Goal: Complete application form: Complete application form

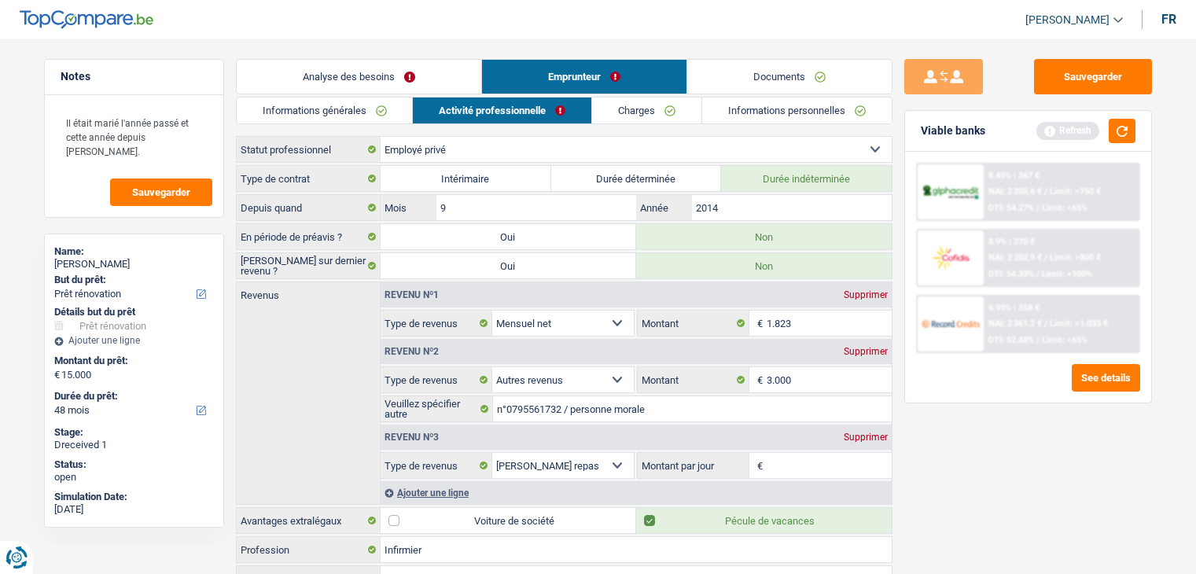
select select "renovation"
select select "48"
select select "privateEmployee"
select select "netSalary"
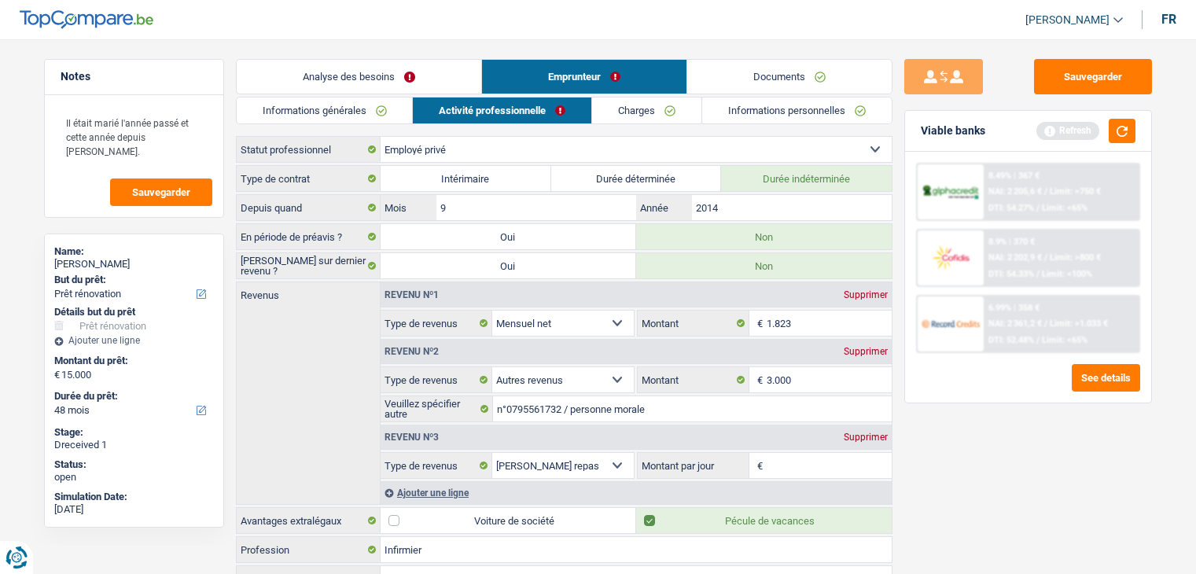
select select "other"
select select "mealVouchers"
select select "BE"
select select "bigCompanies"
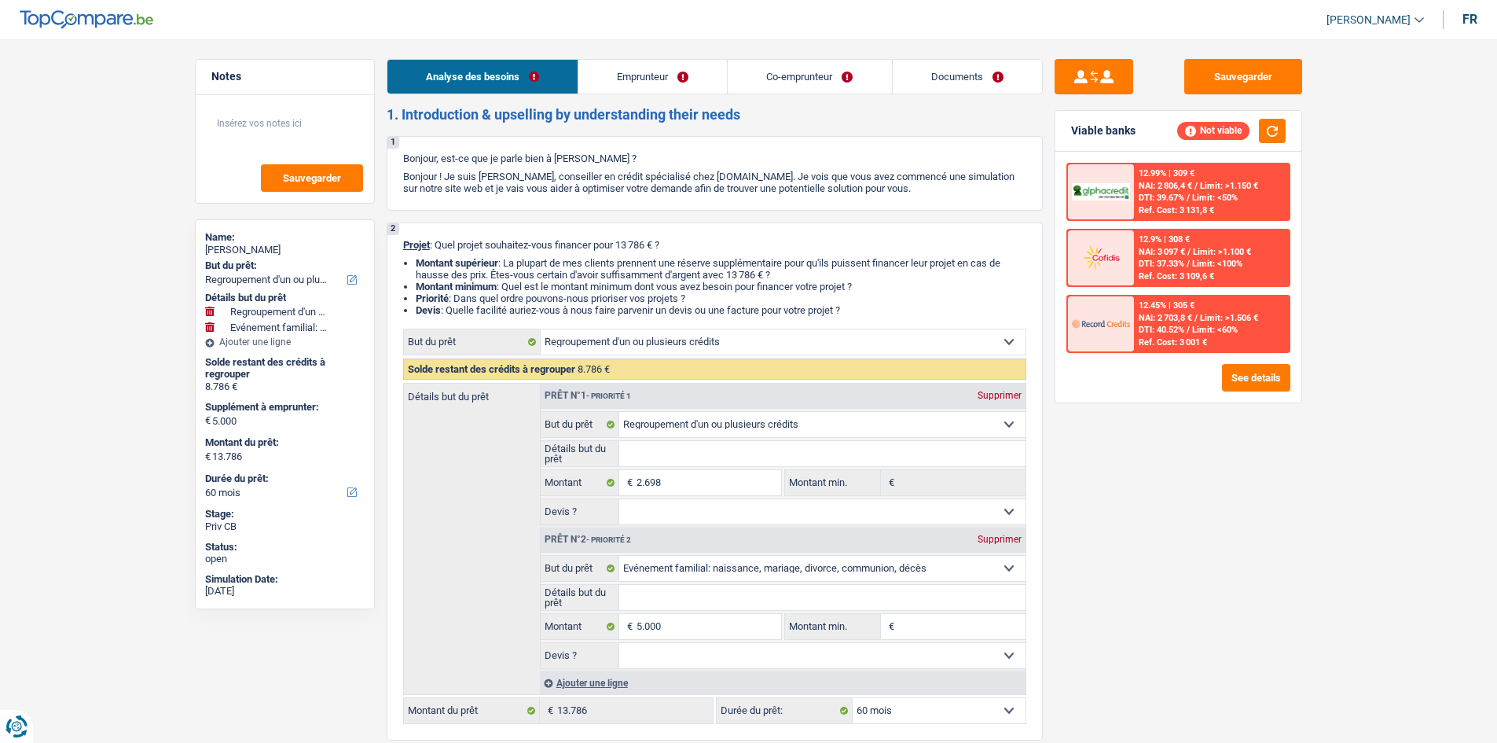
select select "refinancing"
select select "familyEvent"
select select "60"
select select "refinancing"
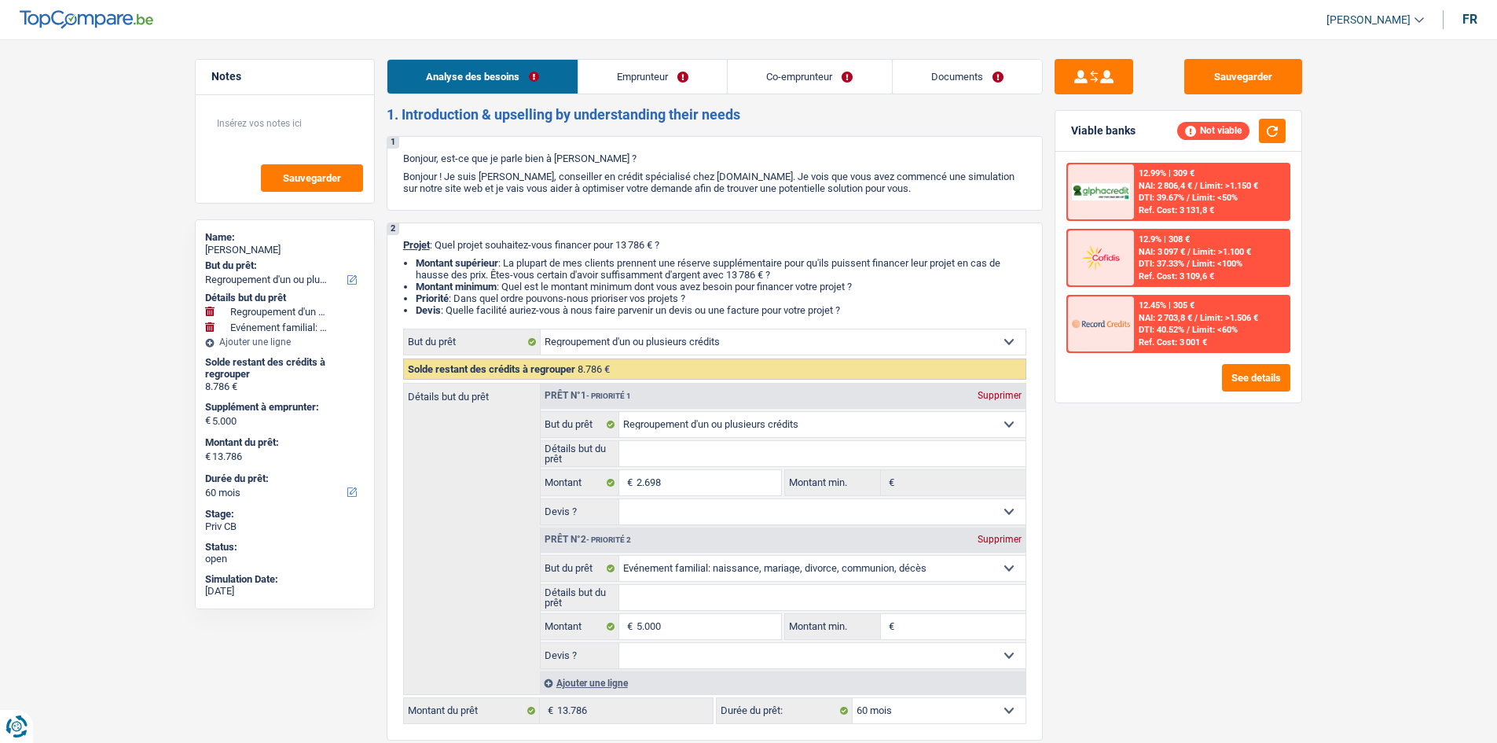
select select "refinancing"
select select "familyEvent"
select select "60"
select select "worker"
select select "privateEmployee"
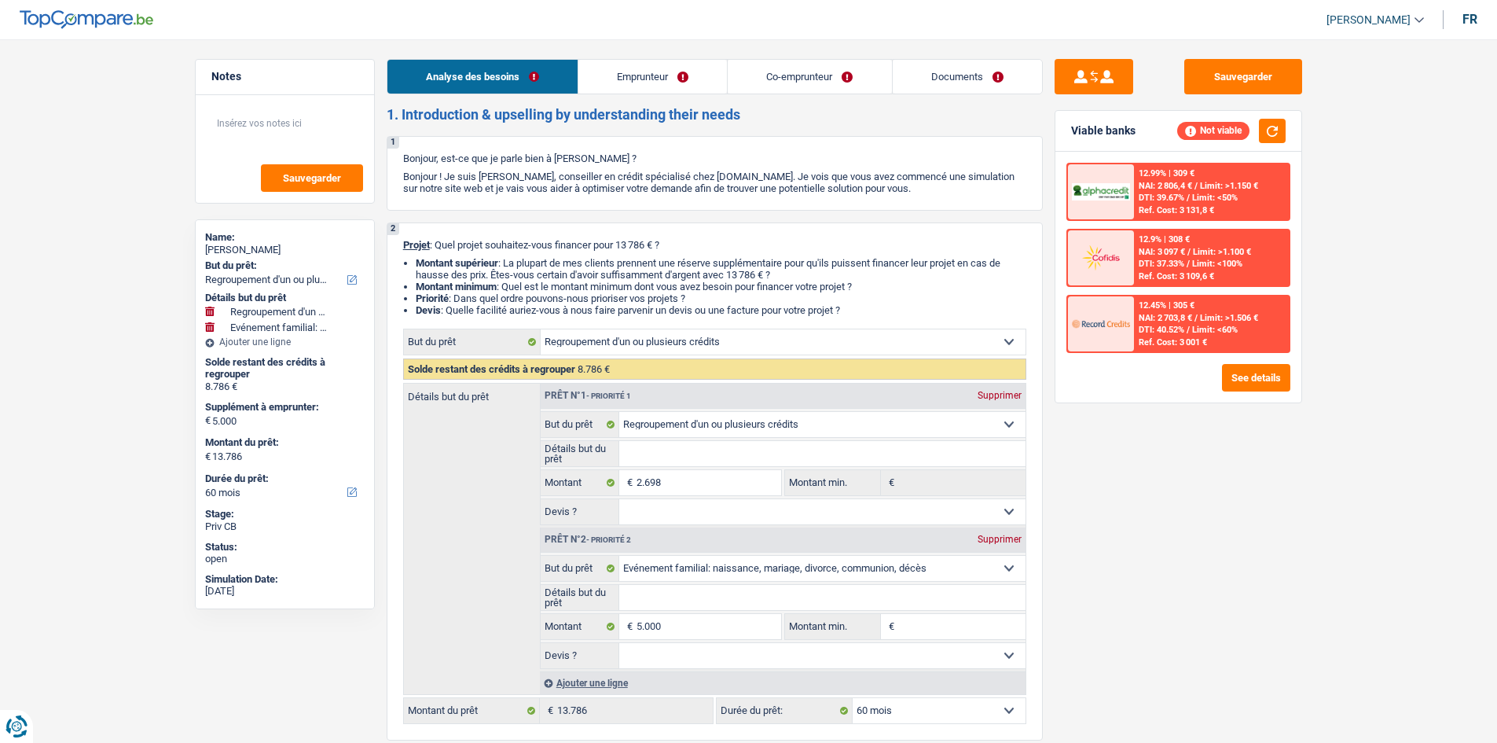
select select "familyAllowances"
select select "netSalary"
select select "mealVouchers"
select select "rents"
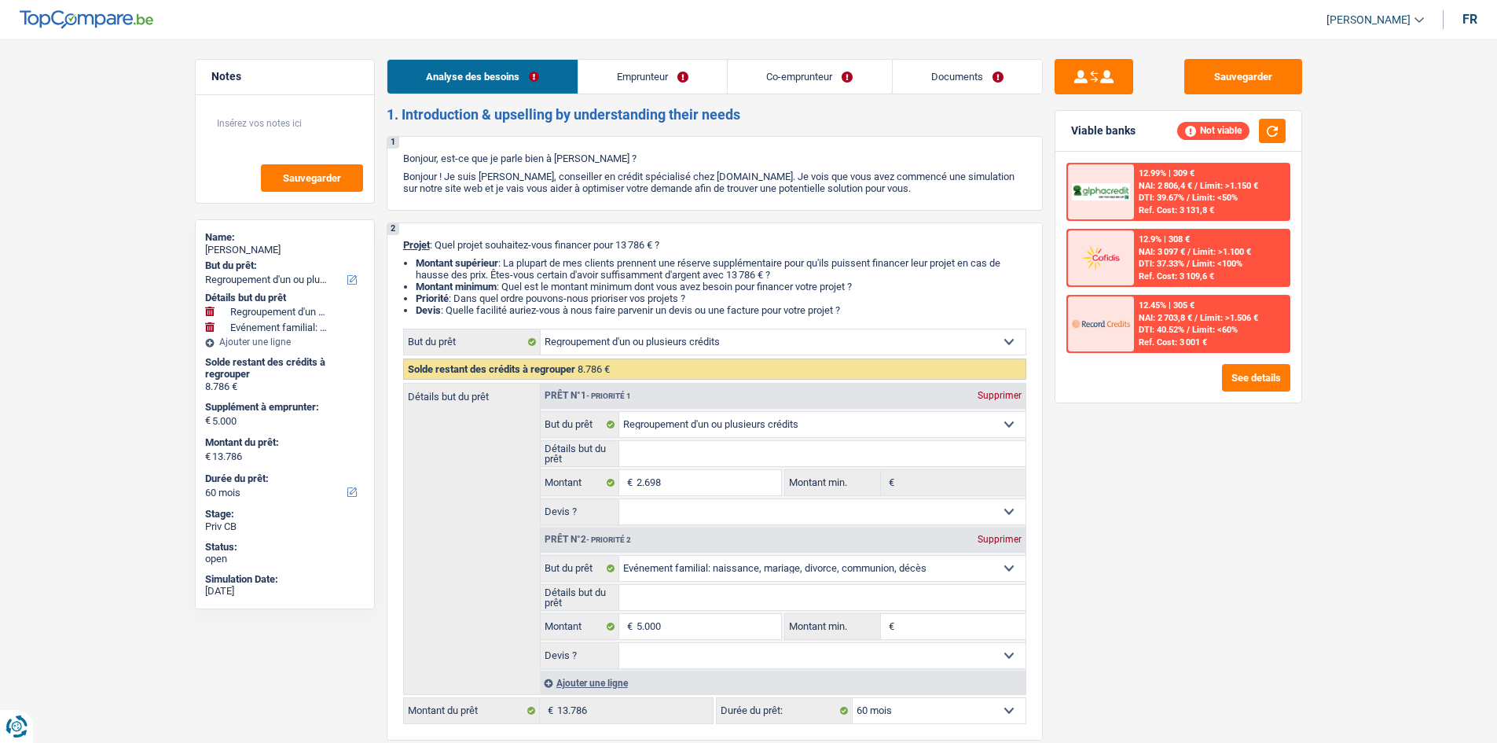
select select "personalLoan"
select select "hobbies"
select select "48"
select select "personalSale"
select select "30"
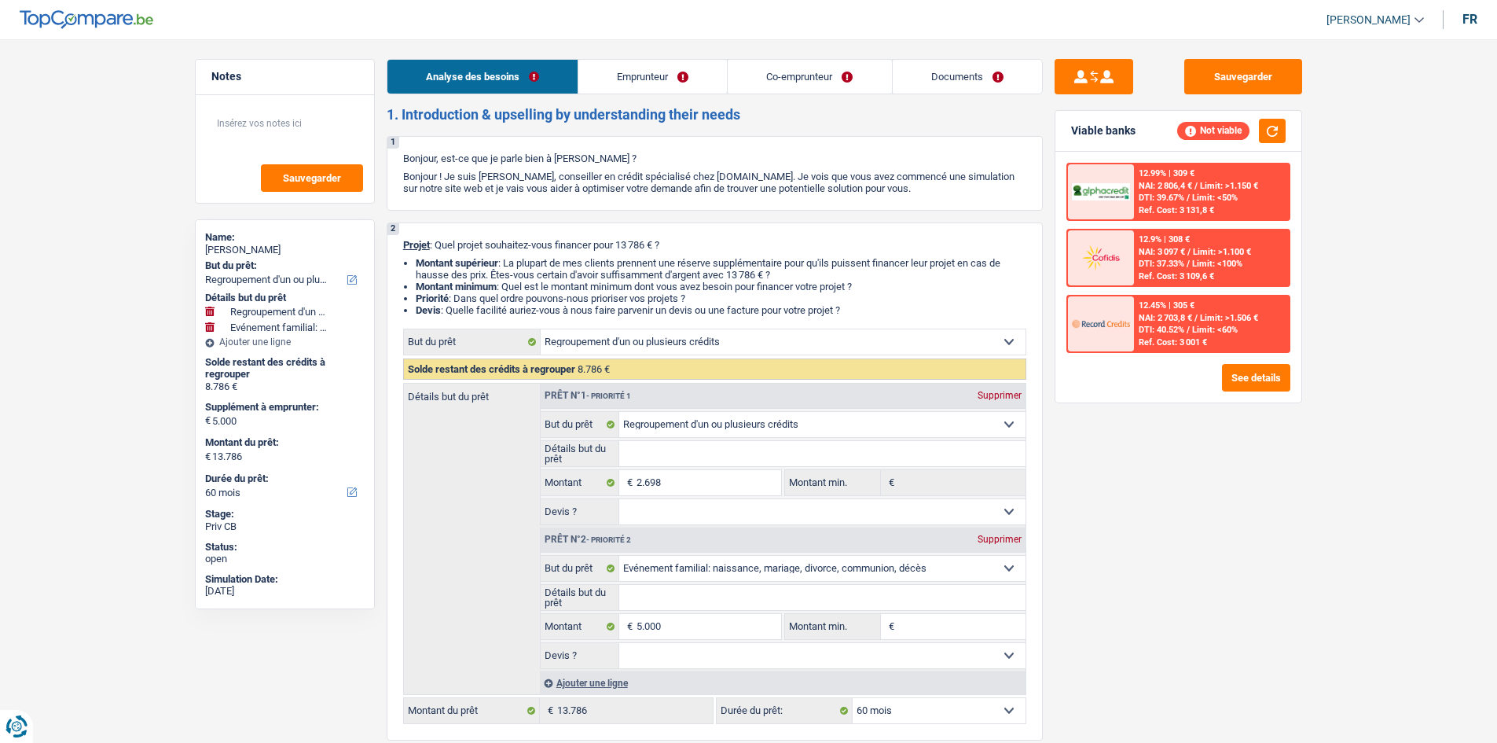
select select "personalLoan"
select select "medicalFees"
select select "30"
select select "carLoan"
select select "24"
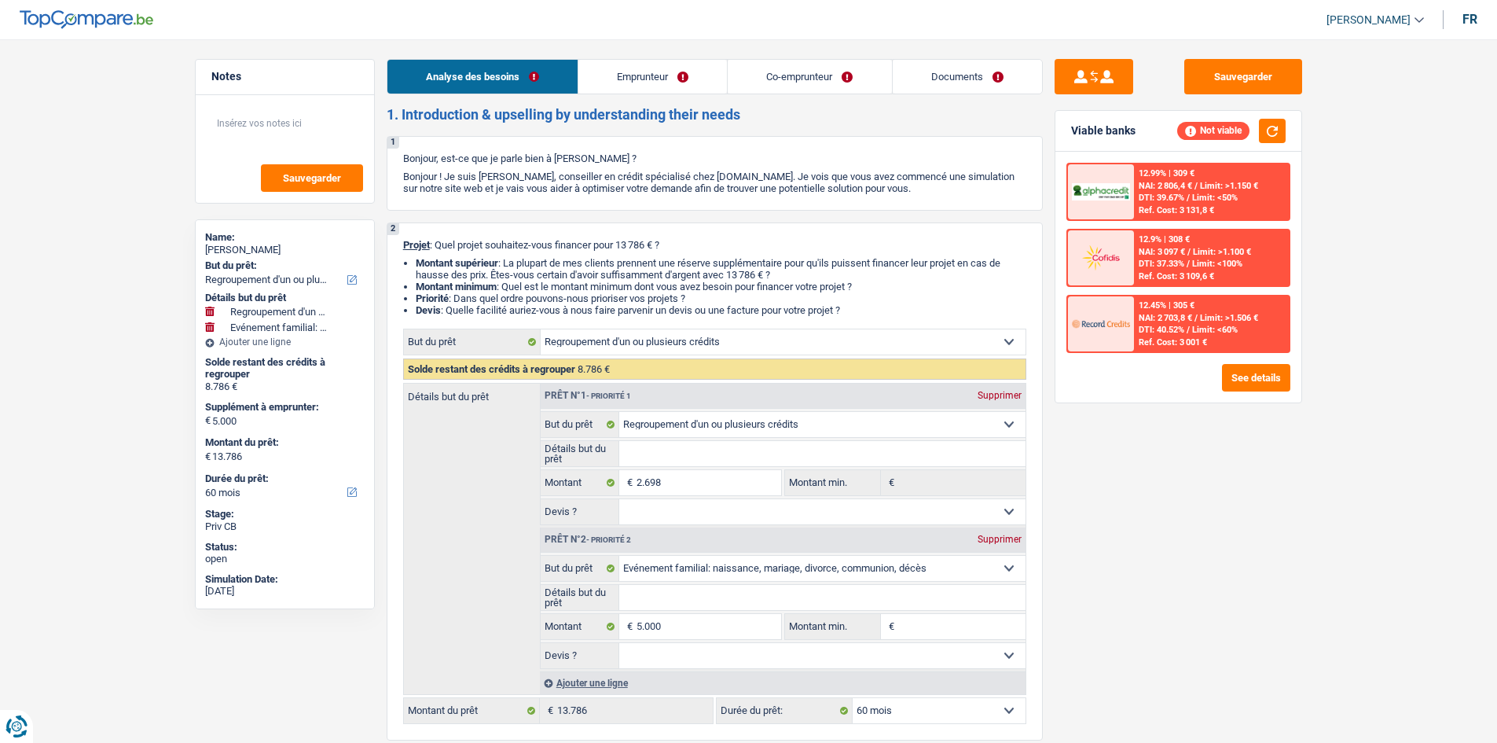
select select "refinancing"
select select "familyEvent"
select select "60"
select select "32"
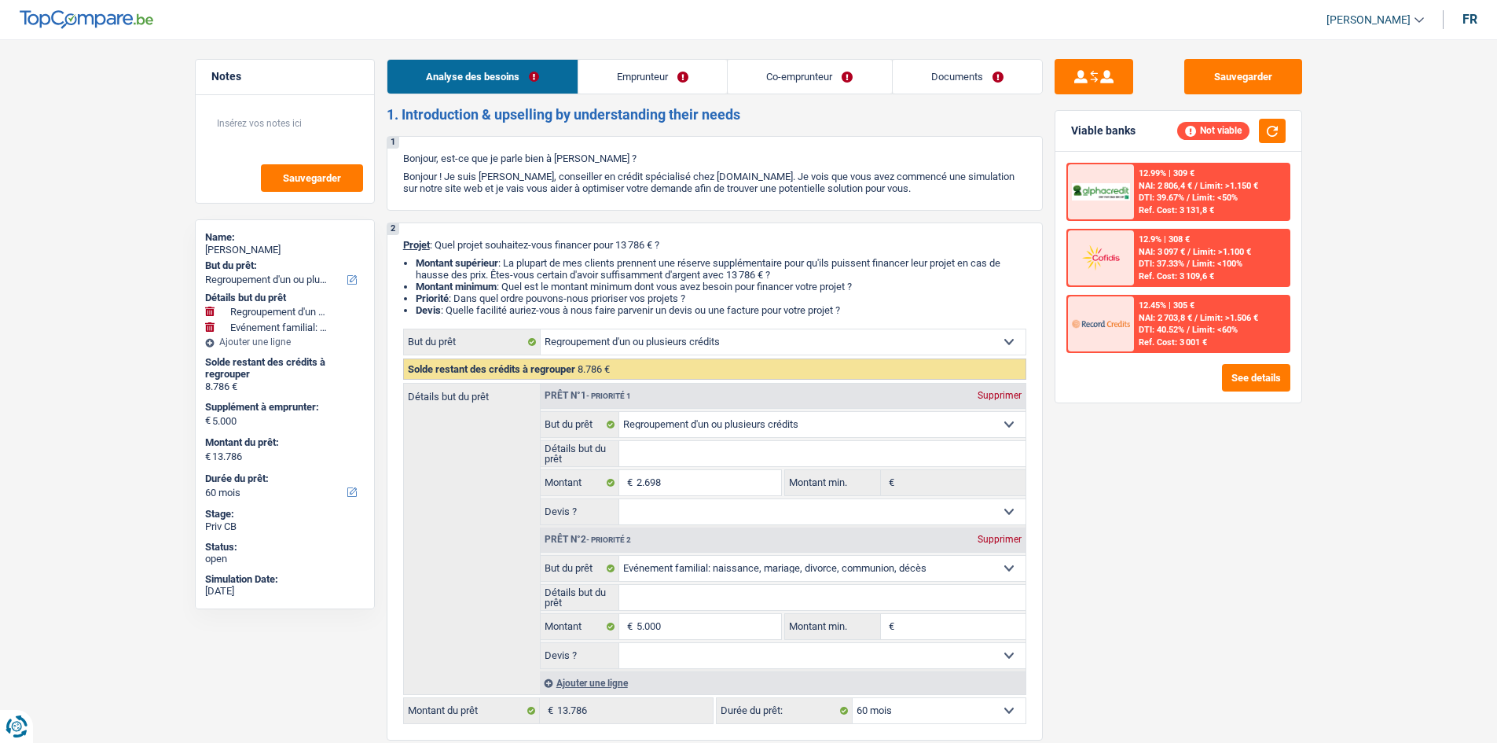
select select "cohabitation"
click at [821, 82] on link "Co-emprunteur" at bounding box center [809, 77] width 163 height 34
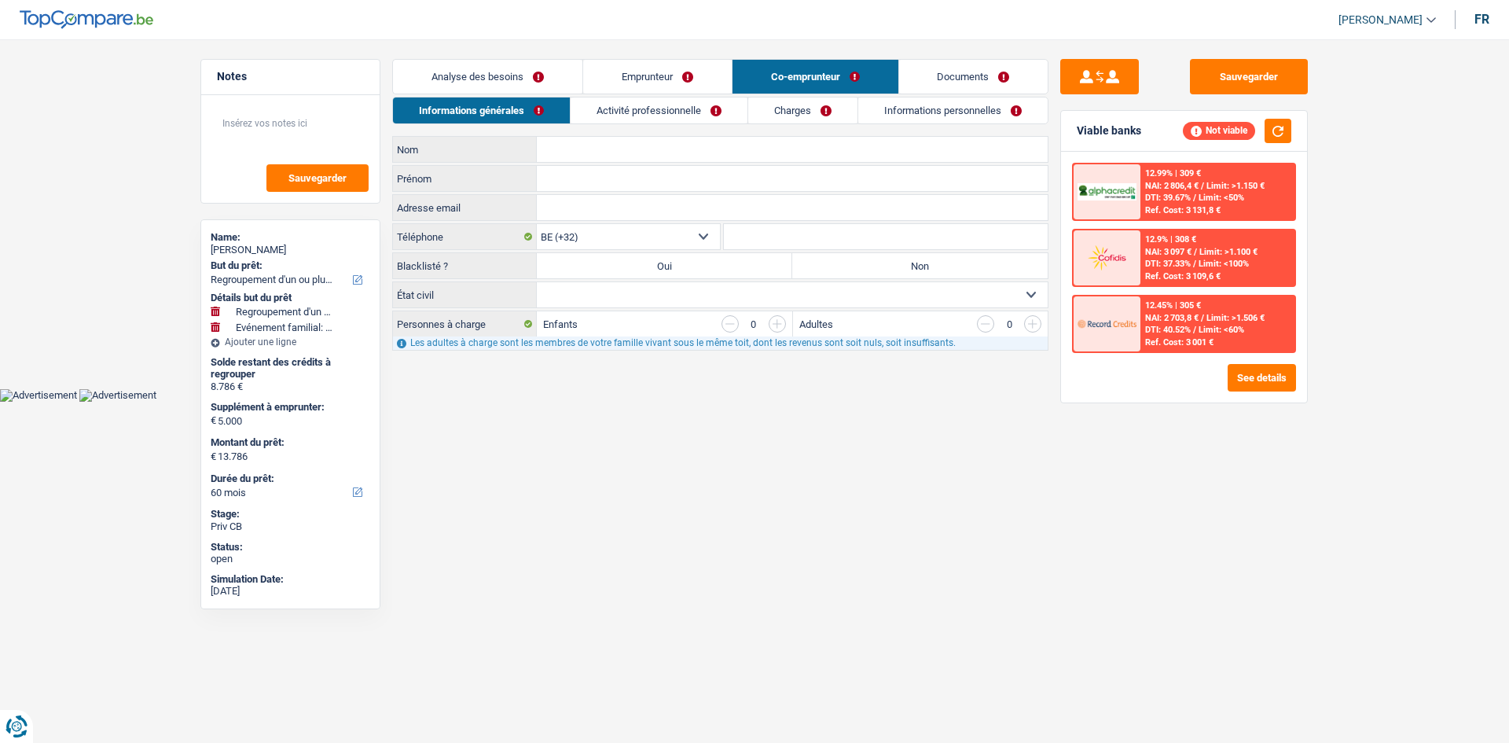
click at [671, 102] on link "Activité professionnelle" at bounding box center [659, 110] width 177 height 26
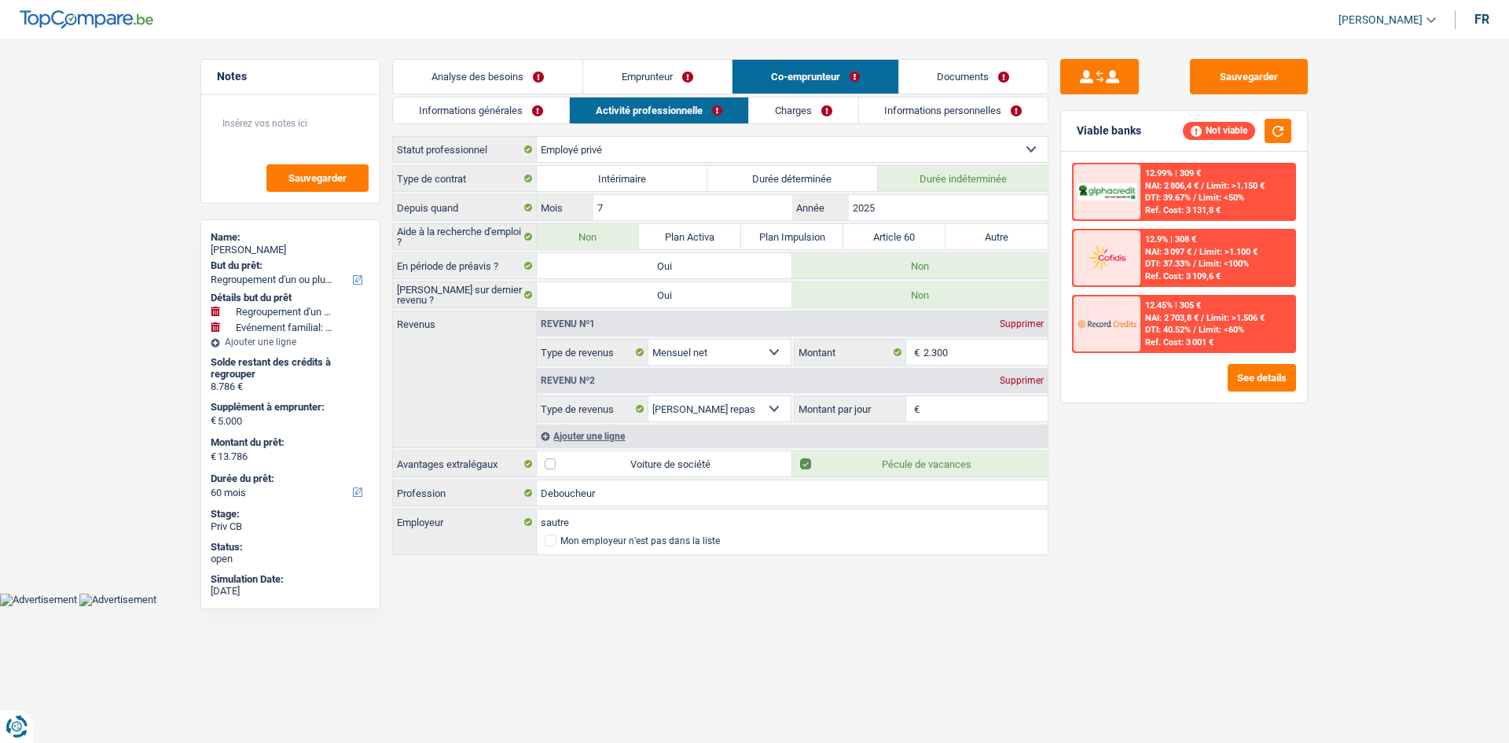
click at [850, 108] on link "Charges" at bounding box center [803, 110] width 109 height 26
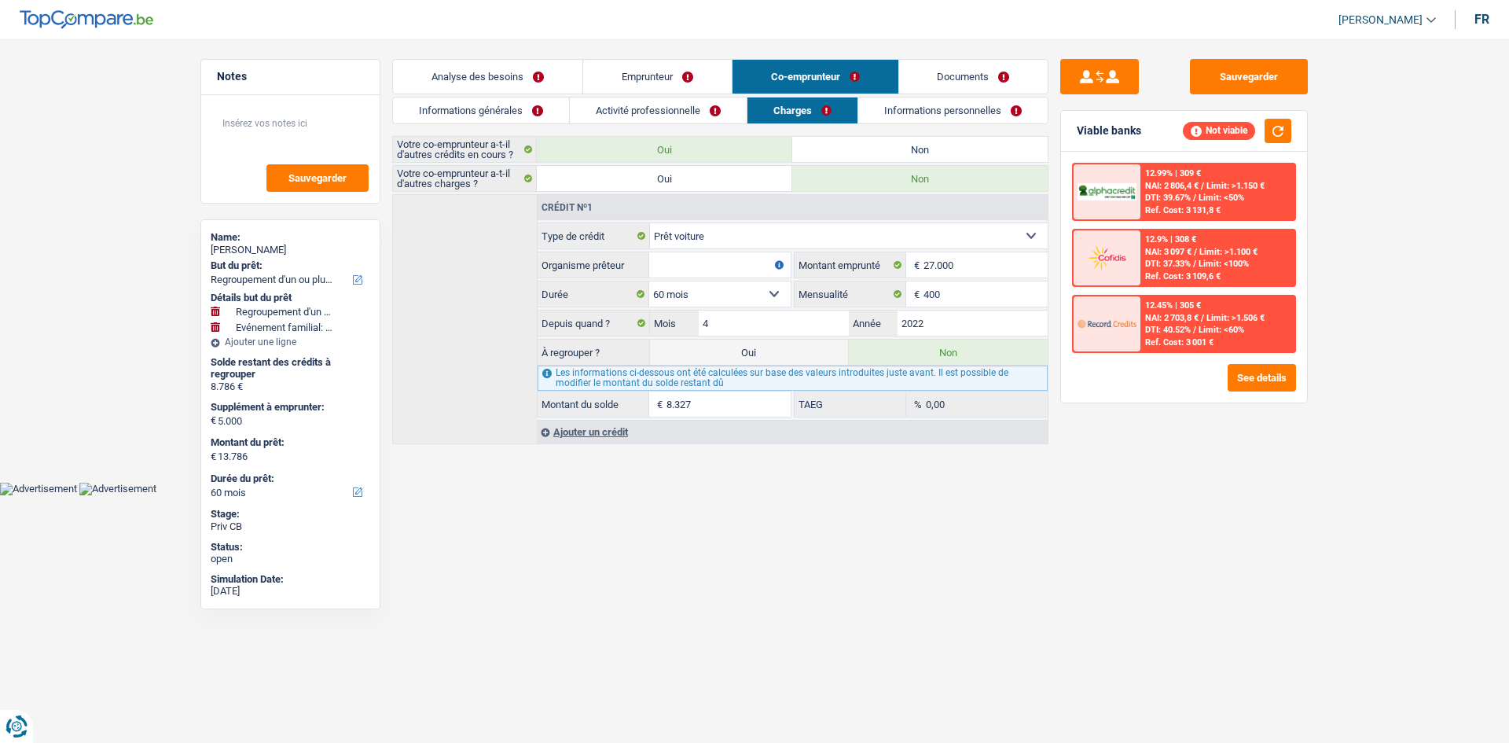
click at [974, 116] on link "Informations personnelles" at bounding box center [952, 110] width 189 height 26
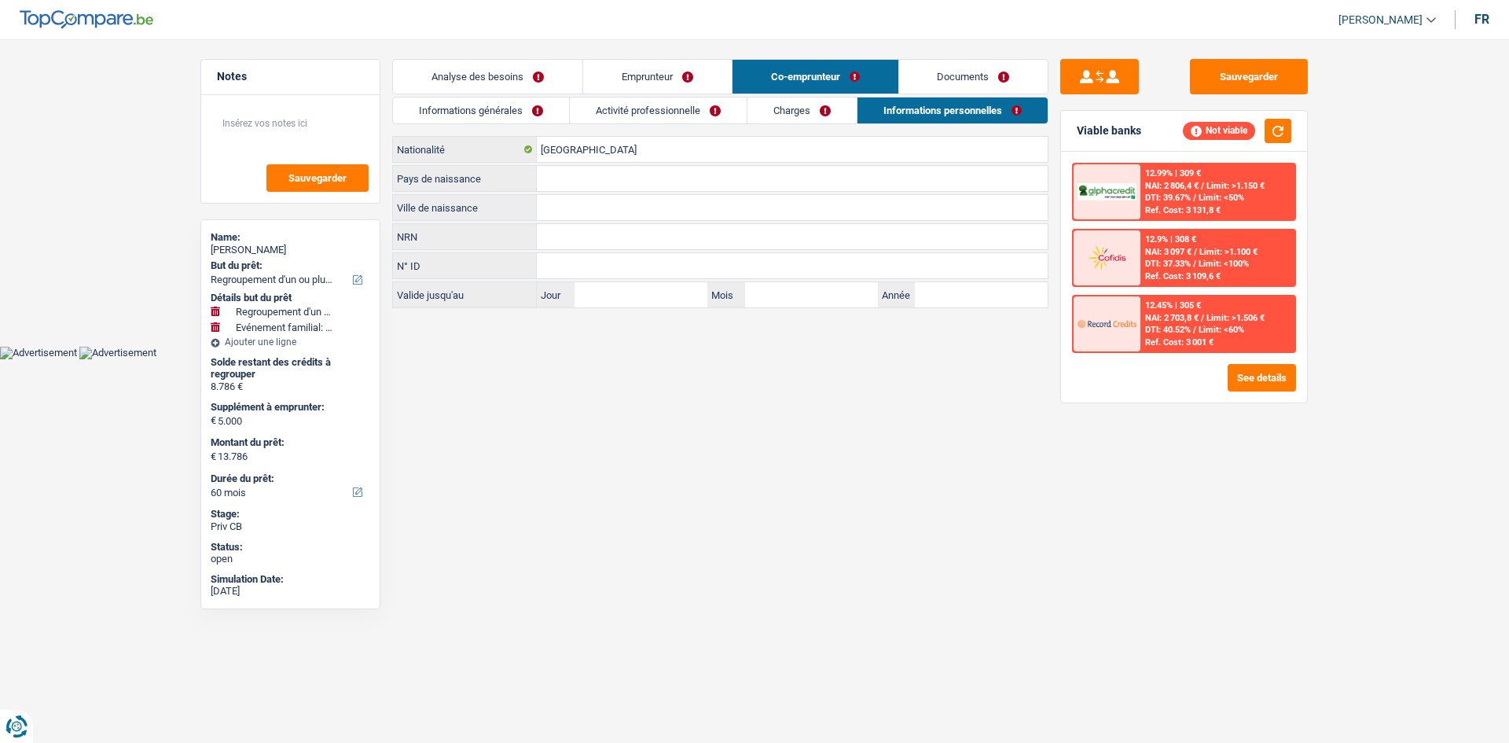
click at [1000, 75] on link "Documents" at bounding box center [973, 77] width 149 height 34
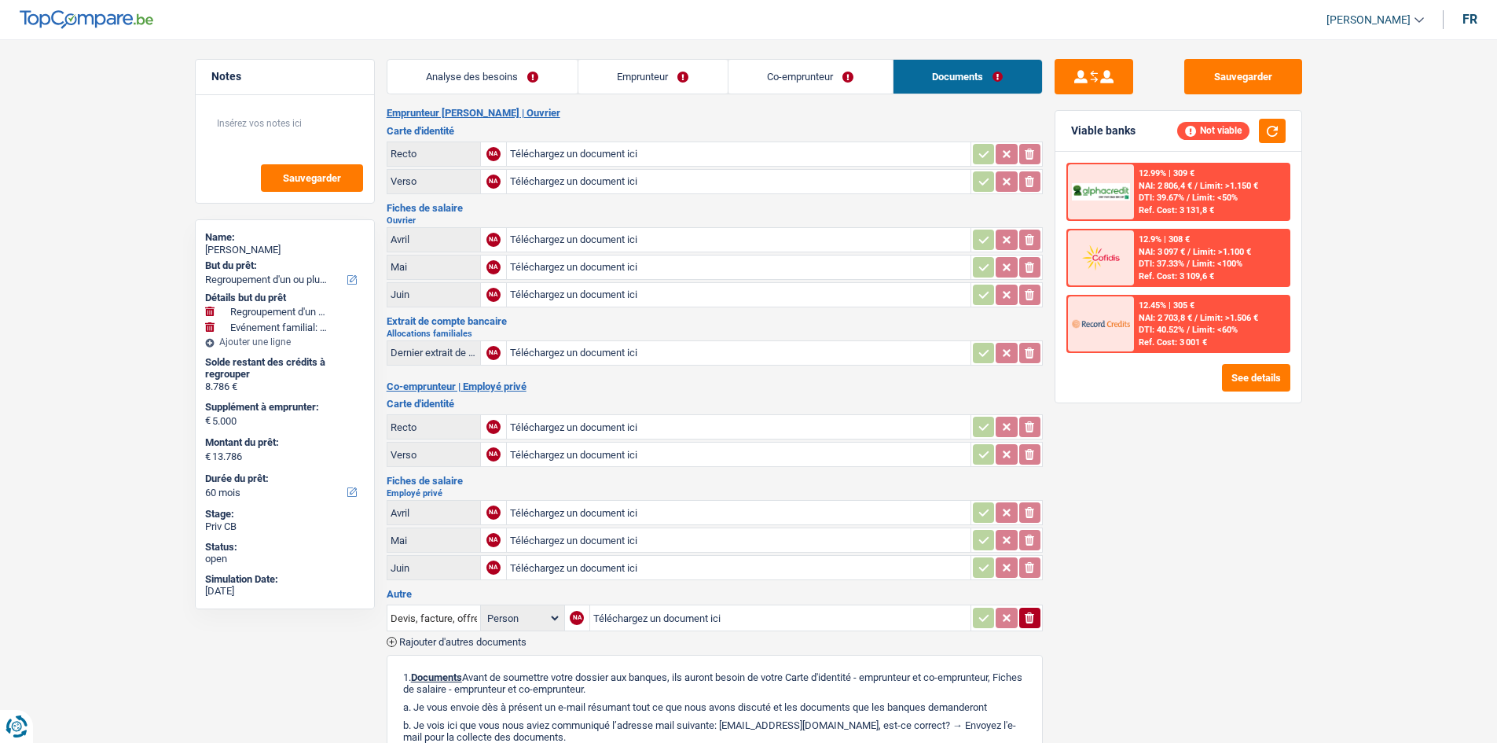
click at [650, 80] on link "Emprunteur" at bounding box center [653, 77] width 149 height 34
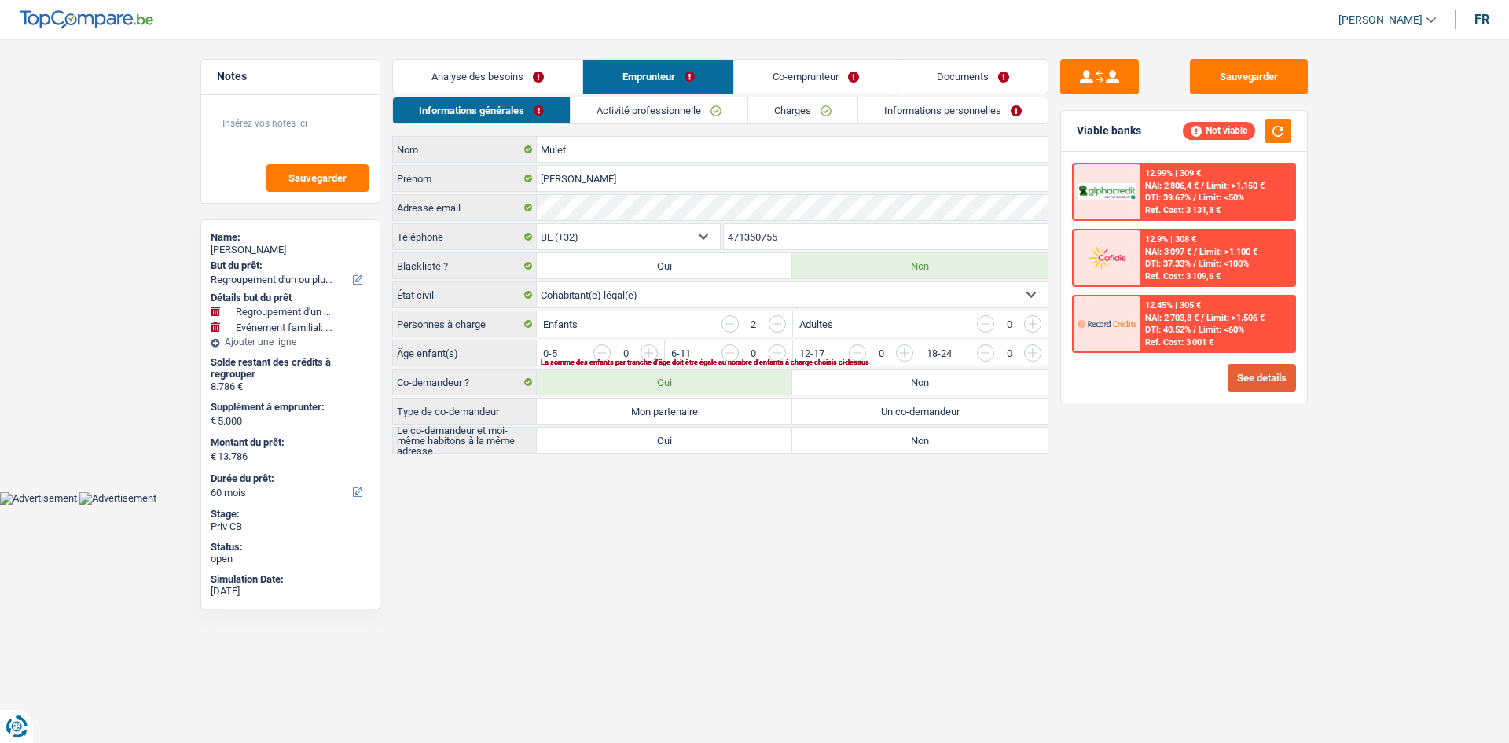
click at [1254, 380] on button "See details" at bounding box center [1262, 378] width 68 height 28
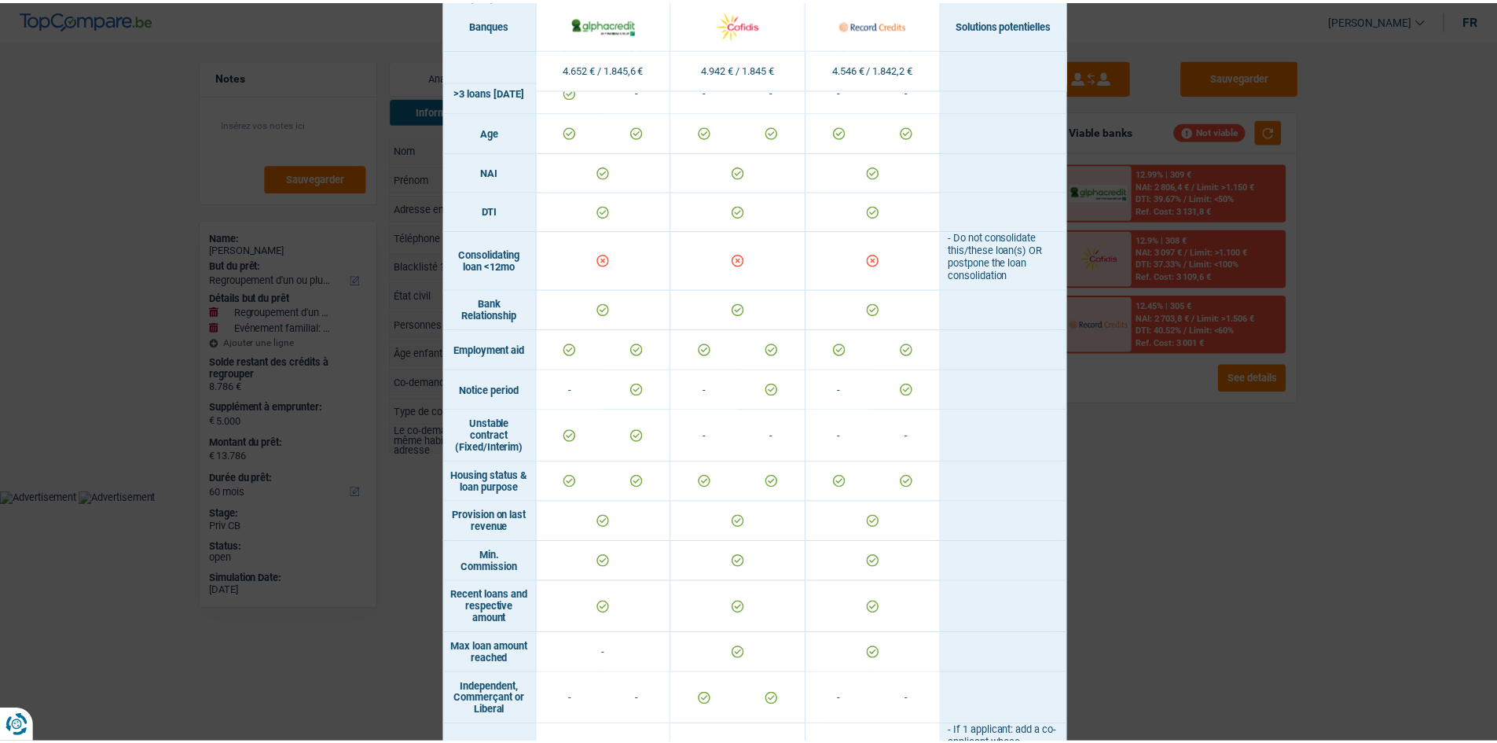
scroll to position [707, 0]
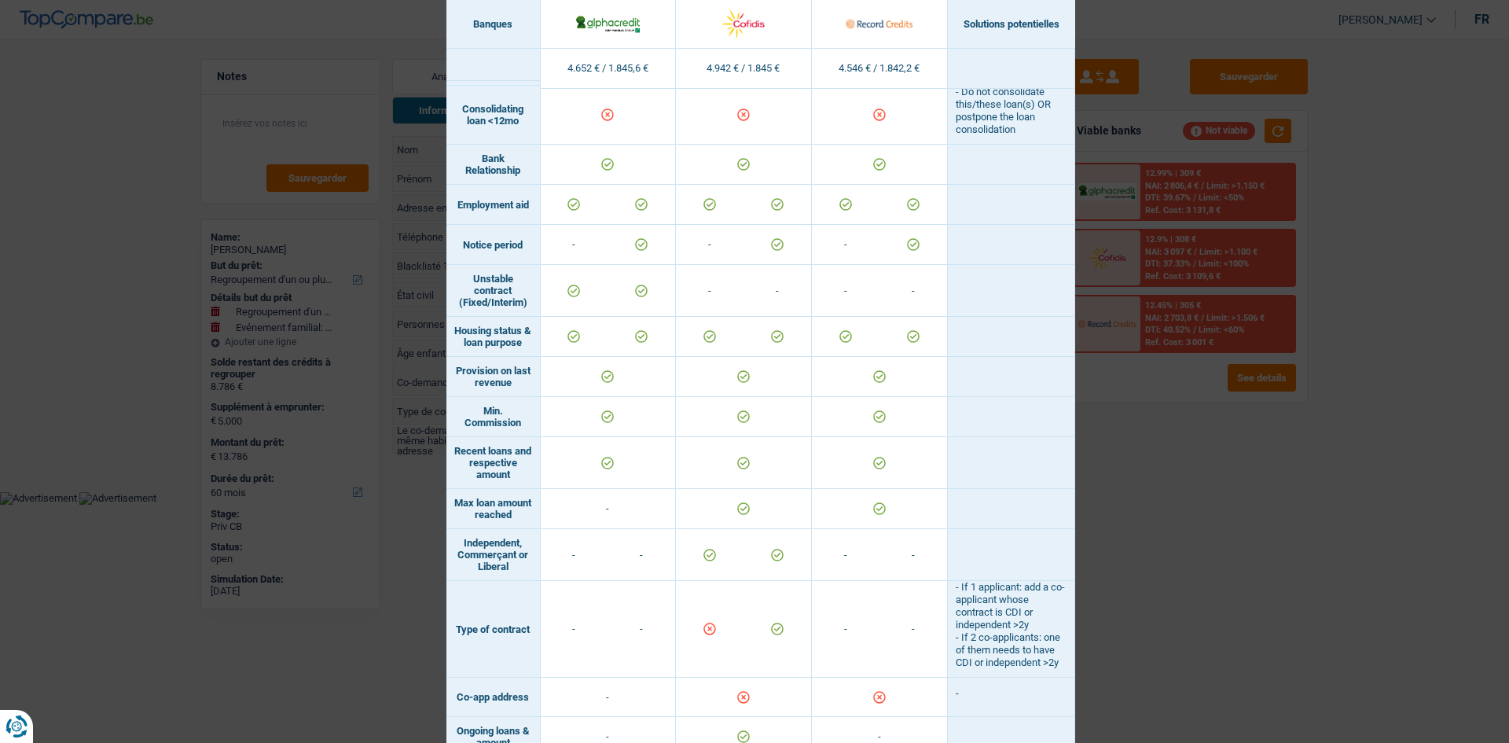
click at [1222, 487] on div "Banks conditions × Banques Solutions potentielles Revenus / Charges 4.652 € / 1…" at bounding box center [754, 371] width 1509 height 743
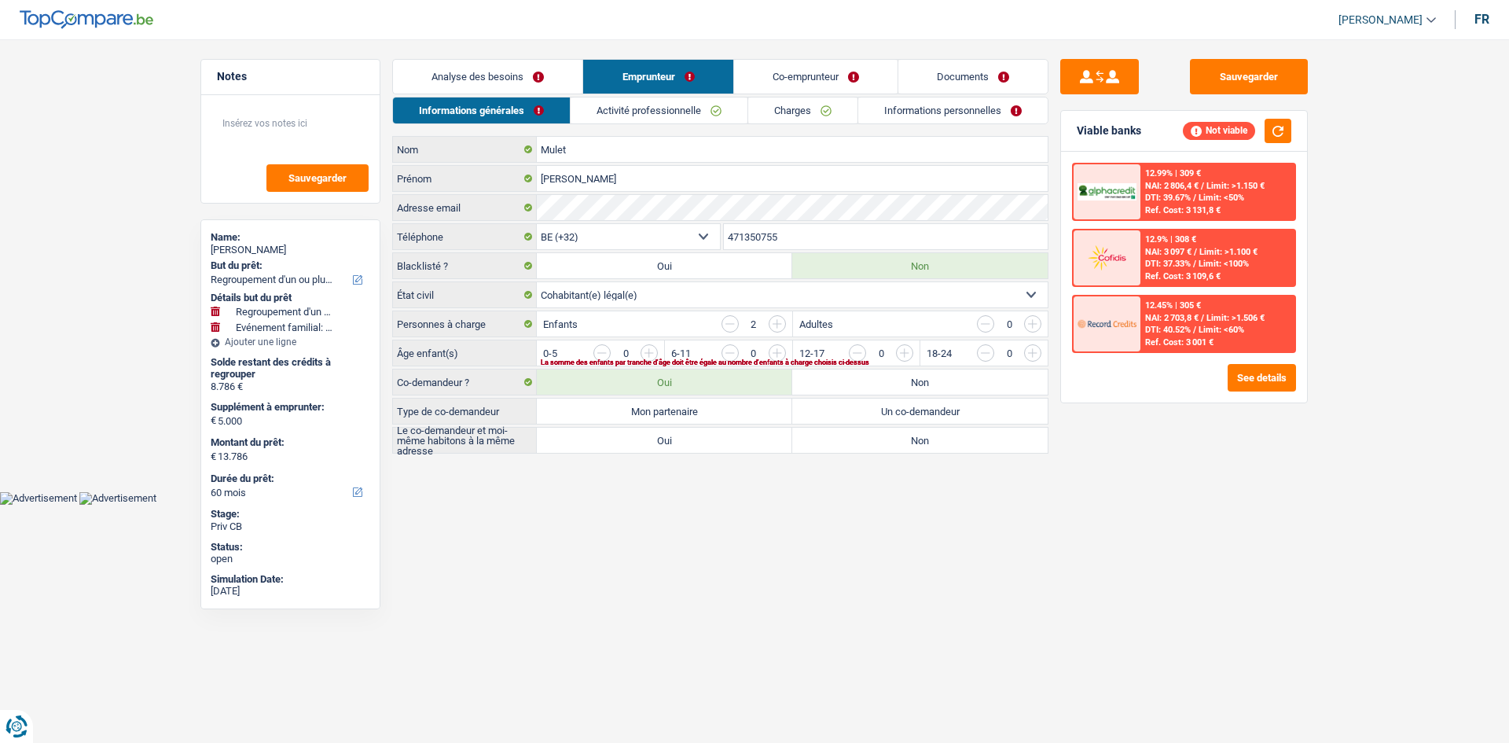
drag, startPoint x: 814, startPoint y: 66, endPoint x: 814, endPoint y: 83, distance: 16.5
click at [815, 68] on link "Co-emprunteur" at bounding box center [815, 77] width 163 height 34
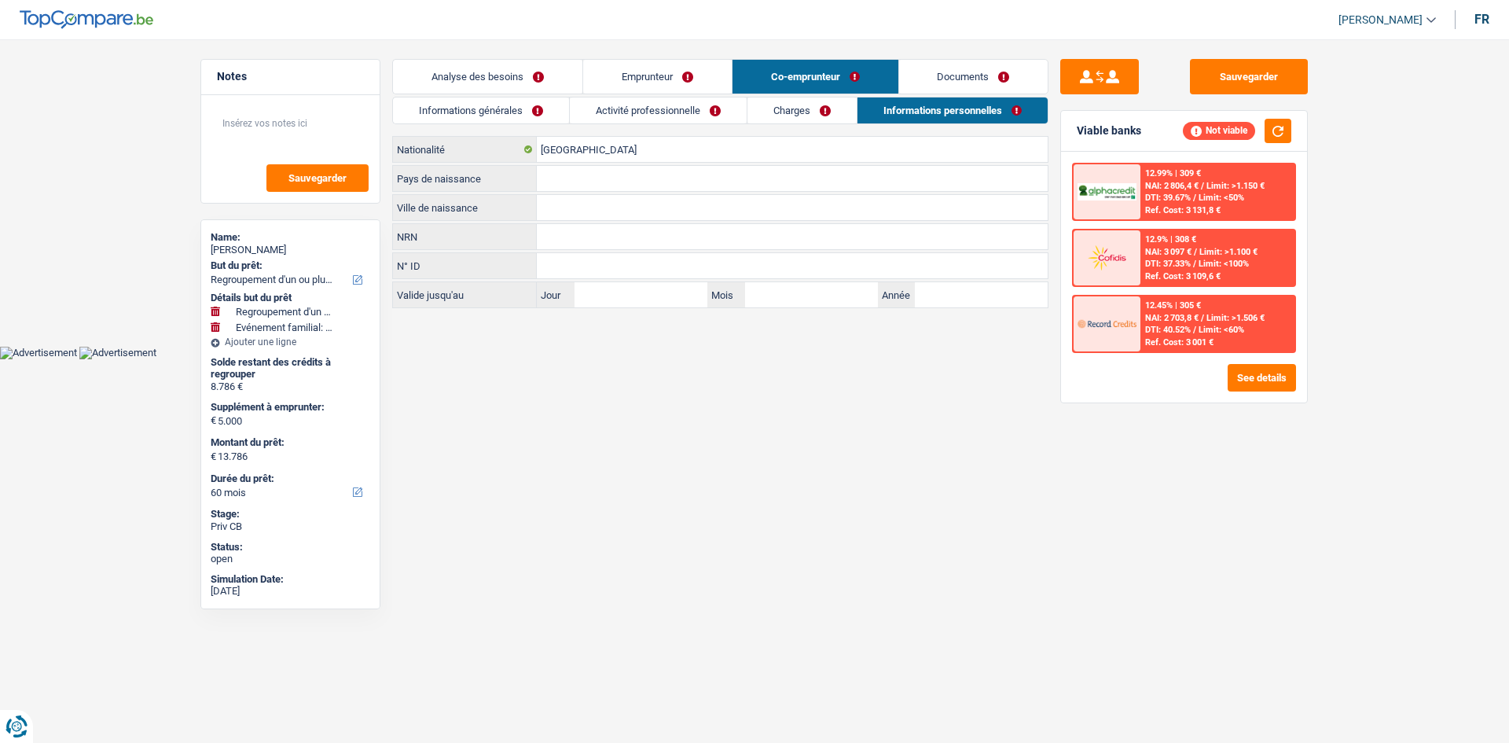
drag, startPoint x: 667, startPoint y: 107, endPoint x: 678, endPoint y: 106, distance: 10.2
click at [668, 107] on link "Activité professionnelle" at bounding box center [658, 110] width 177 height 26
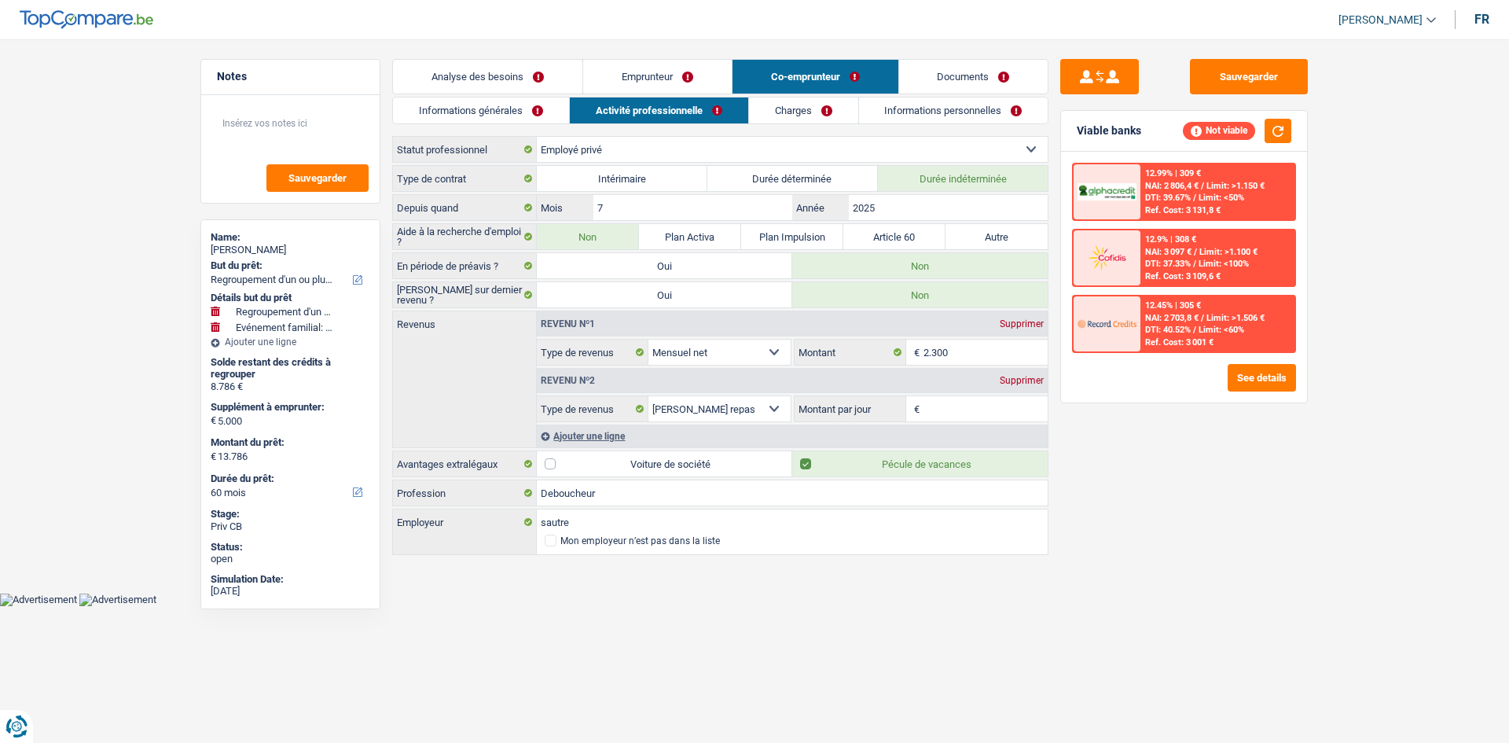
click at [680, 83] on link "Emprunteur" at bounding box center [657, 77] width 149 height 34
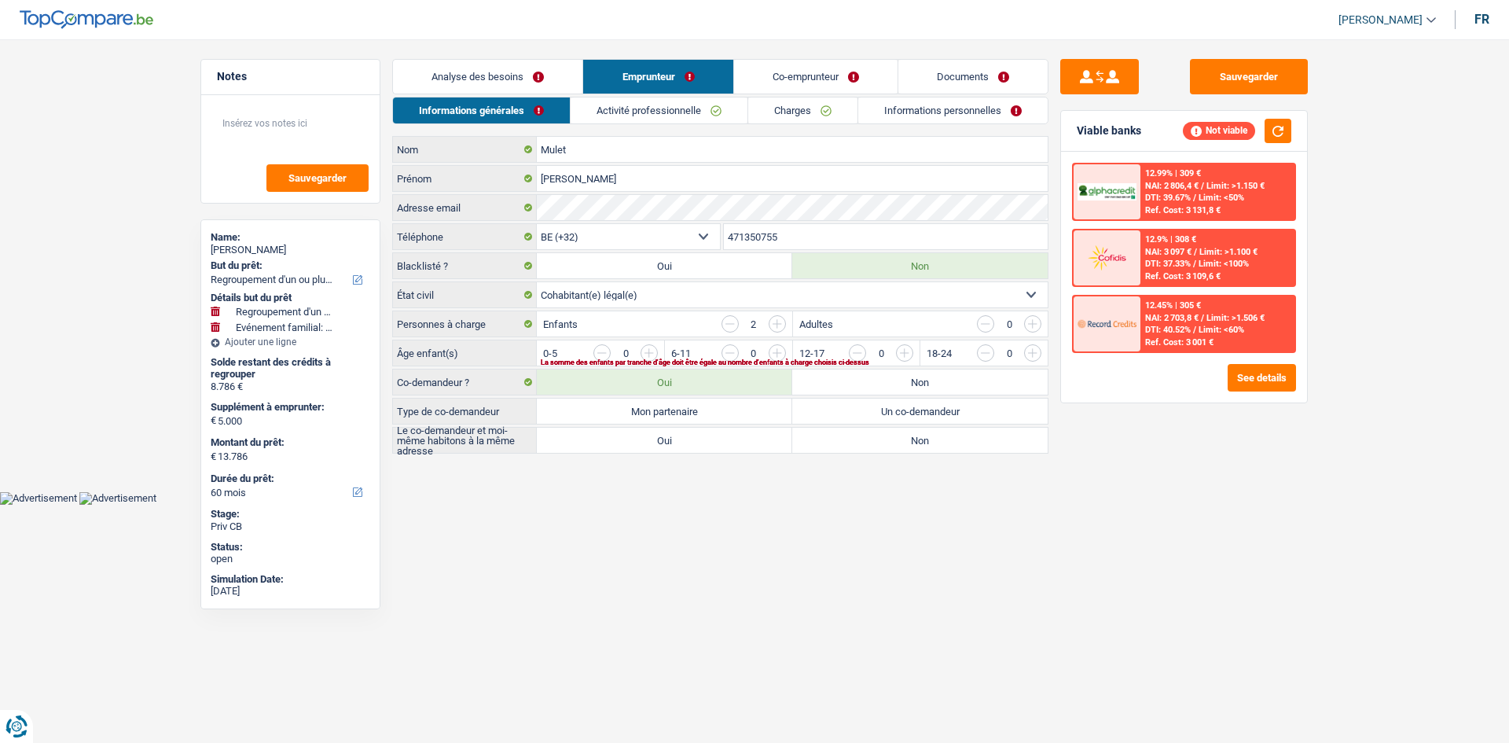
click at [677, 101] on link "Activité professionnelle" at bounding box center [659, 110] width 177 height 26
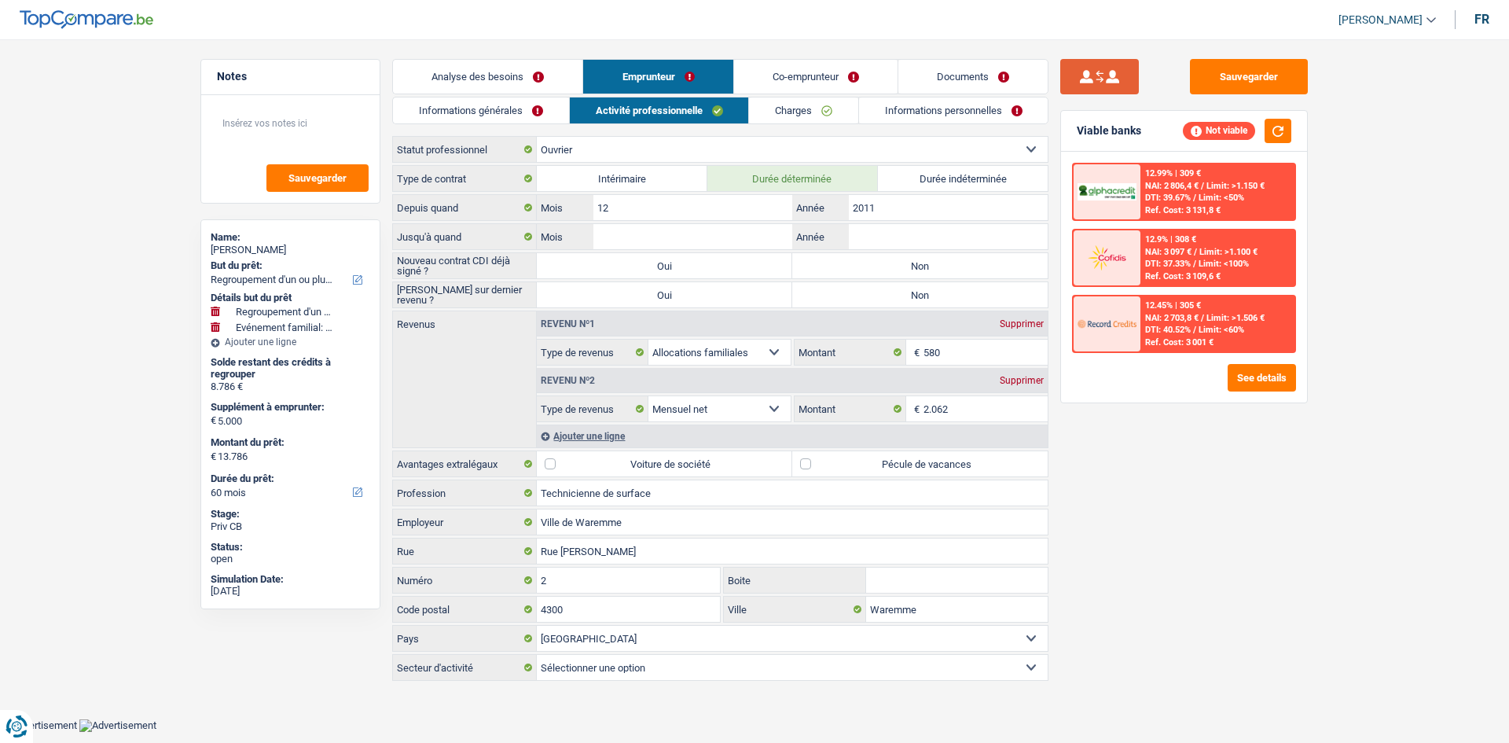
click at [1104, 64] on button "submit" at bounding box center [1099, 76] width 79 height 35
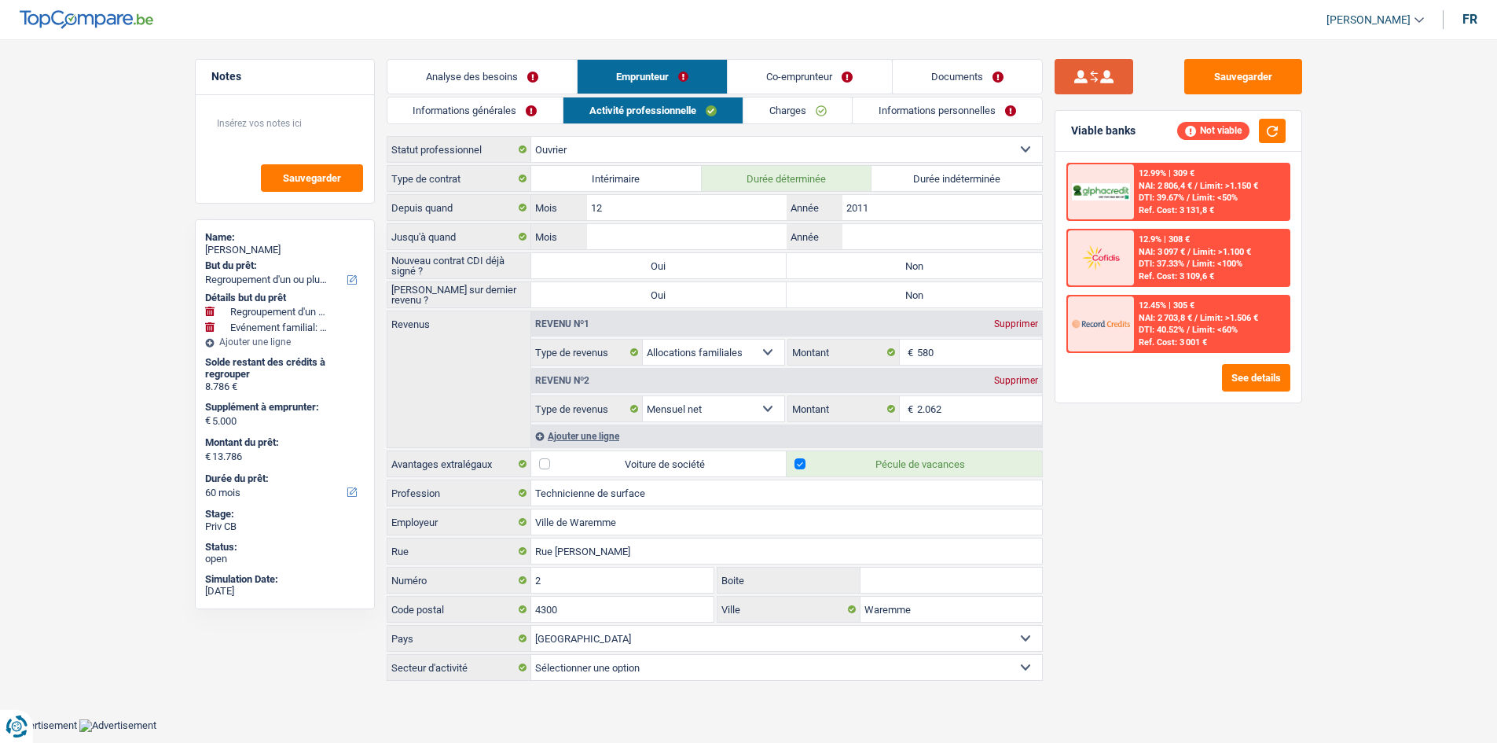
select select "privateEmployee"
radio input "false"
type input "7"
type input "2025"
radio input "true"
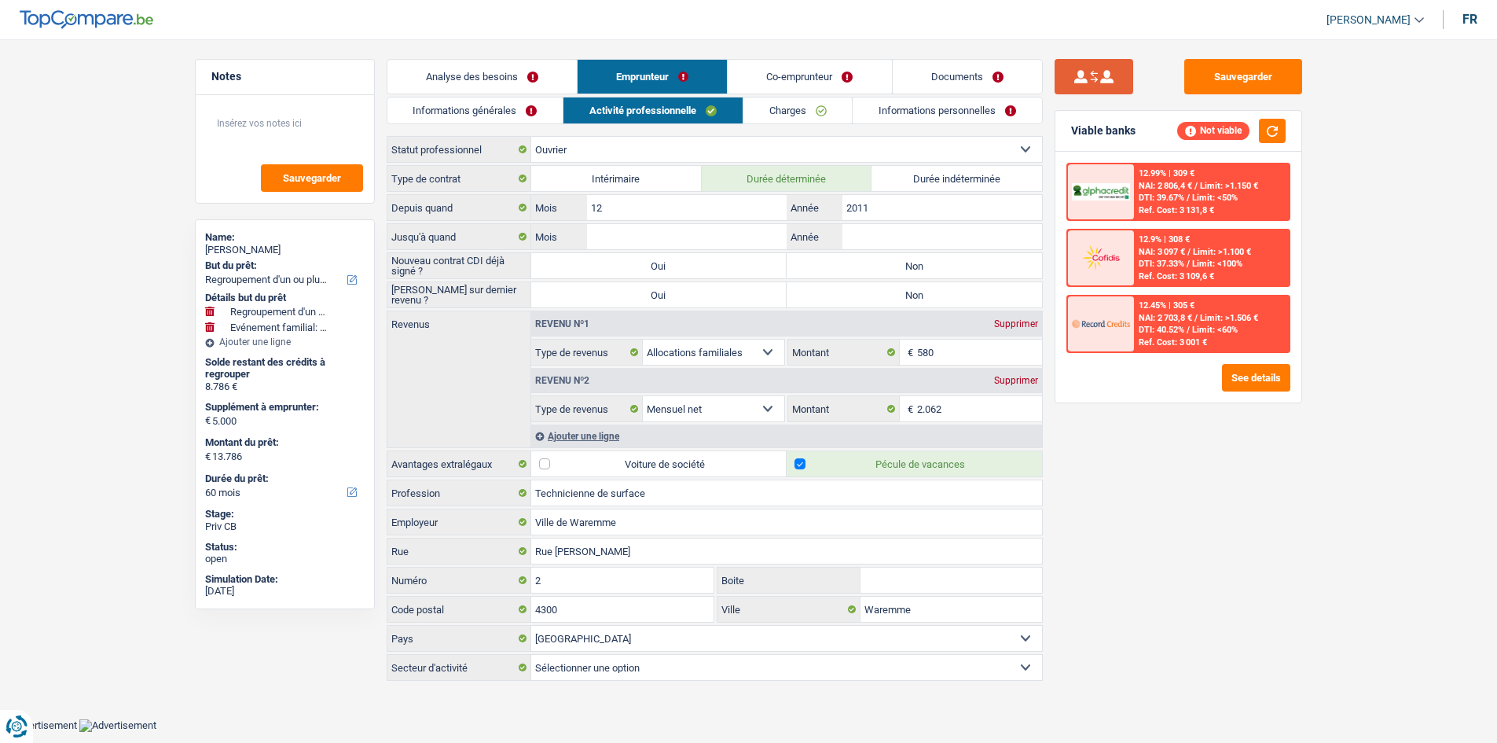
select select "netSalary"
type input "2.300"
select select "mealVouchers"
checkbox input "true"
type input "Deboucheur"
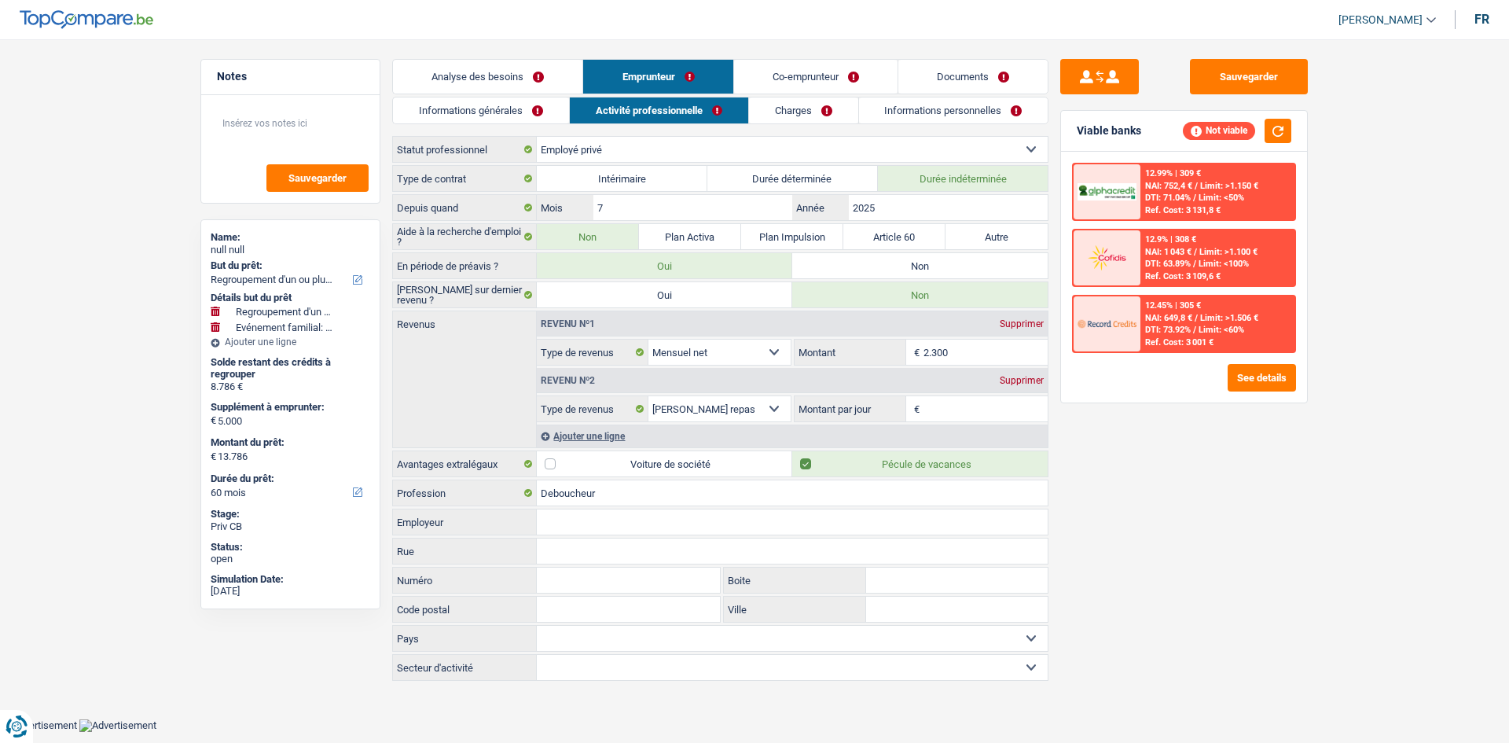
click at [501, 107] on link "Informations générales" at bounding box center [481, 110] width 176 height 26
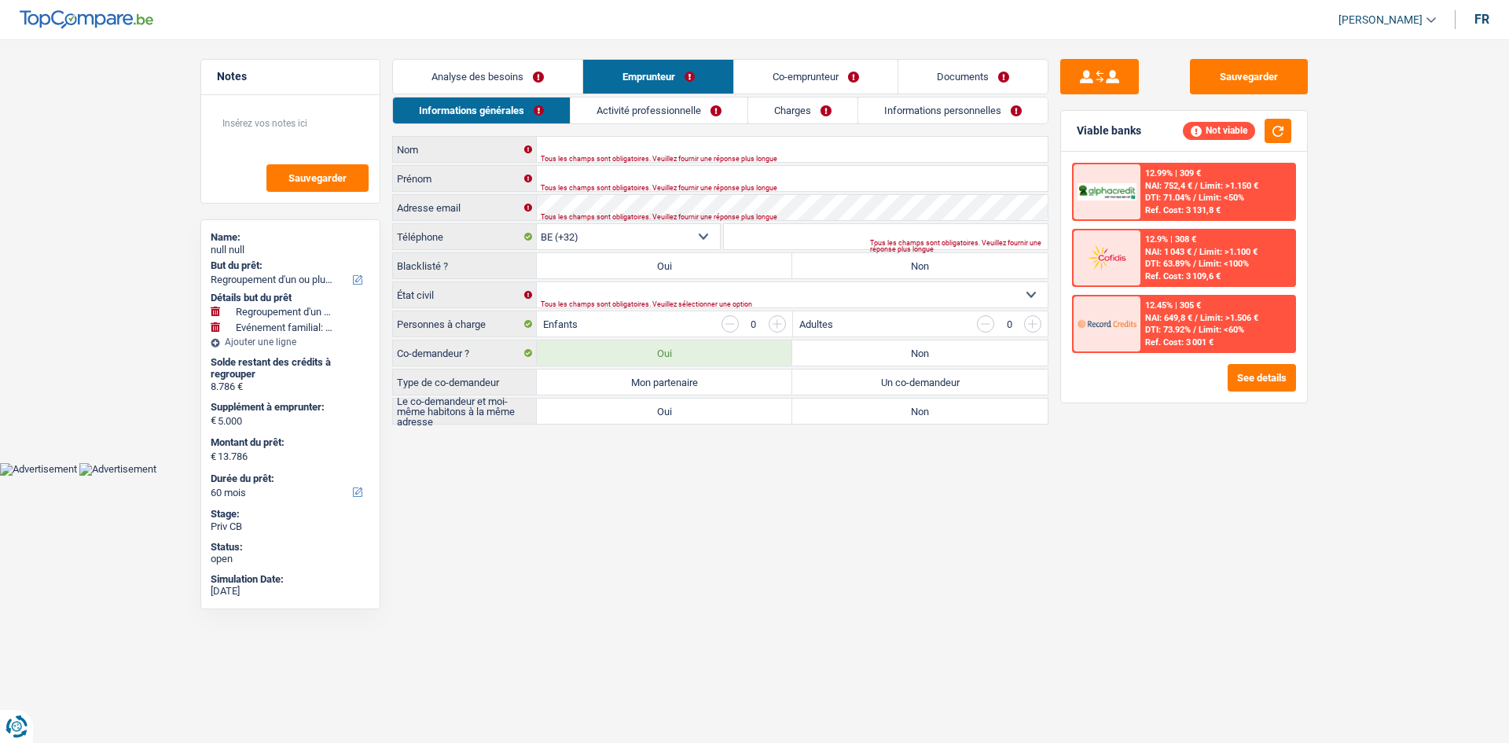
click at [818, 84] on link "Co-emprunteur" at bounding box center [815, 77] width 163 height 34
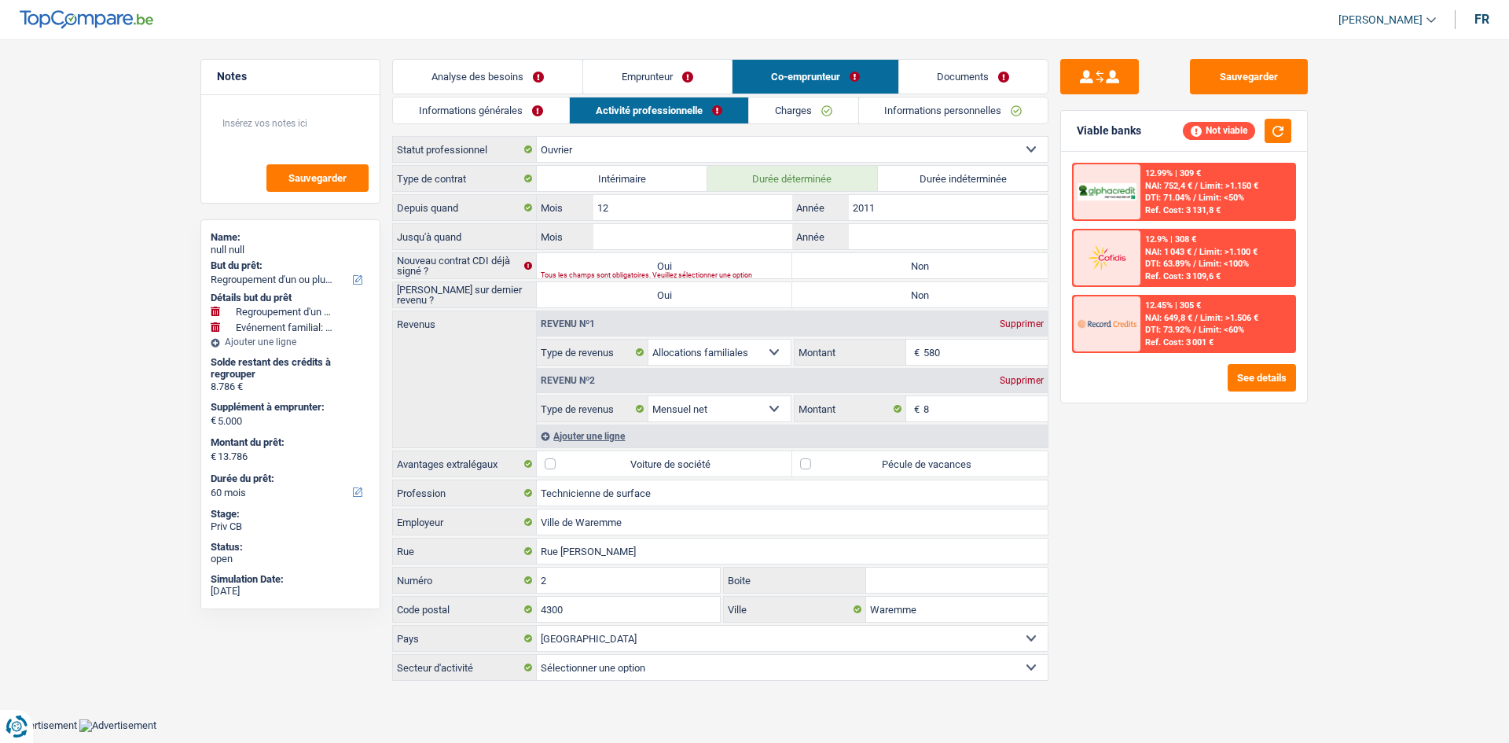
click at [781, 105] on link "Charges" at bounding box center [803, 110] width 109 height 26
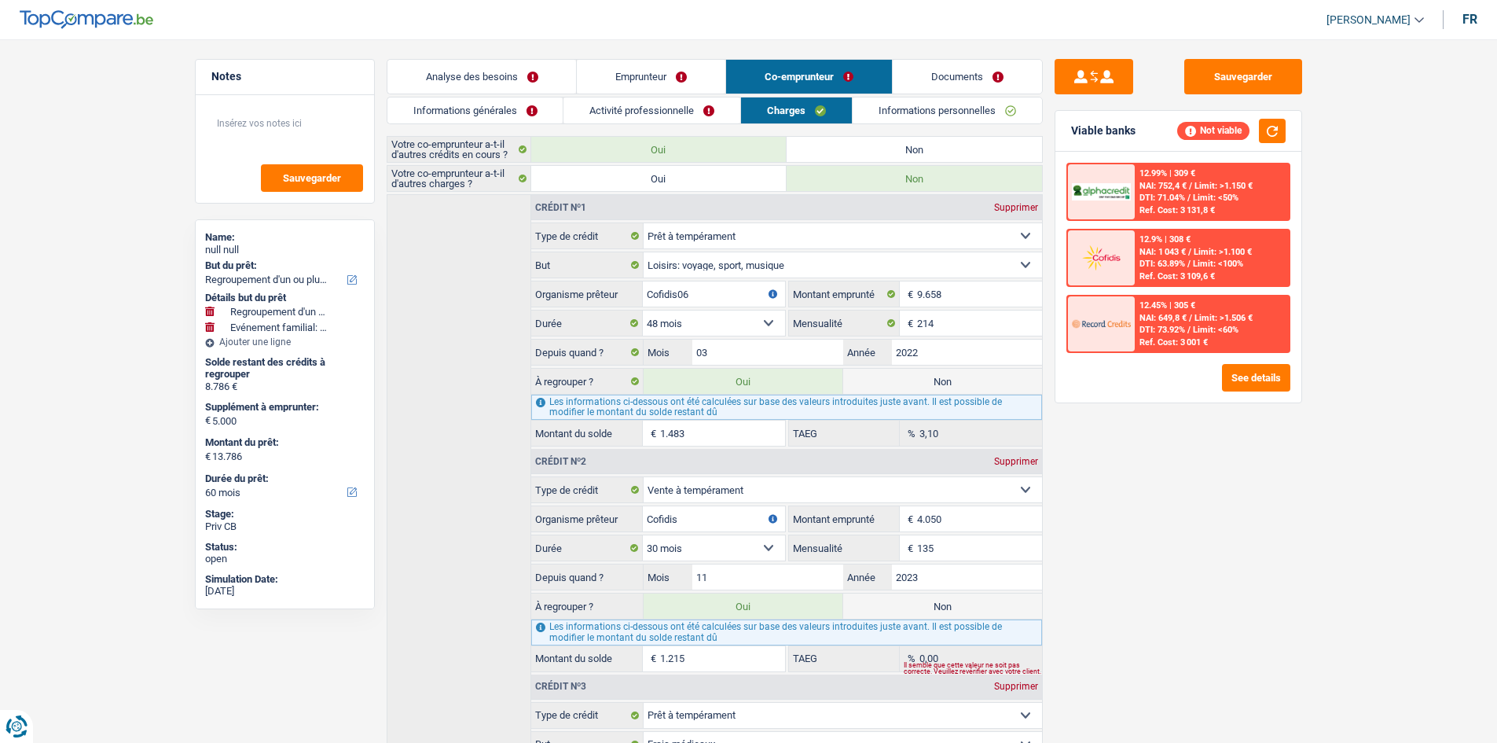
click at [460, 59] on li "Analyse des besoins" at bounding box center [482, 76] width 190 height 35
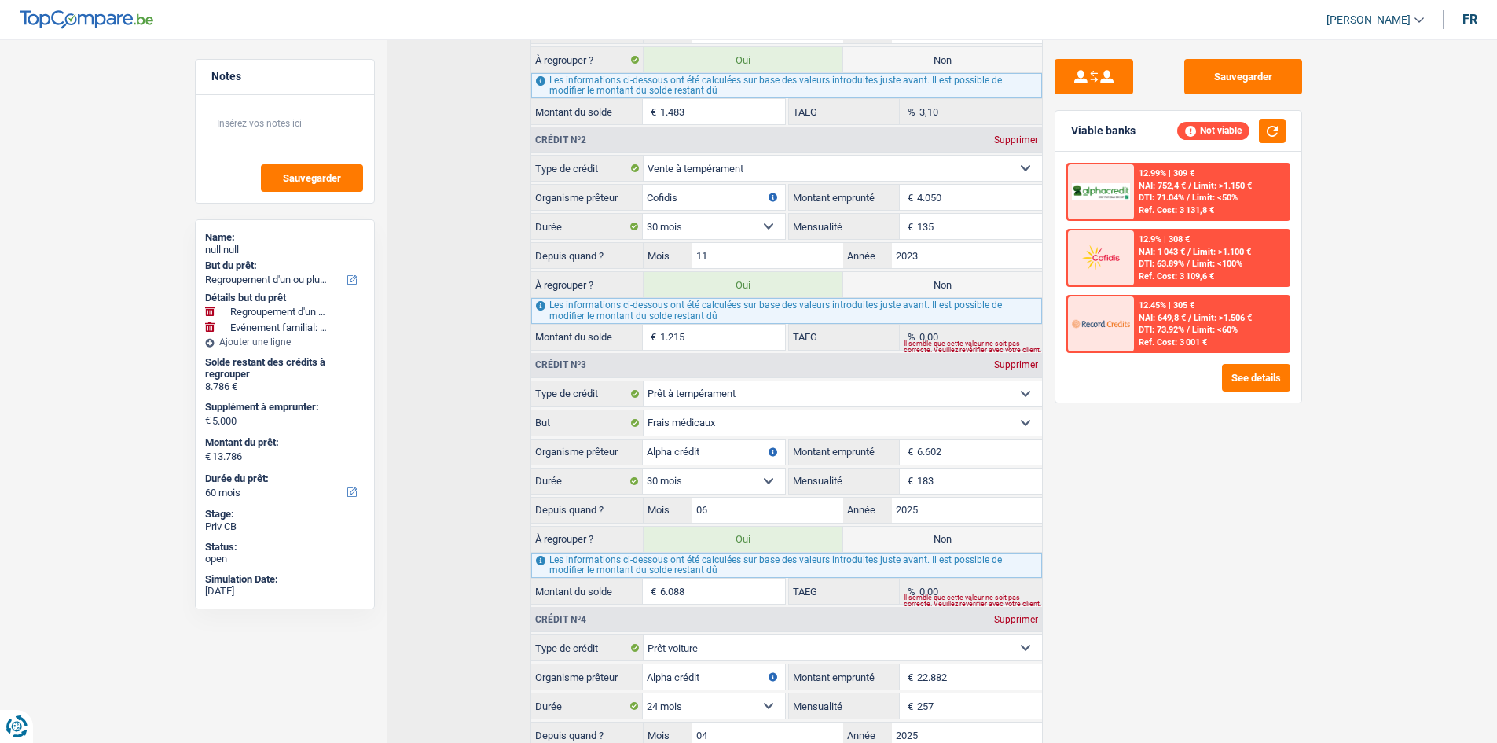
scroll to position [0, 0]
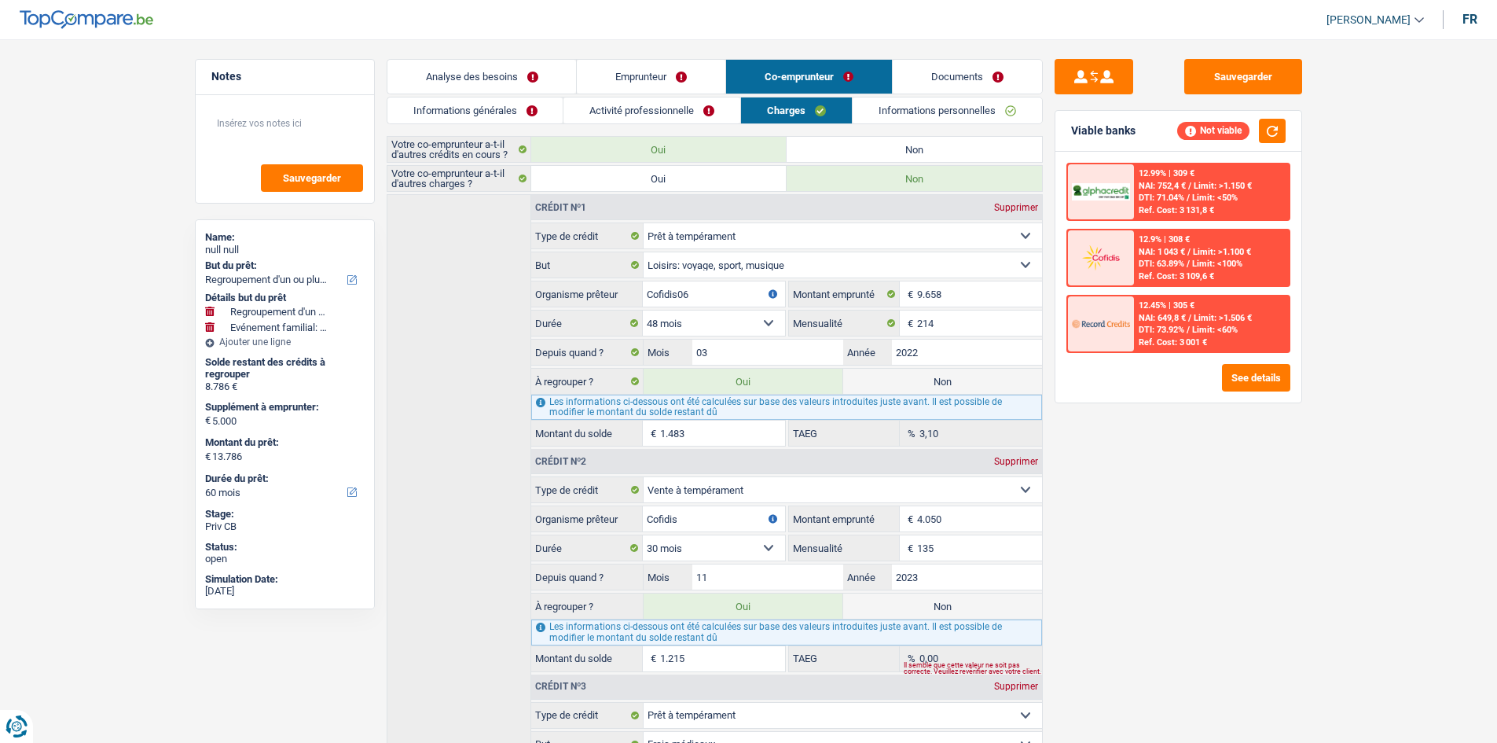
click at [479, 115] on link "Informations générales" at bounding box center [476, 110] width 176 height 26
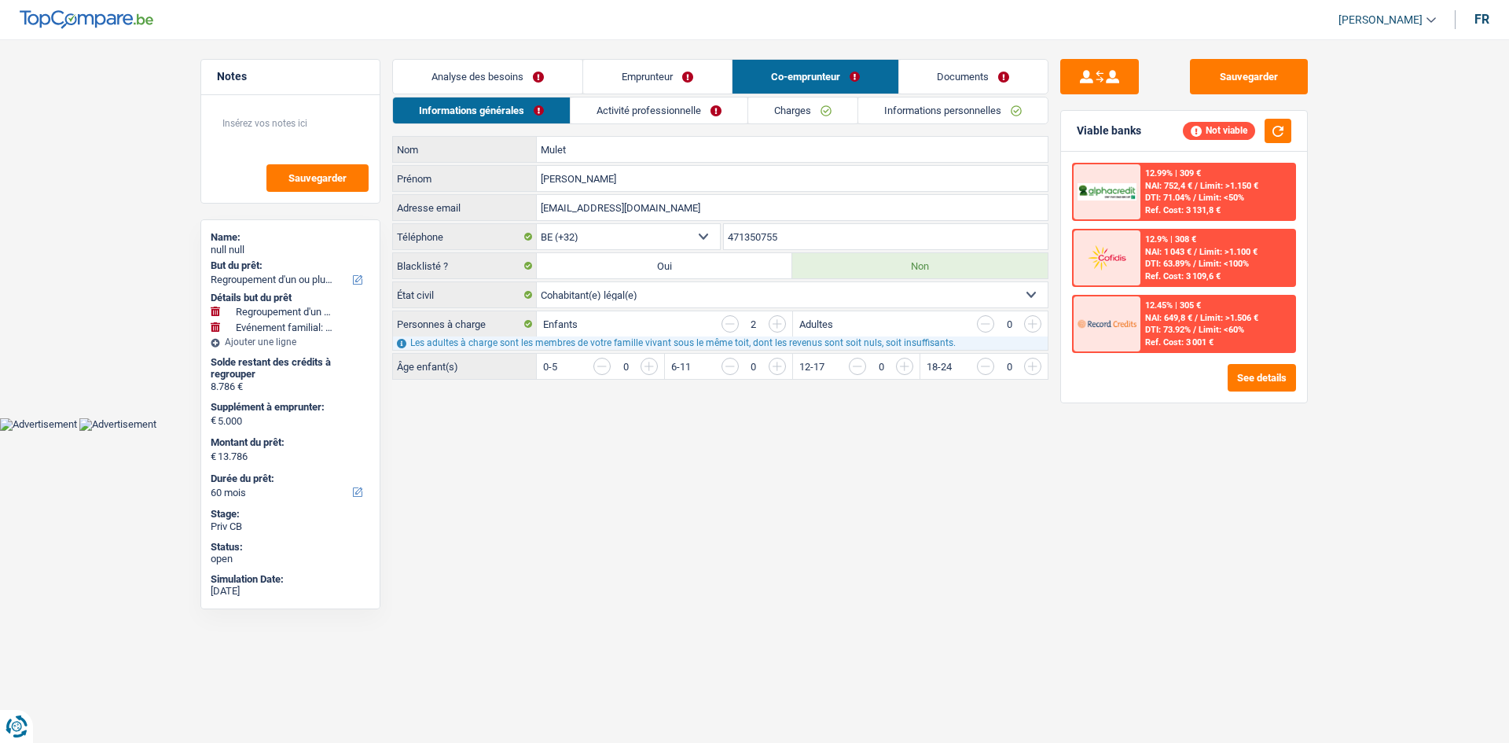
drag, startPoint x: 534, startPoint y: 73, endPoint x: 944, endPoint y: 111, distance: 412.0
click at [534, 74] on link "Analyse des besoins" at bounding box center [487, 77] width 189 height 34
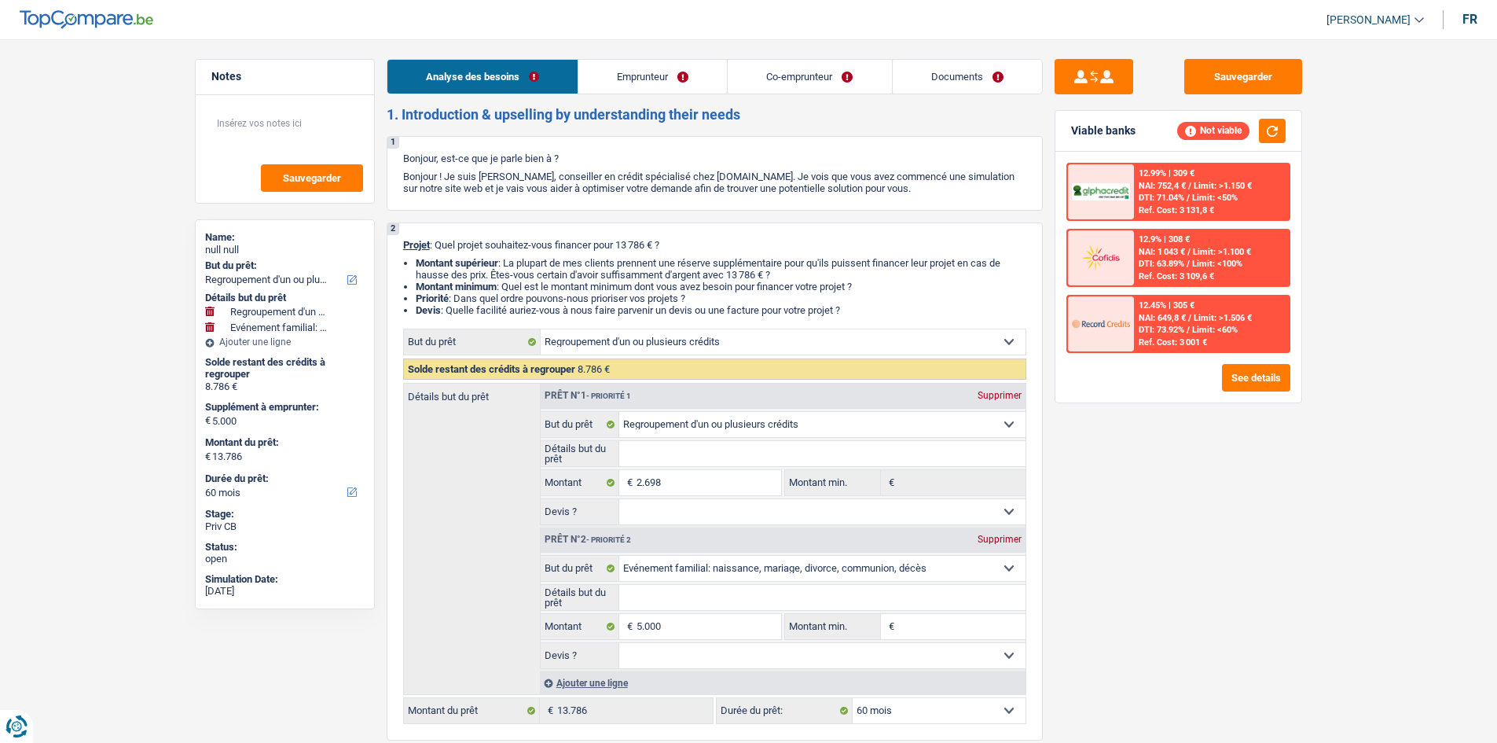
click at [647, 79] on link "Emprunteur" at bounding box center [653, 77] width 149 height 34
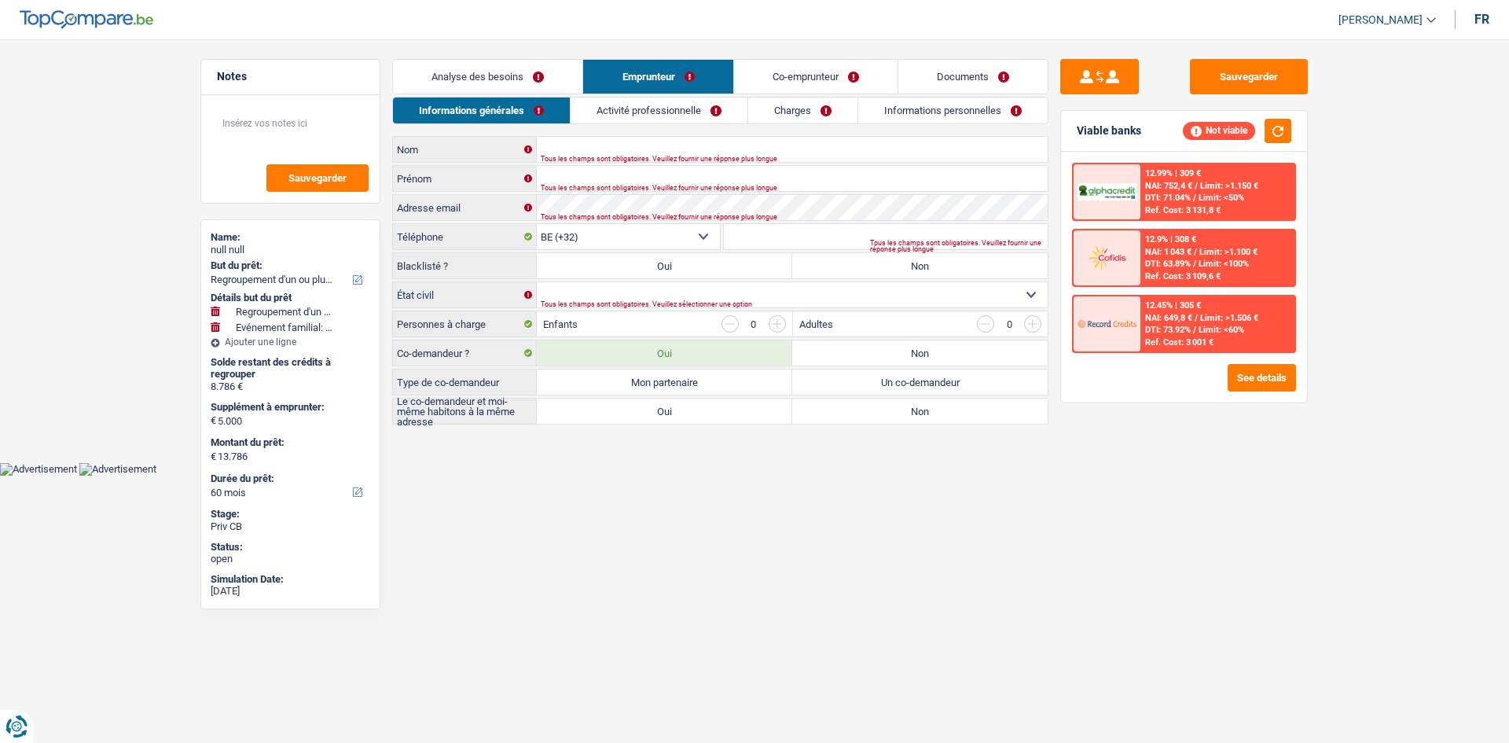
click at [796, 80] on link "Co-emprunteur" at bounding box center [815, 77] width 163 height 34
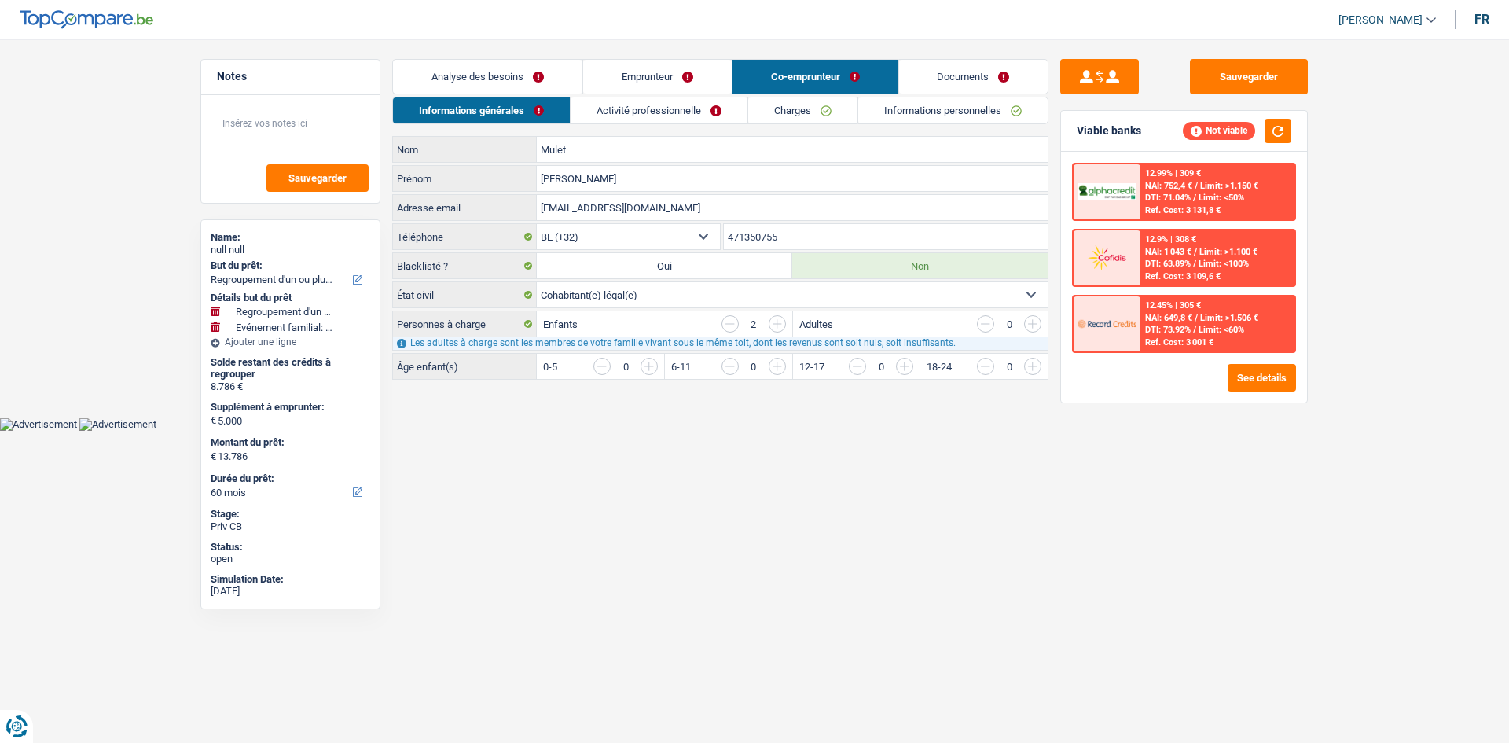
click at [716, 108] on link "Activité professionnelle" at bounding box center [659, 110] width 177 height 26
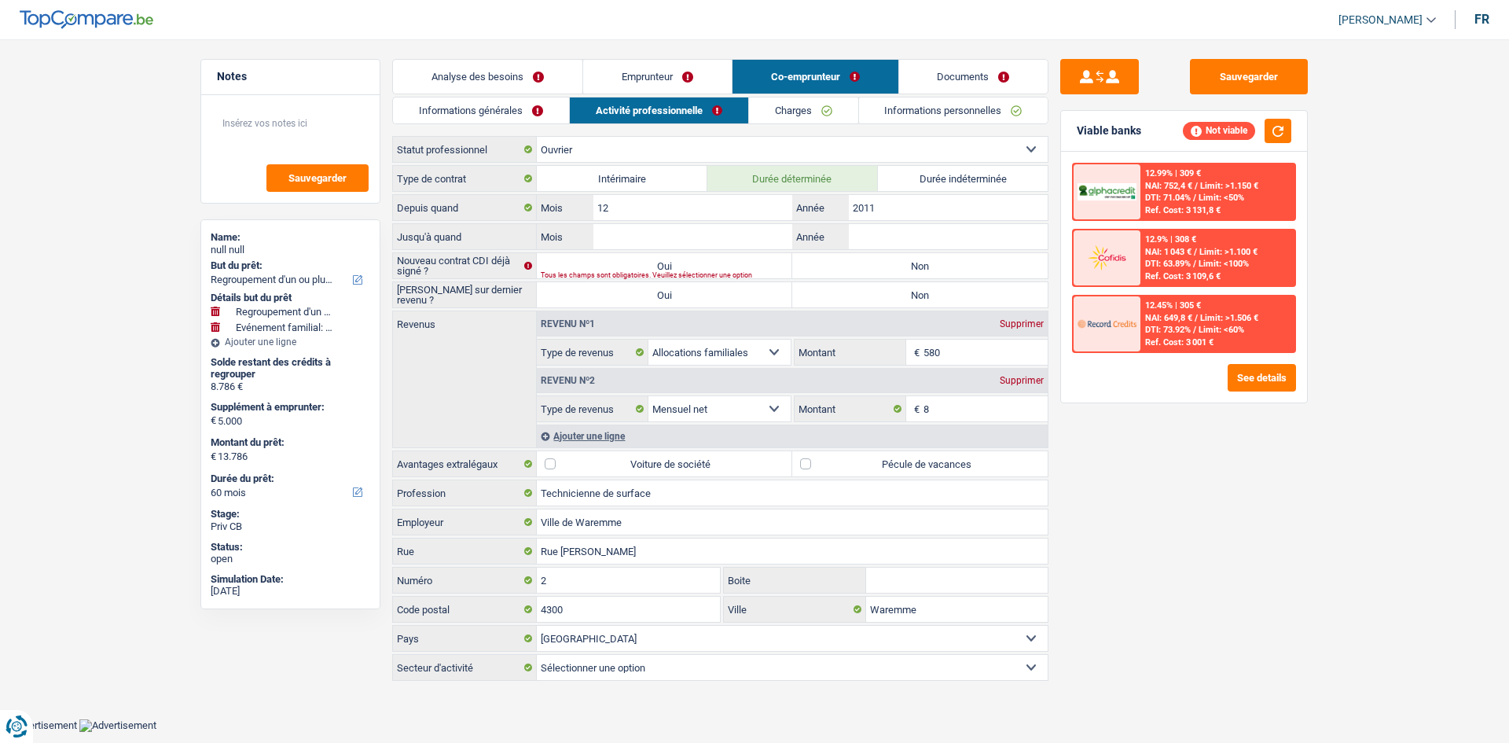
click at [711, 81] on link "Emprunteur" at bounding box center [657, 77] width 149 height 34
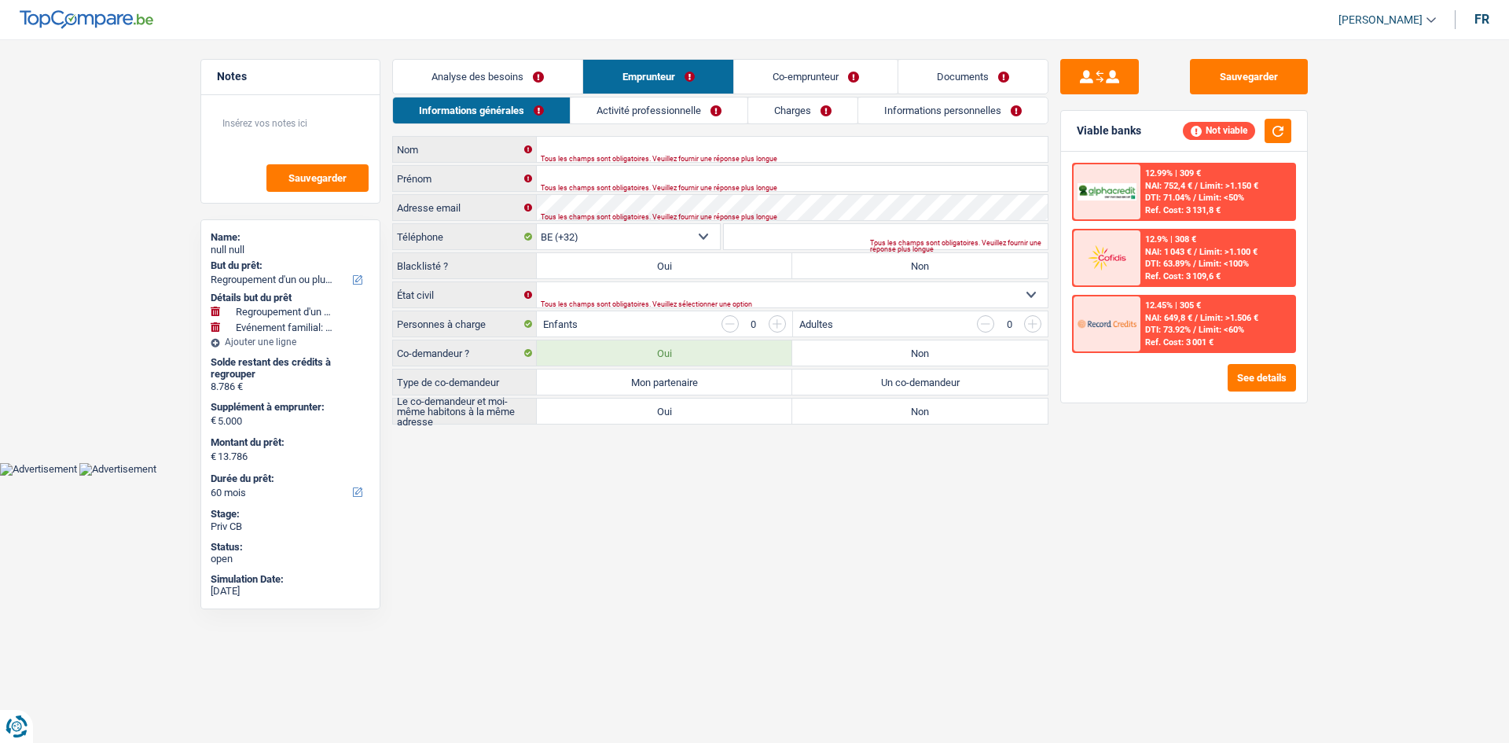
click at [693, 96] on div "Analyse des besoins Emprunteur Co-emprunteur Documents 1. Introduction & upsell…" at bounding box center [720, 242] width 656 height 366
click at [694, 101] on link "Activité professionnelle" at bounding box center [659, 110] width 177 height 26
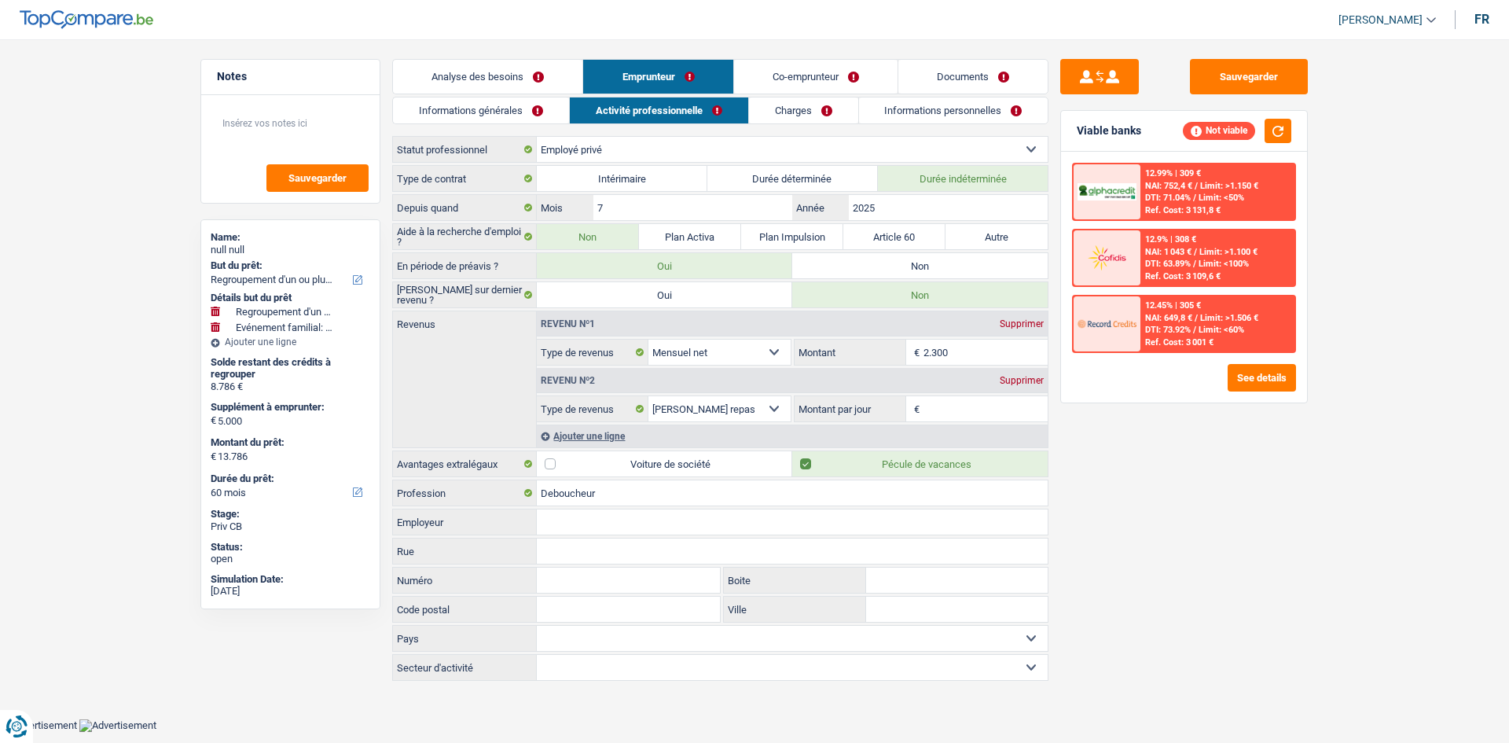
click at [771, 62] on link "Co-emprunteur" at bounding box center [815, 77] width 163 height 34
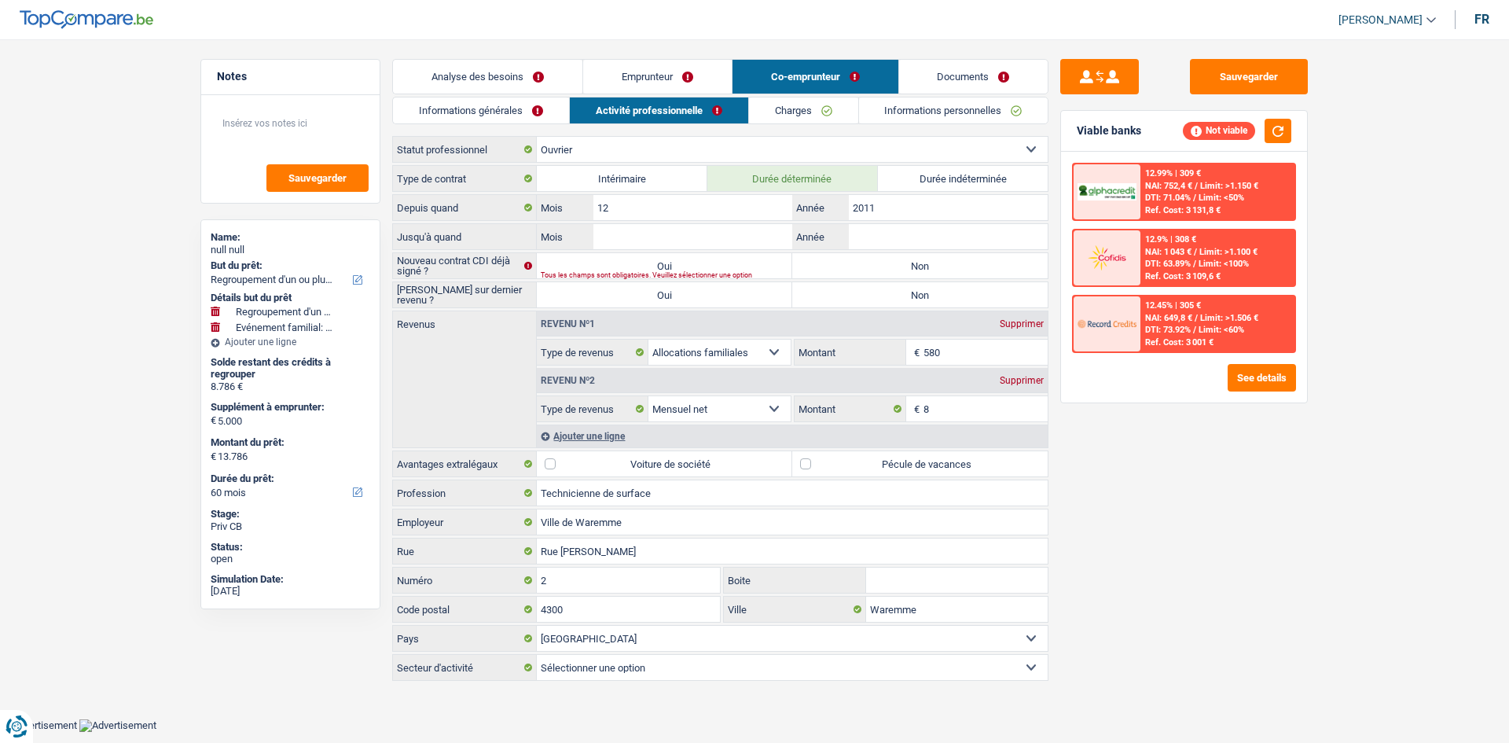
click at [715, 68] on link "Emprunteur" at bounding box center [657, 77] width 149 height 34
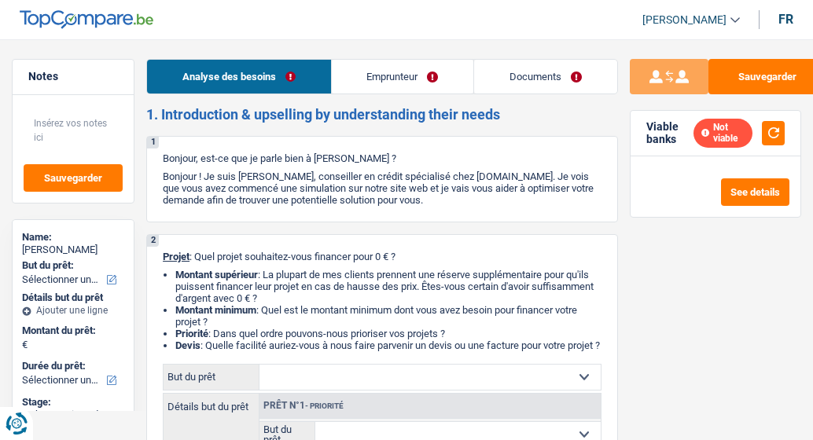
select select "worker"
select select "netSalary"
select select "rents"
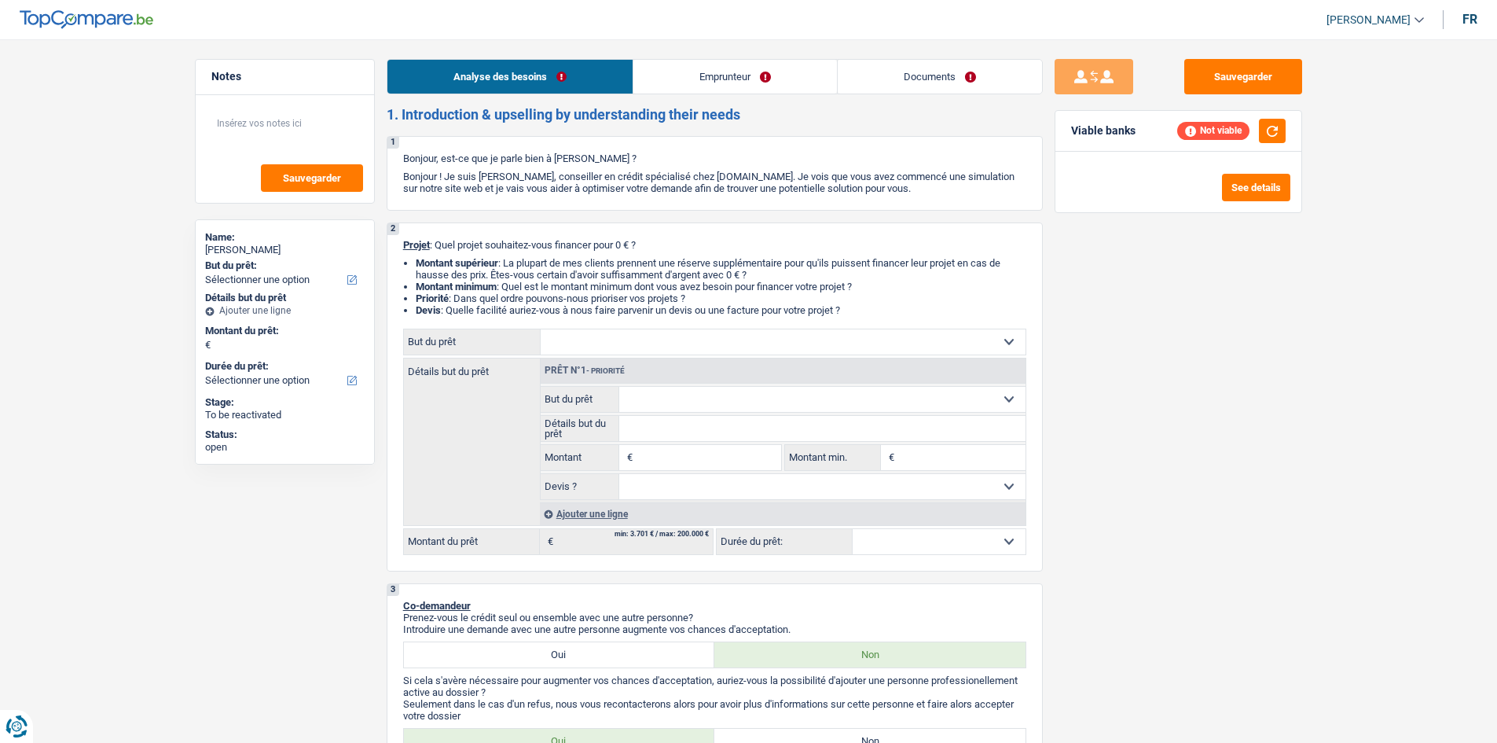
click at [711, 71] on link "Emprunteur" at bounding box center [736, 77] width 204 height 34
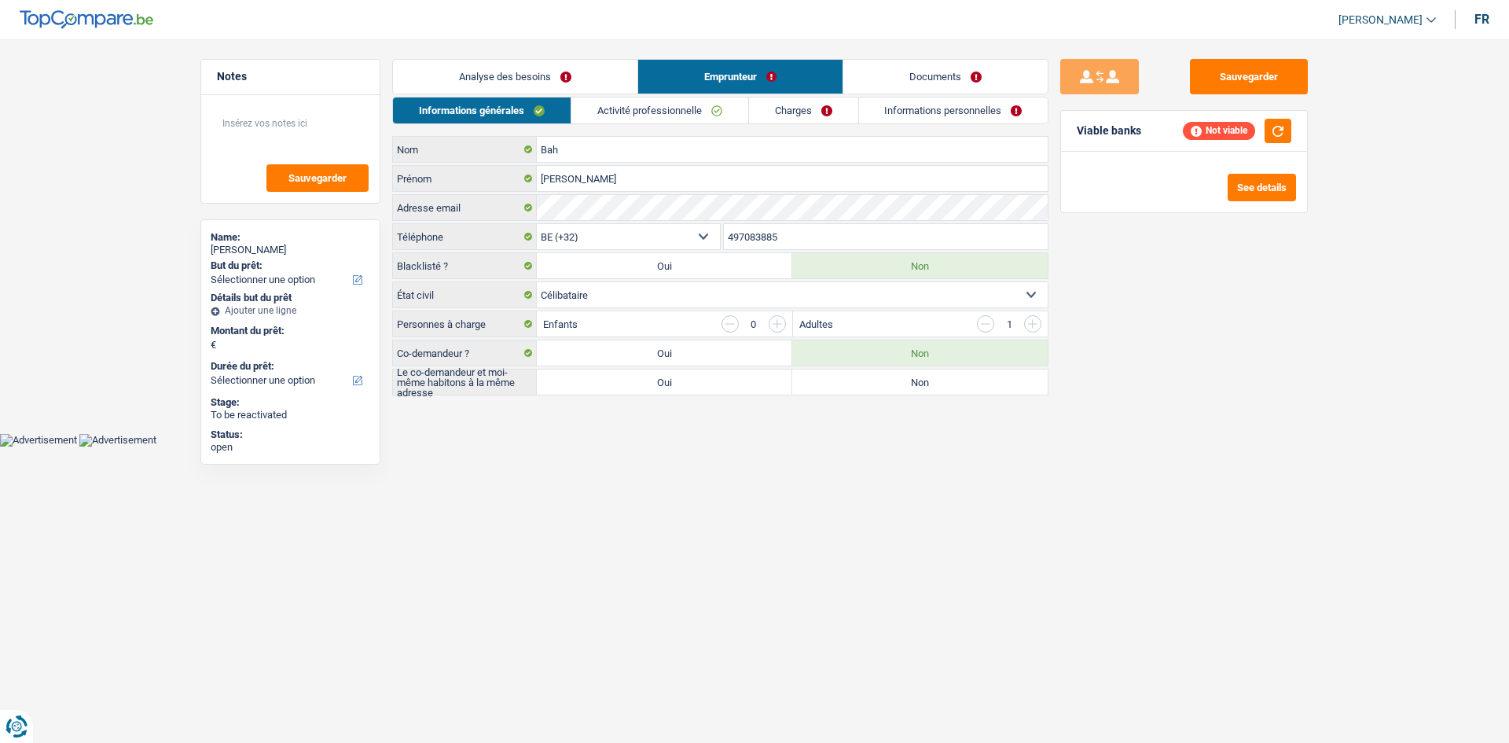
click at [684, 112] on link "Activité professionnelle" at bounding box center [659, 110] width 177 height 26
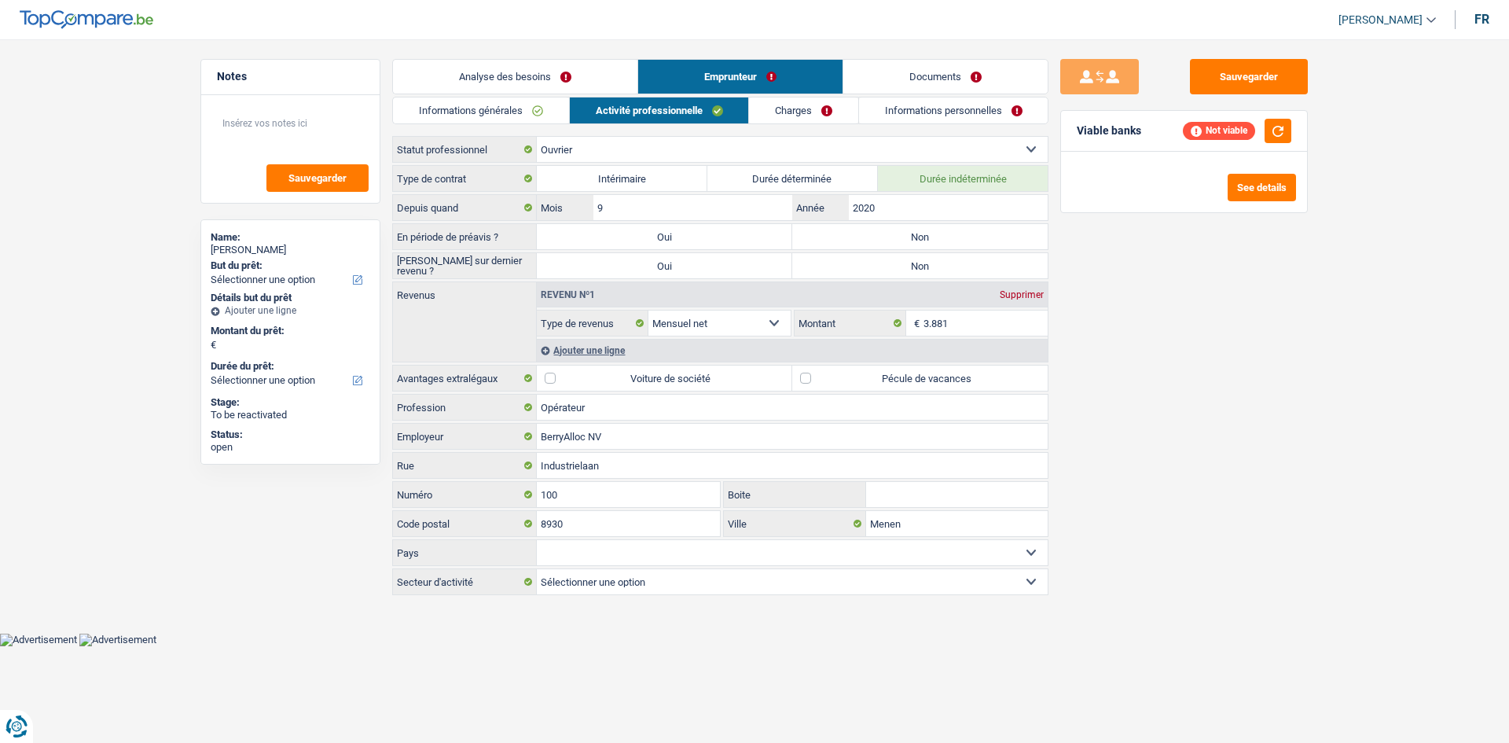
click at [812, 117] on link "Charges" at bounding box center [803, 110] width 109 height 26
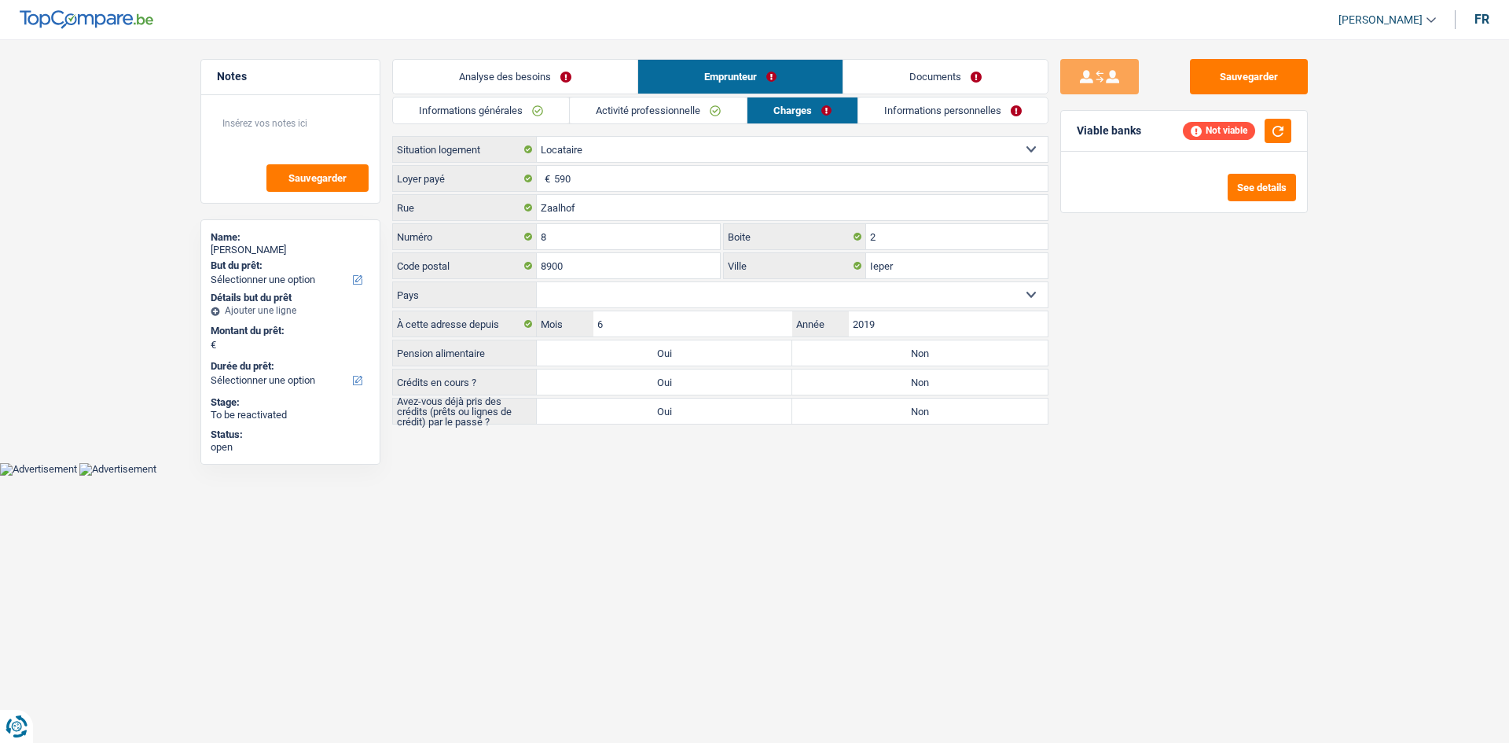
click at [812, 114] on link "Informations personnelles" at bounding box center [952, 110] width 189 height 26
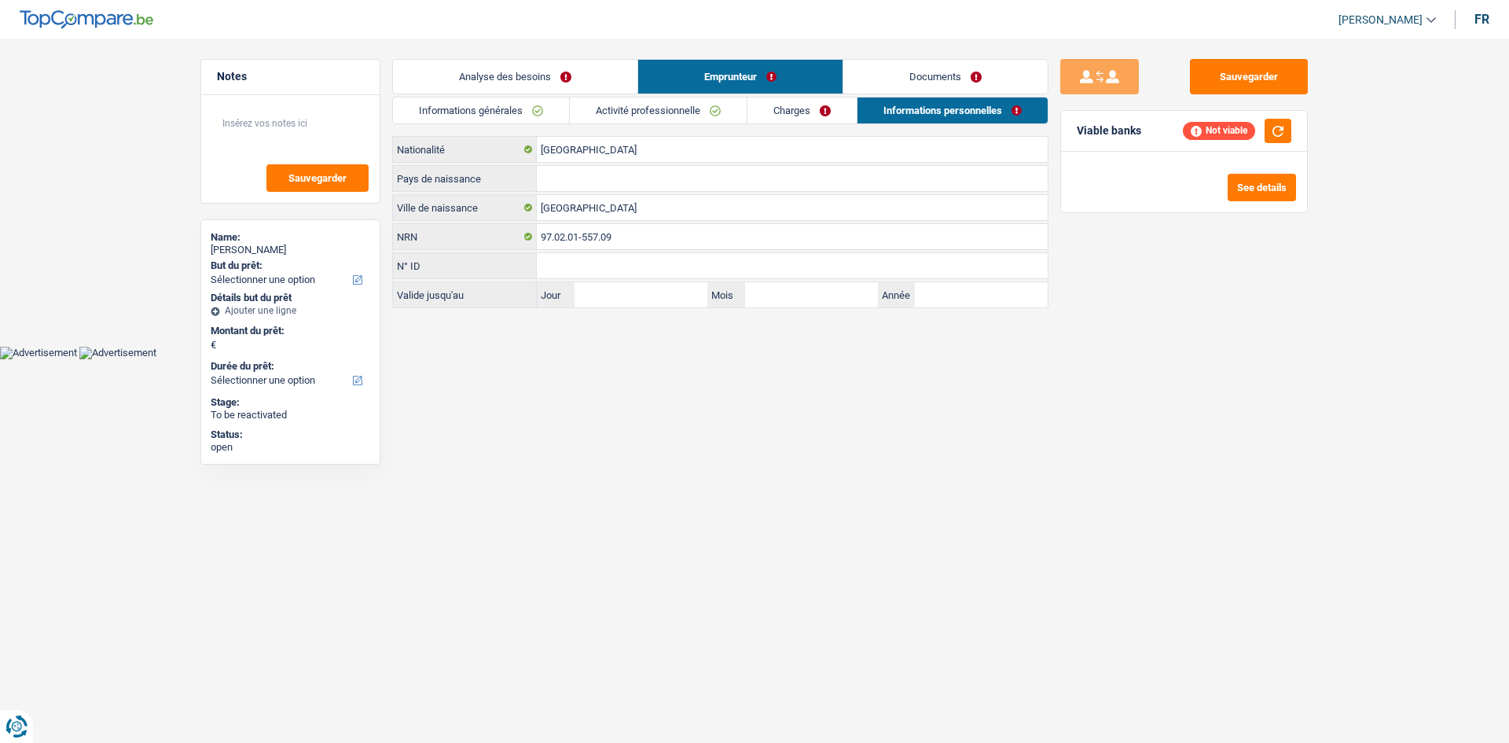
click at [812, 75] on link "Documents" at bounding box center [945, 77] width 204 height 34
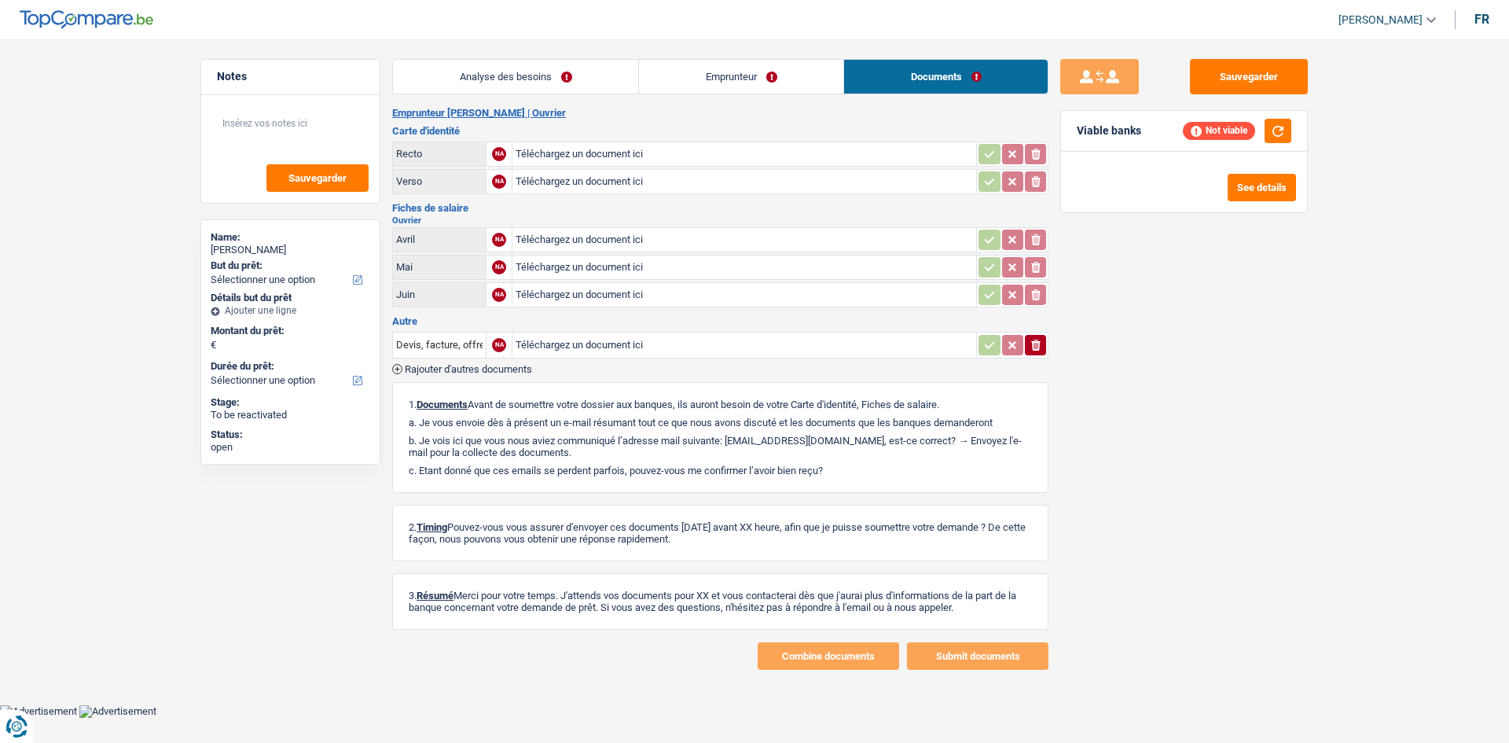
click at [752, 78] on link "Emprunteur" at bounding box center [741, 77] width 204 height 34
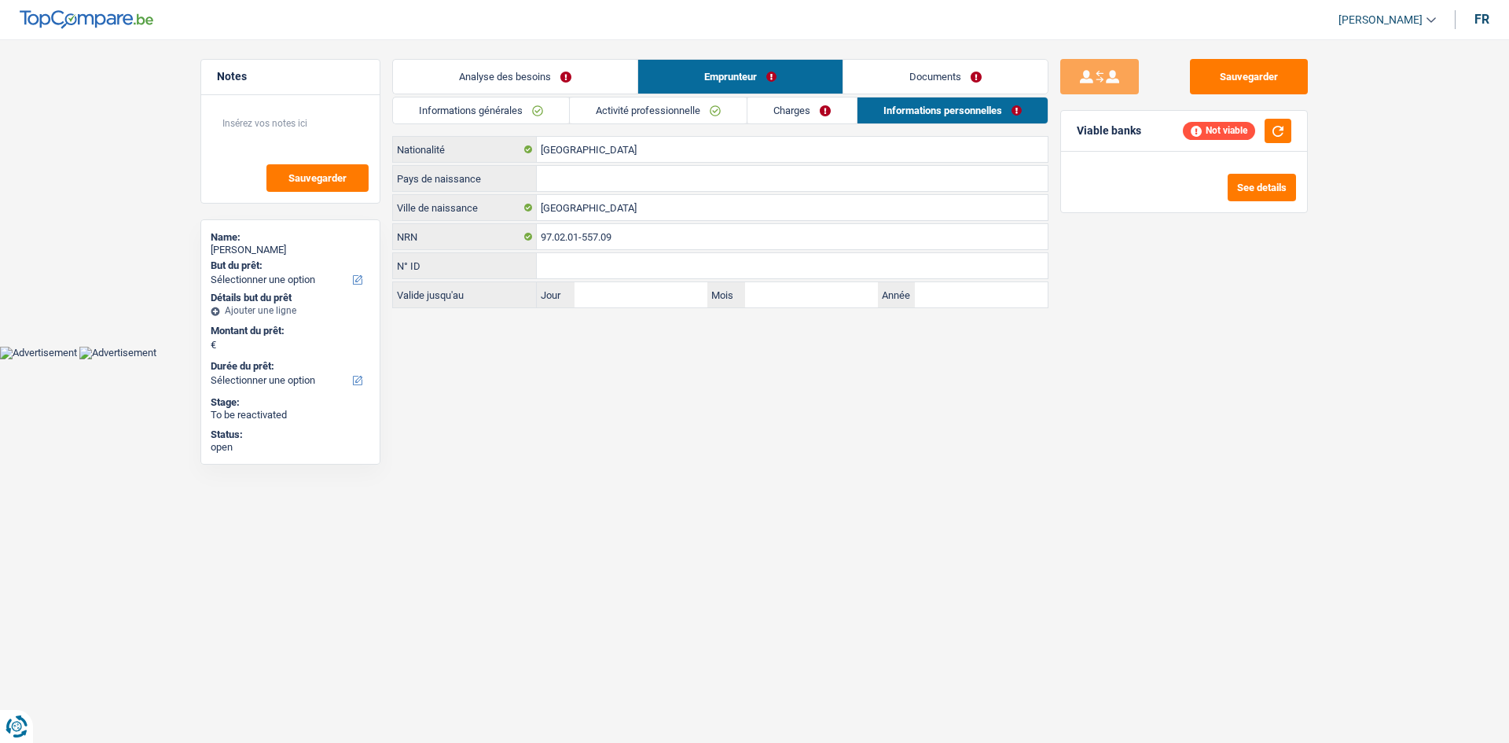
click at [689, 105] on link "Activité professionnelle" at bounding box center [658, 110] width 177 height 26
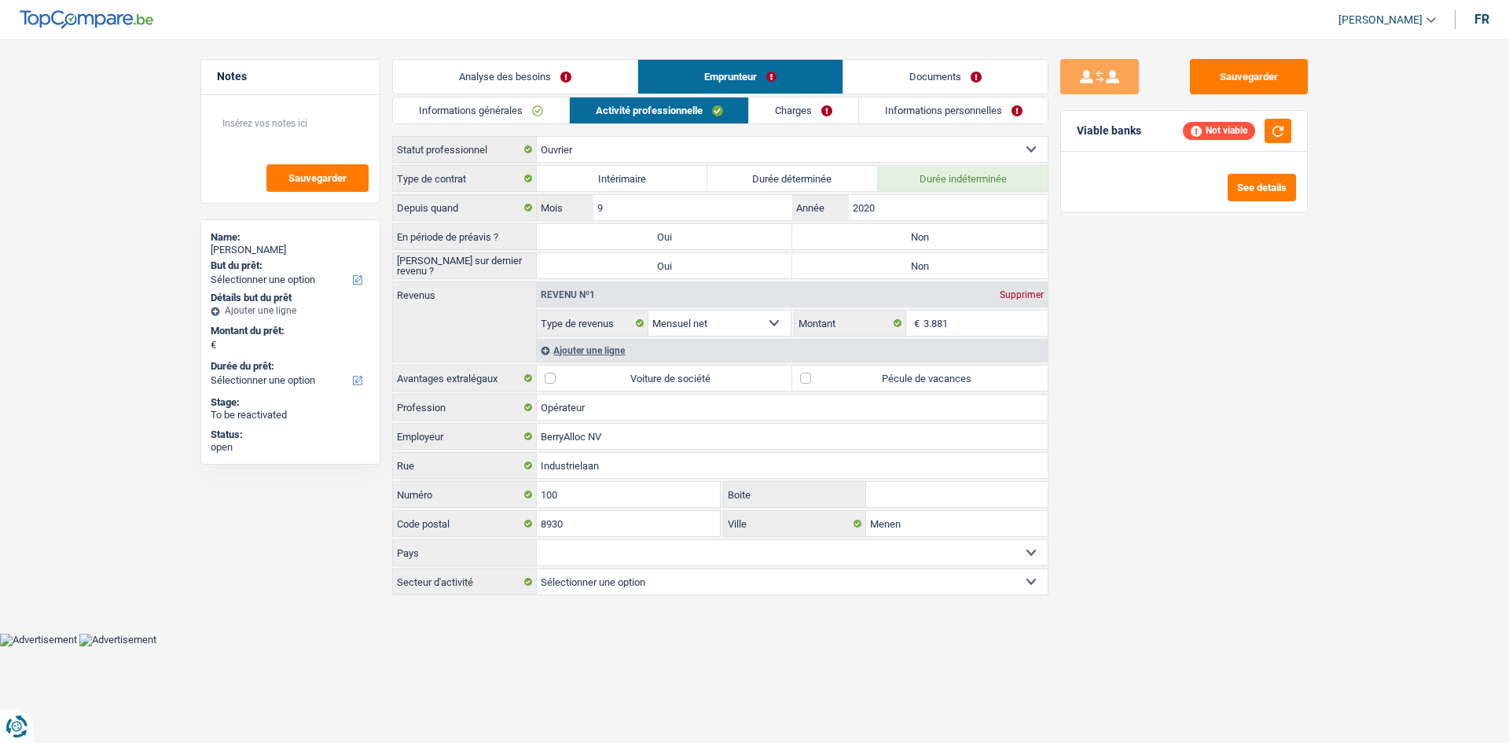
click at [462, 105] on link "Informations générales" at bounding box center [481, 110] width 176 height 26
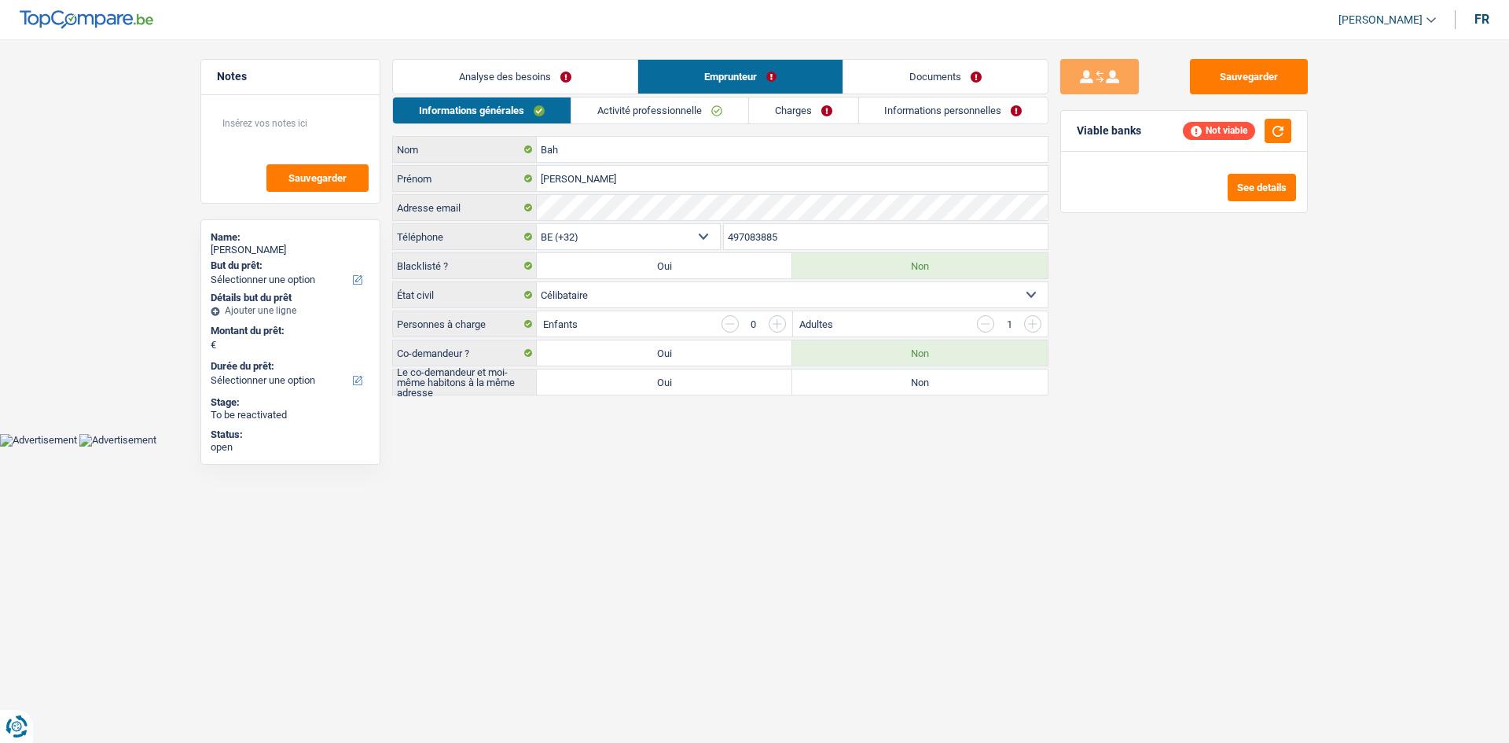
click at [568, 41] on main "Notes Sauvegarder Name: Souleymane Bah But du prêt: Confort maison: meubles, te…" at bounding box center [754, 229] width 1509 height 410
click at [564, 55] on main "Notes Sauvegarder Name: Souleymane Bah But du prêt: Confort maison: meubles, te…" at bounding box center [754, 229] width 1509 height 410
click at [812, 114] on link "Charges" at bounding box center [803, 110] width 109 height 26
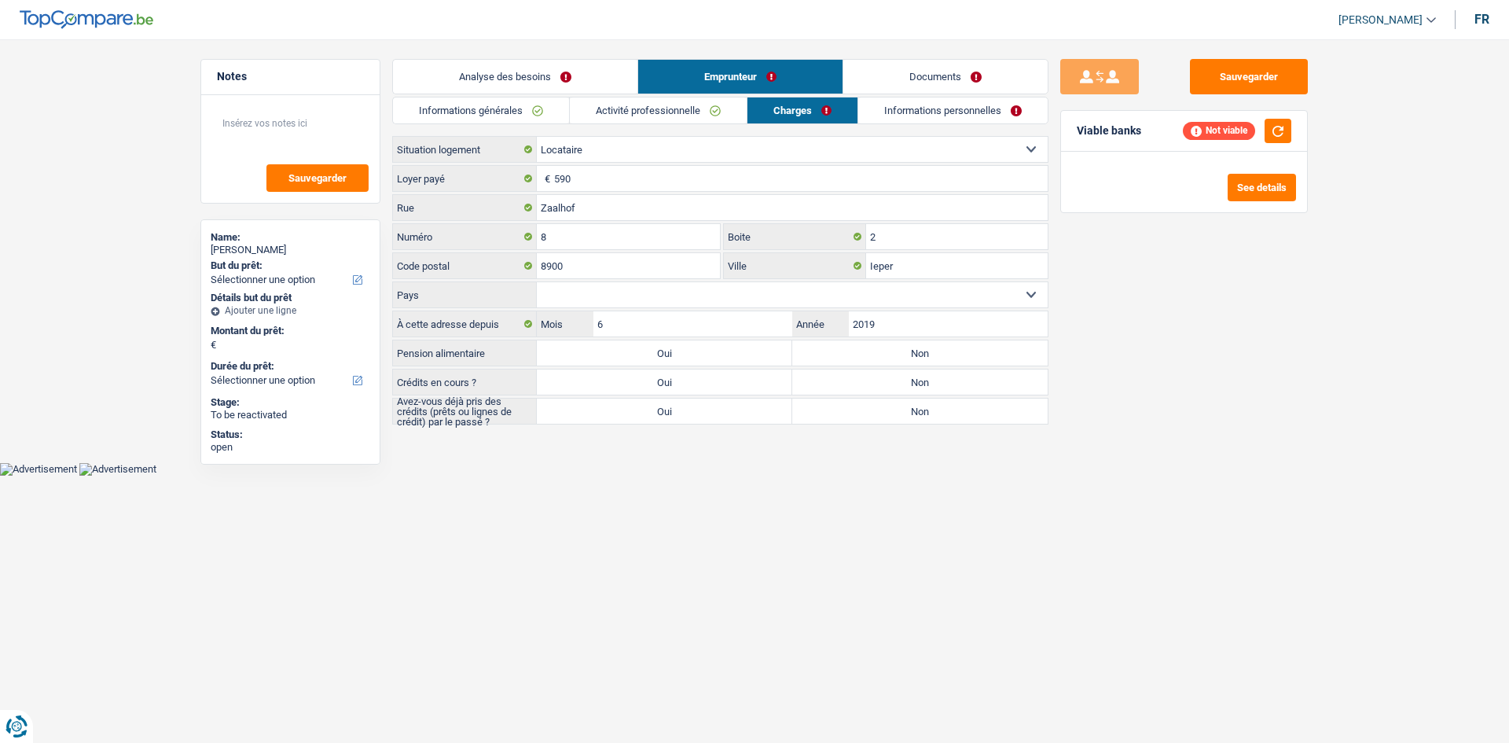
click at [567, 62] on link "Analyse des besoins" at bounding box center [515, 77] width 244 height 34
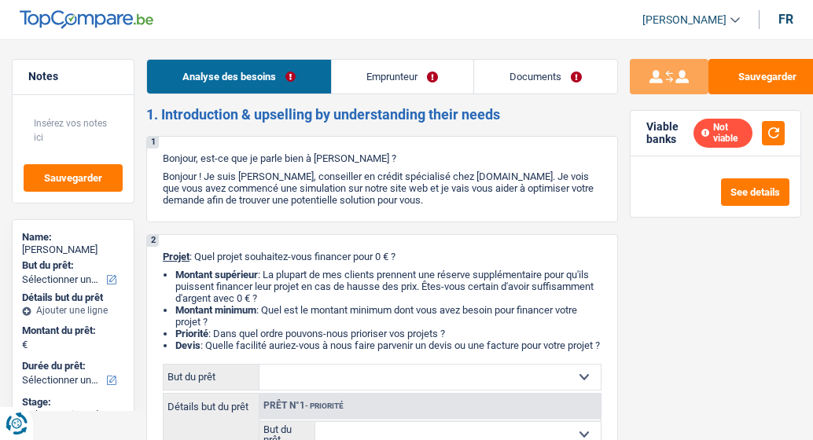
select select "privateEmployee"
select select "netSalary"
select select "mealVouchers"
select select "rents"
select select "cardOrCredit"
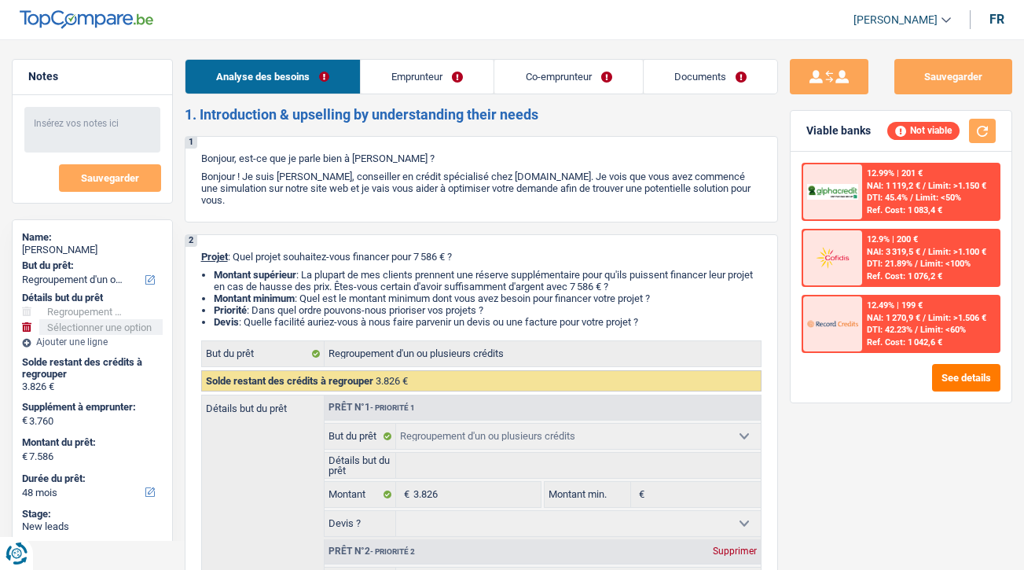
select select "refinancing"
select select "48"
select select "refinancing"
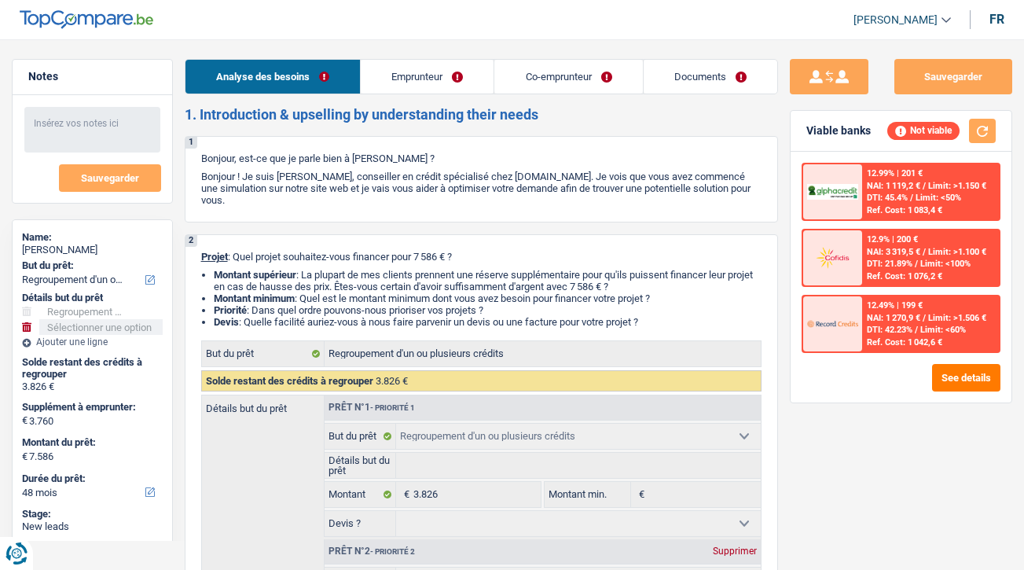
select select "48"
select select "retired"
select select "independent"
select select "pension"
select select "netSalary"
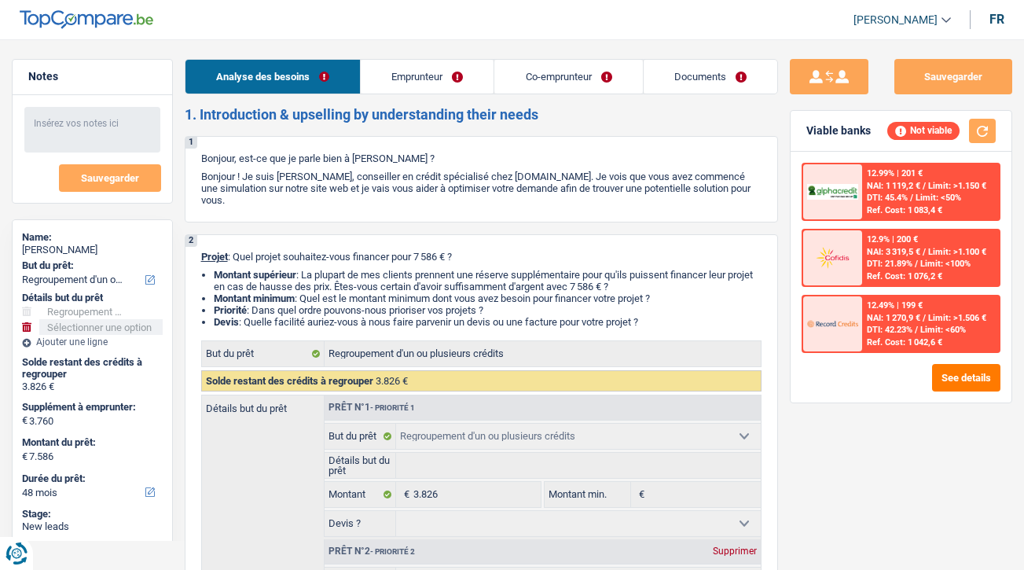
select select "rents"
select select "cardOrCredit"
select select "refinancing"
select select "48"
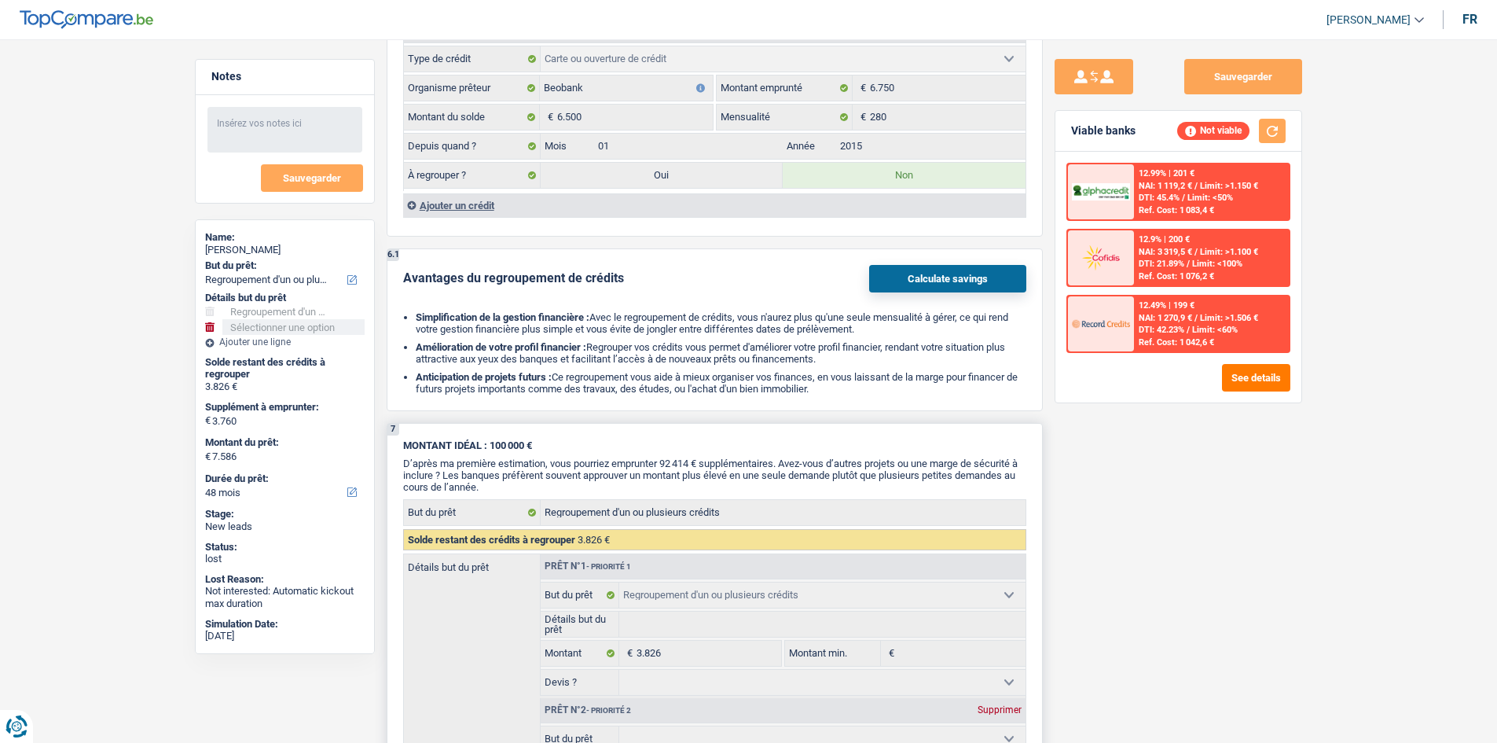
scroll to position [1493, 0]
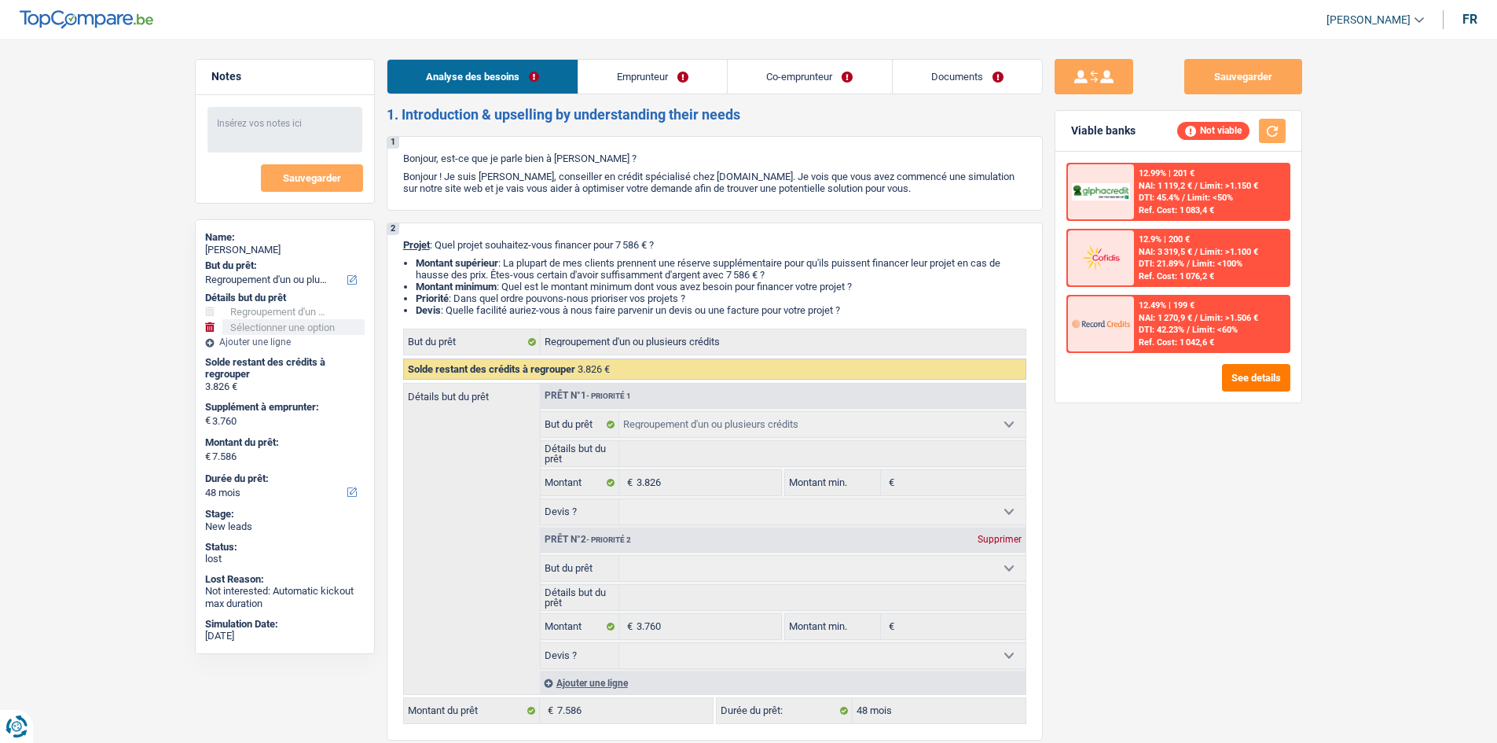
select select "refinancing"
select select "48"
select select "refinancing"
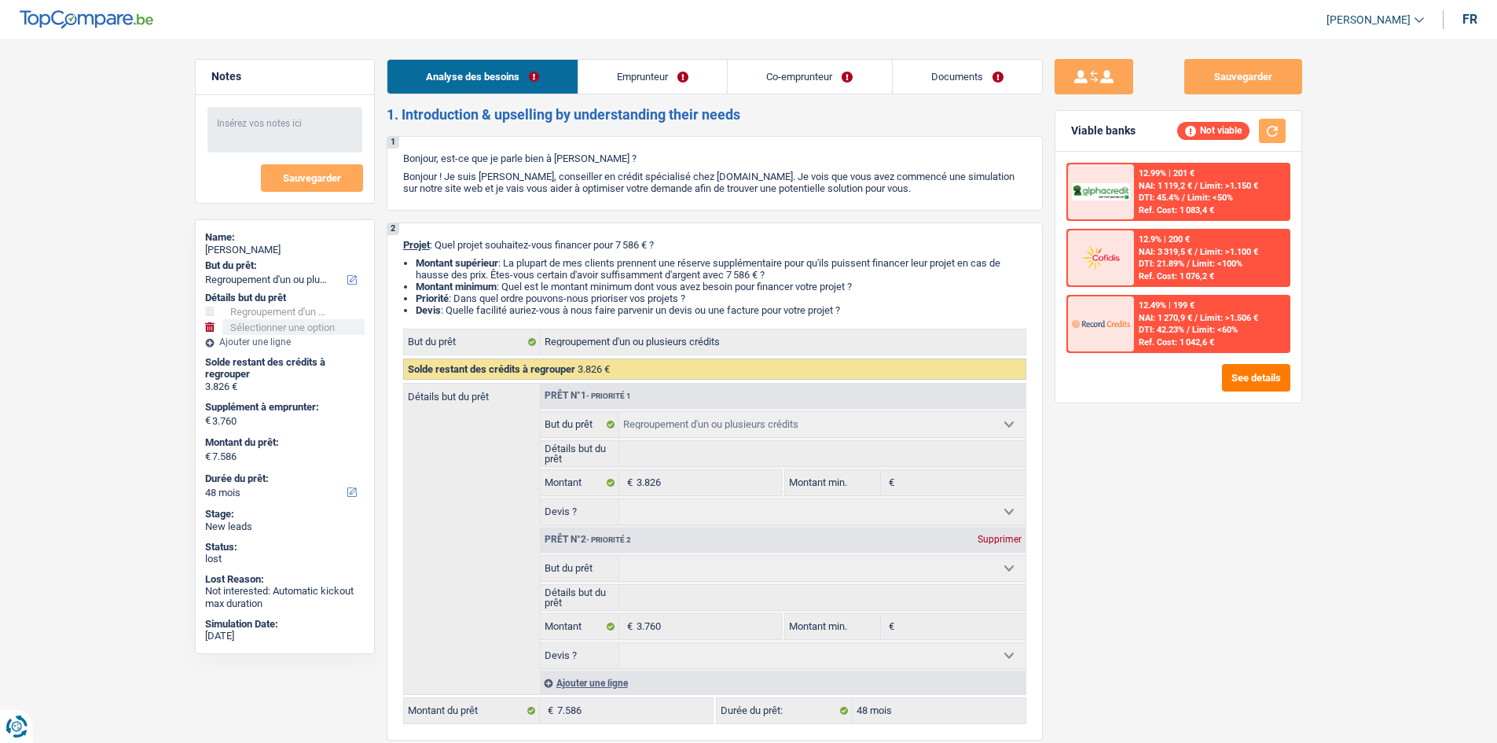
select select "48"
select select "retired"
select select "independent"
select select "pension"
select select "netSalary"
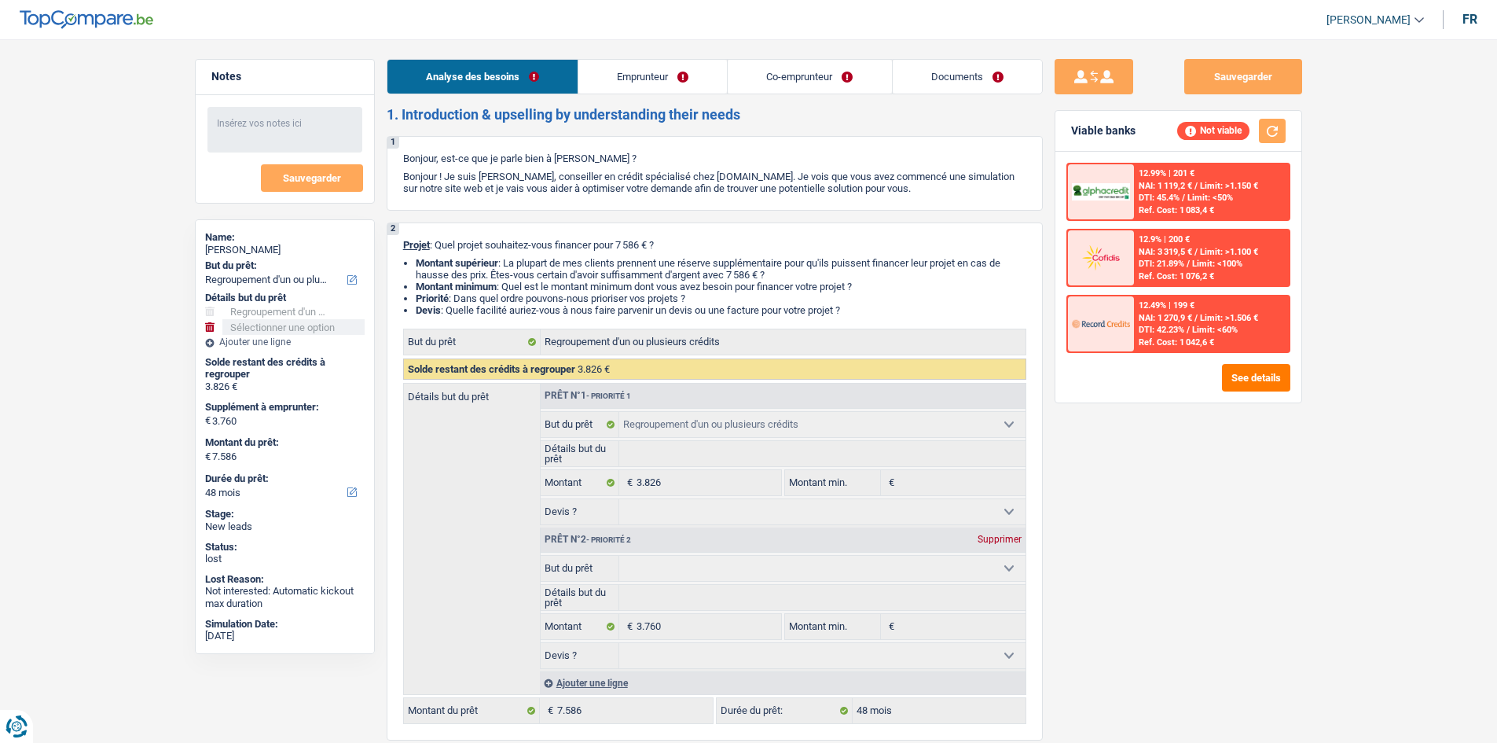
select select "rents"
select select "cardOrCredit"
select select "refinancing"
select select "48"
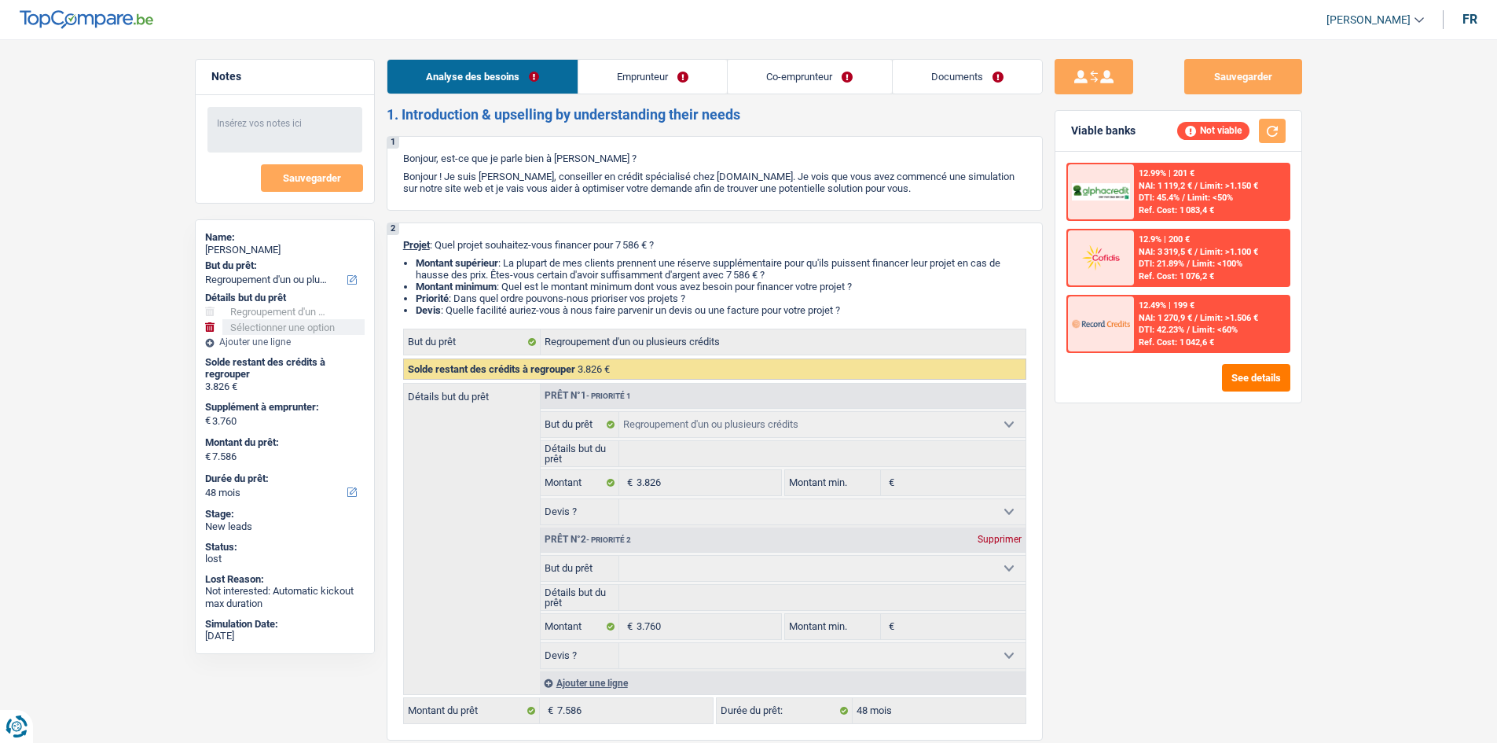
click at [712, 66] on link "Emprunteur" at bounding box center [653, 77] width 149 height 34
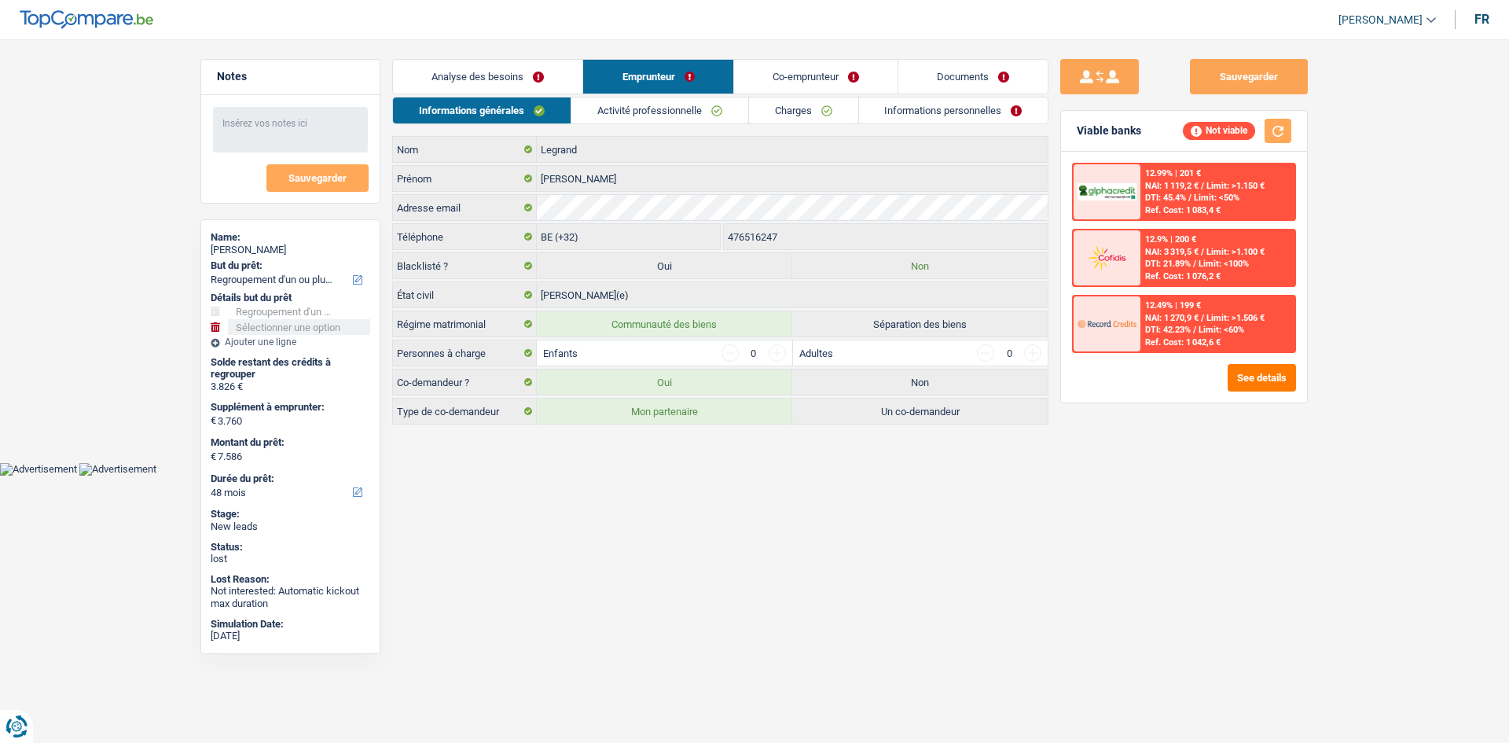
click at [615, 112] on link "Activité professionnelle" at bounding box center [659, 110] width 177 height 26
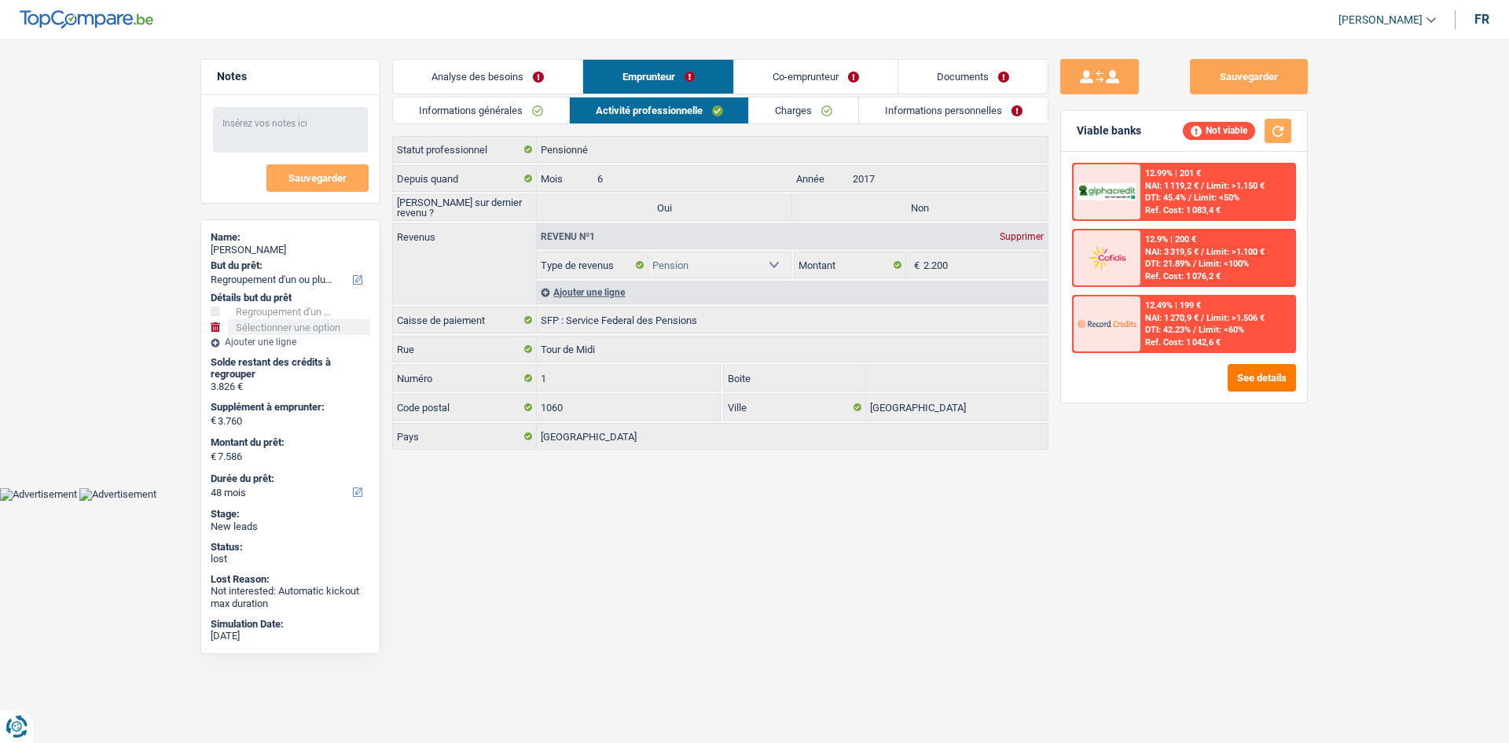
click at [775, 112] on link "Charges" at bounding box center [803, 110] width 109 height 26
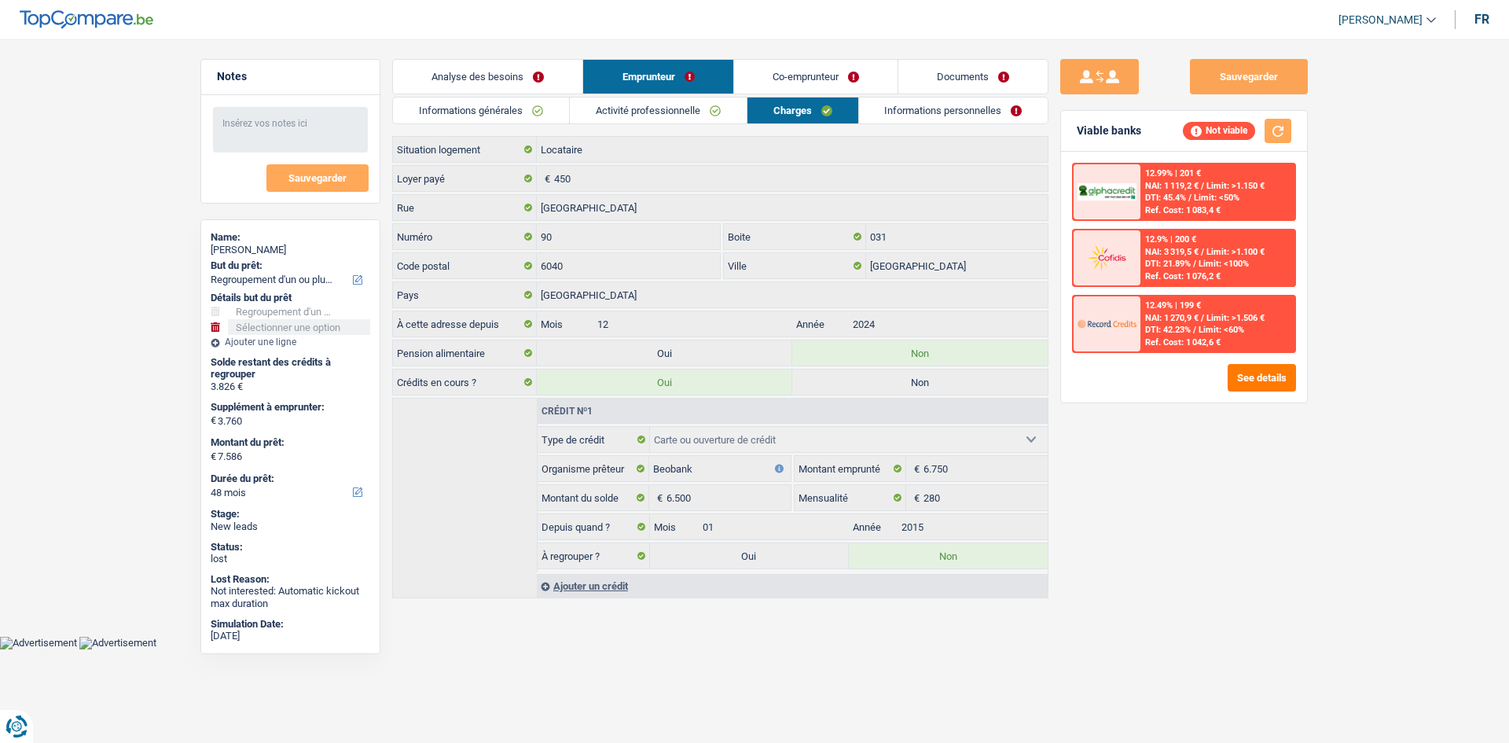
click at [814, 80] on link "Co-emprunteur" at bounding box center [815, 77] width 163 height 34
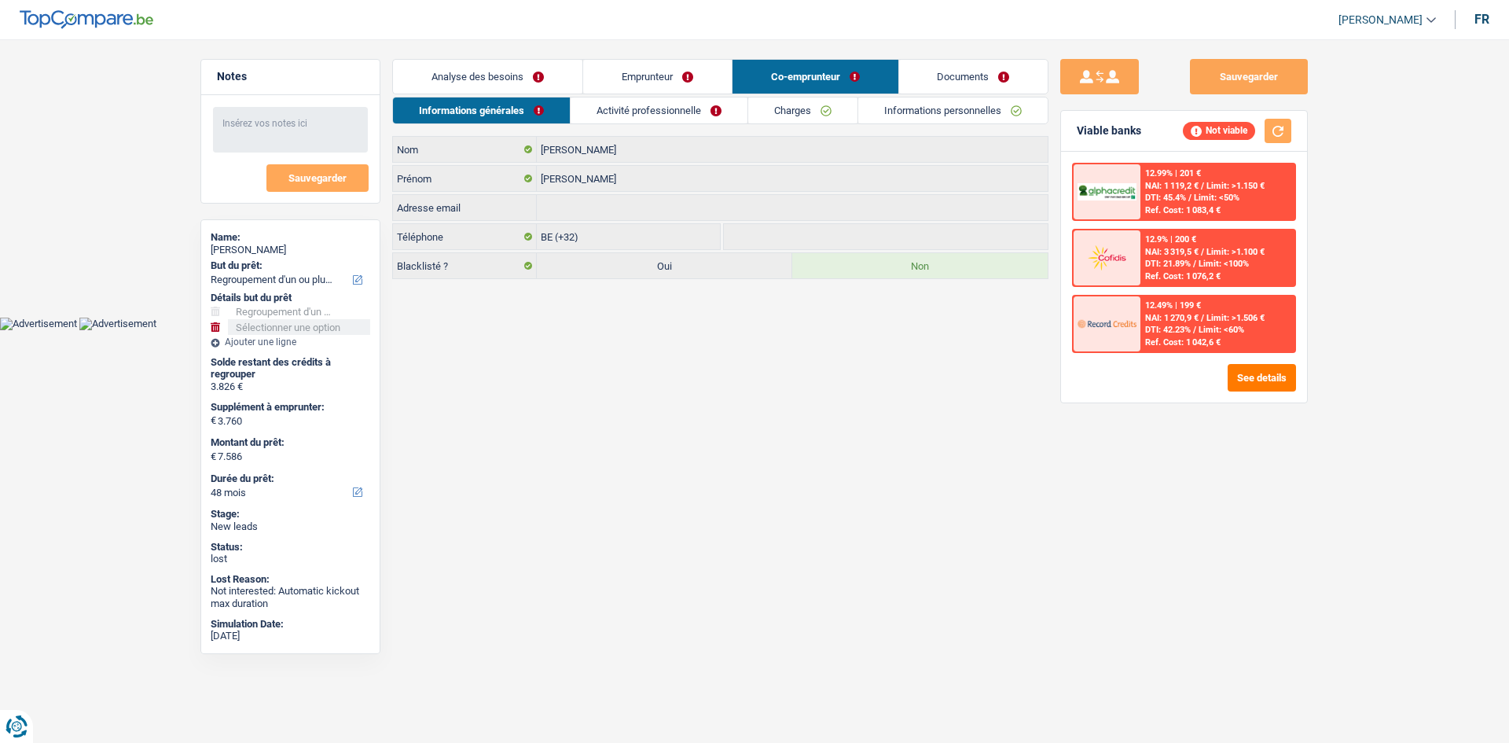
click at [652, 112] on link "Activité professionnelle" at bounding box center [659, 110] width 177 height 26
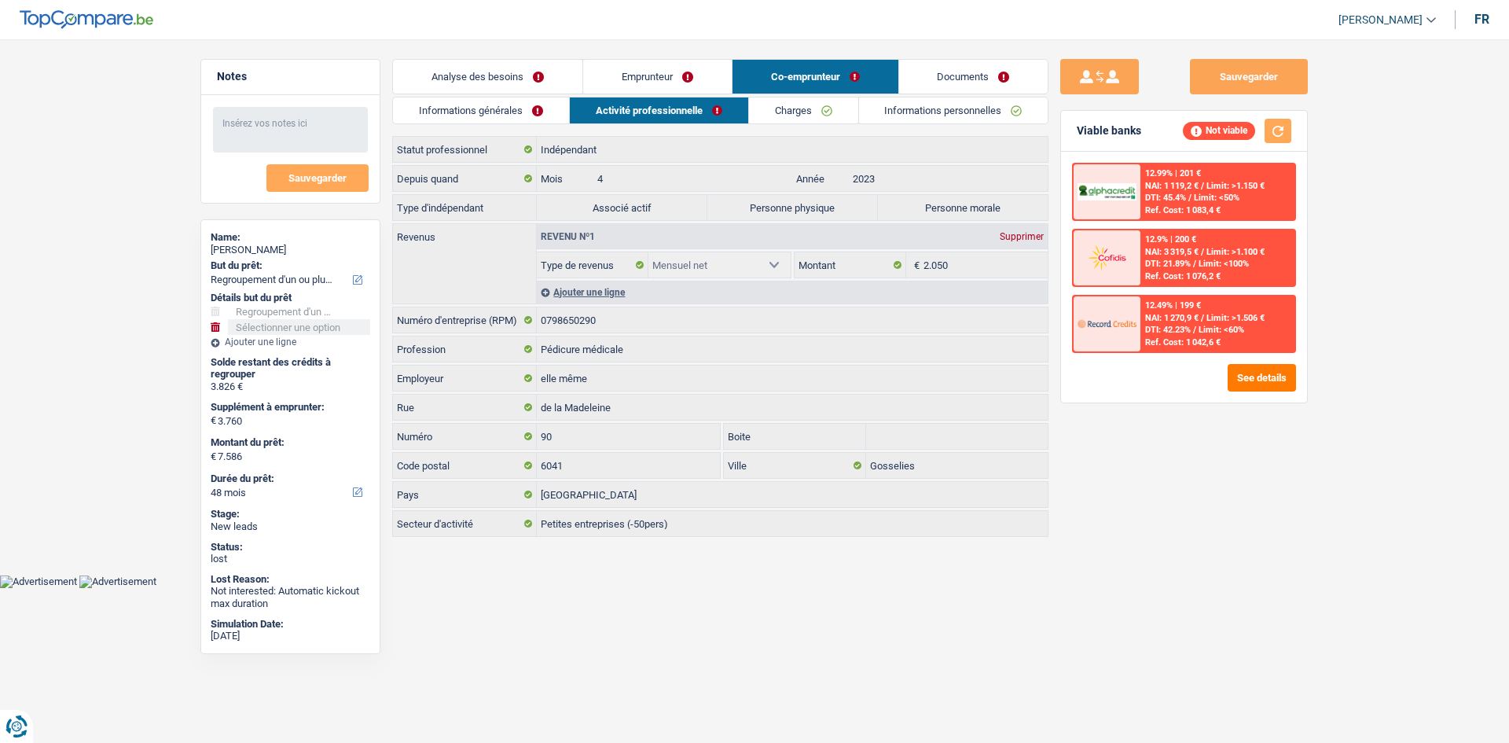
click at [799, 109] on link "Charges" at bounding box center [803, 110] width 109 height 26
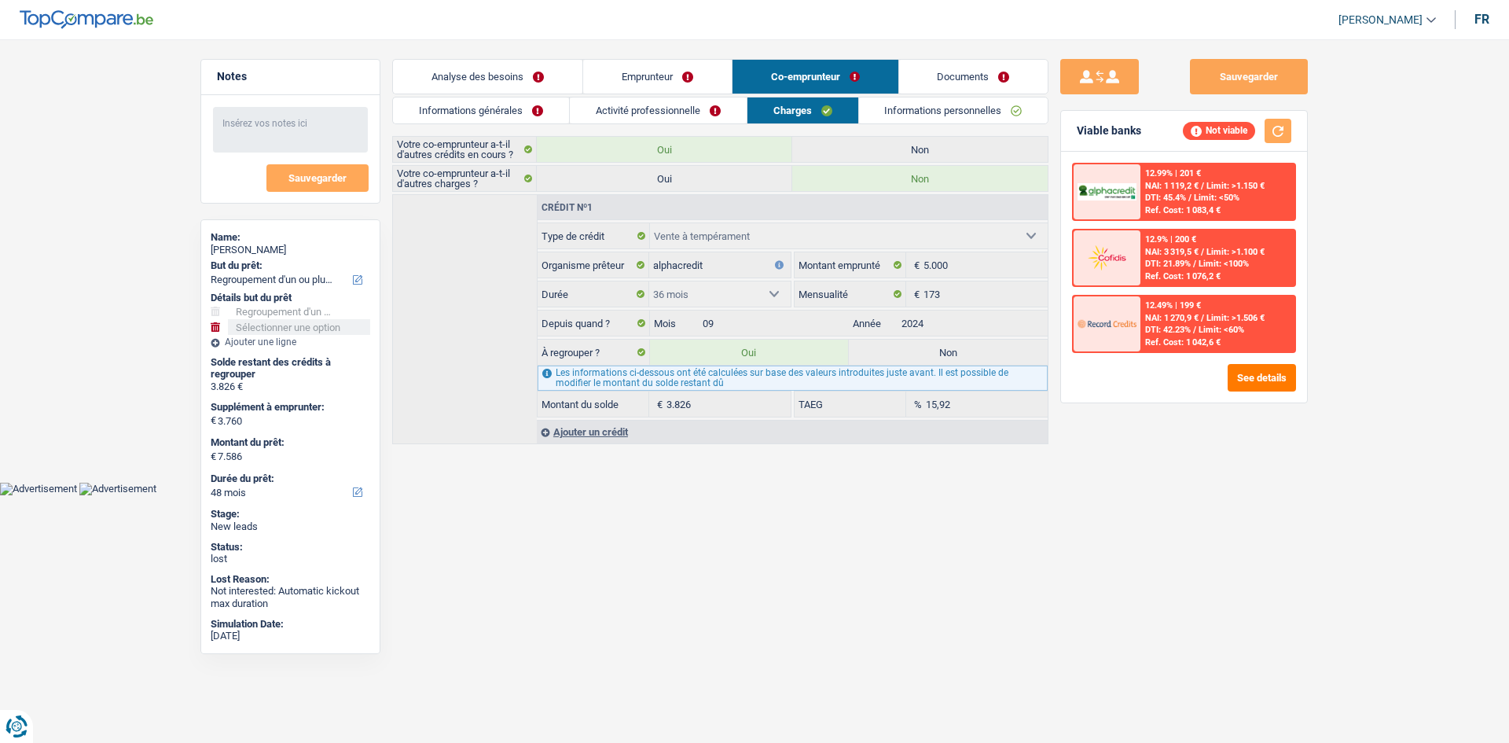
click at [955, 105] on link "Informations personnelles" at bounding box center [953, 110] width 189 height 26
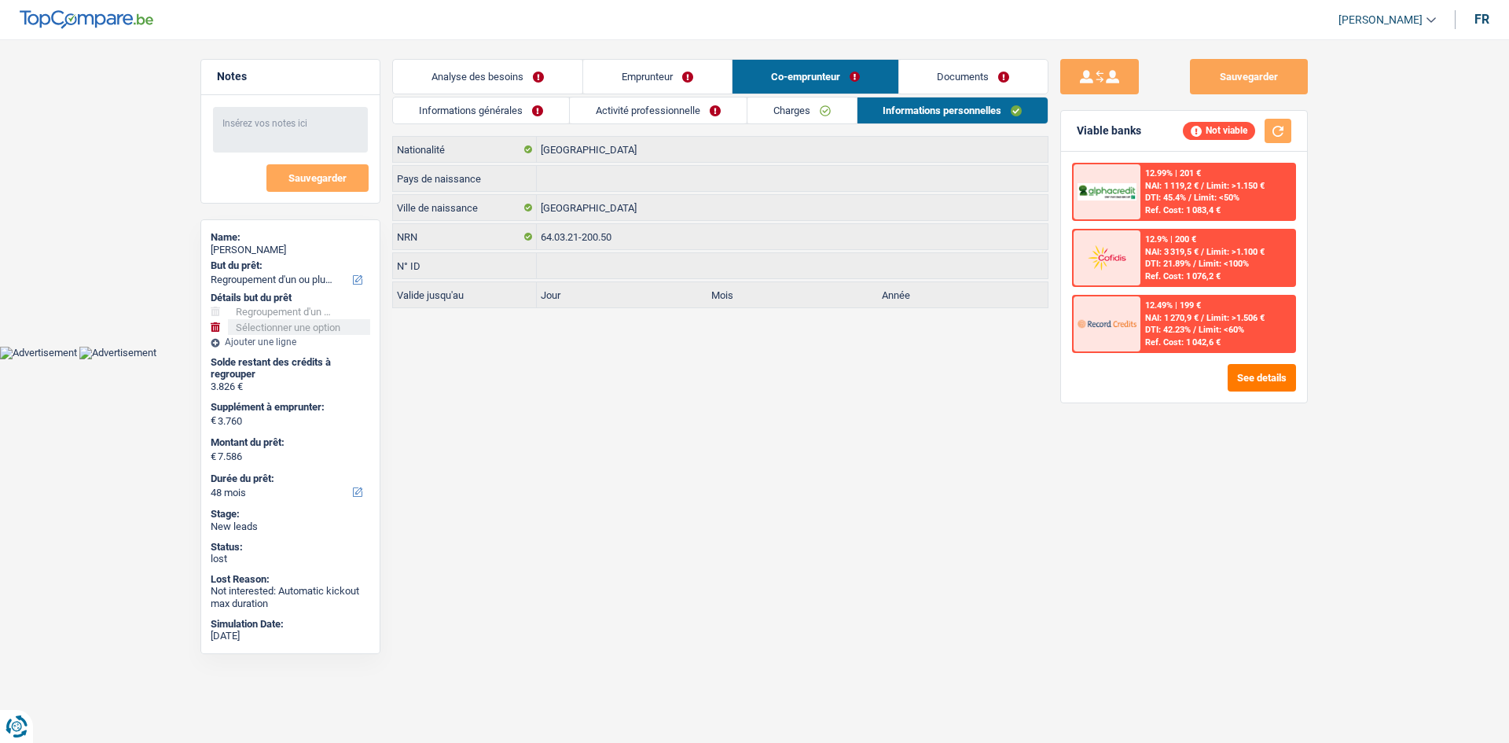
click at [977, 83] on link "Documents" at bounding box center [973, 77] width 149 height 34
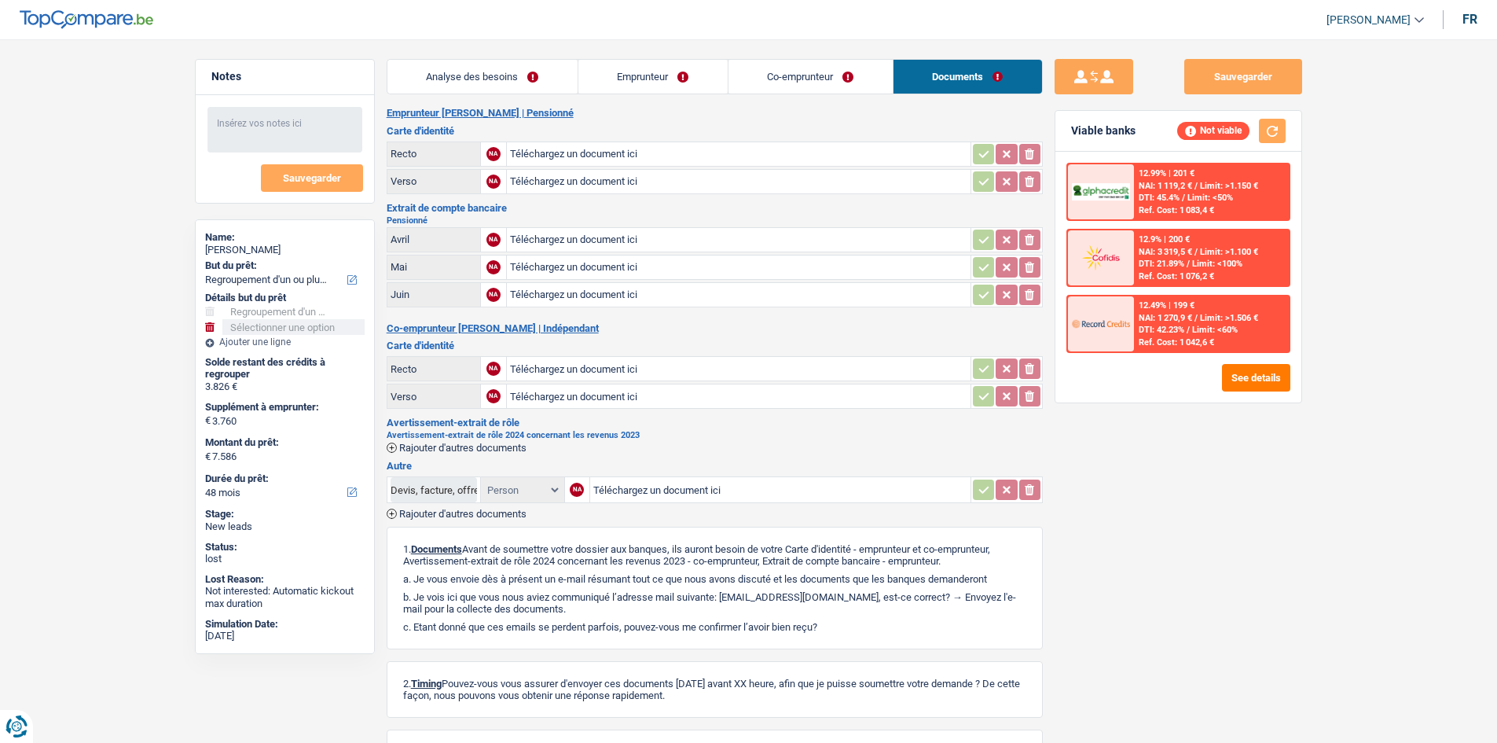
click at [477, 91] on link "Analyse des besoins" at bounding box center [483, 77] width 190 height 34
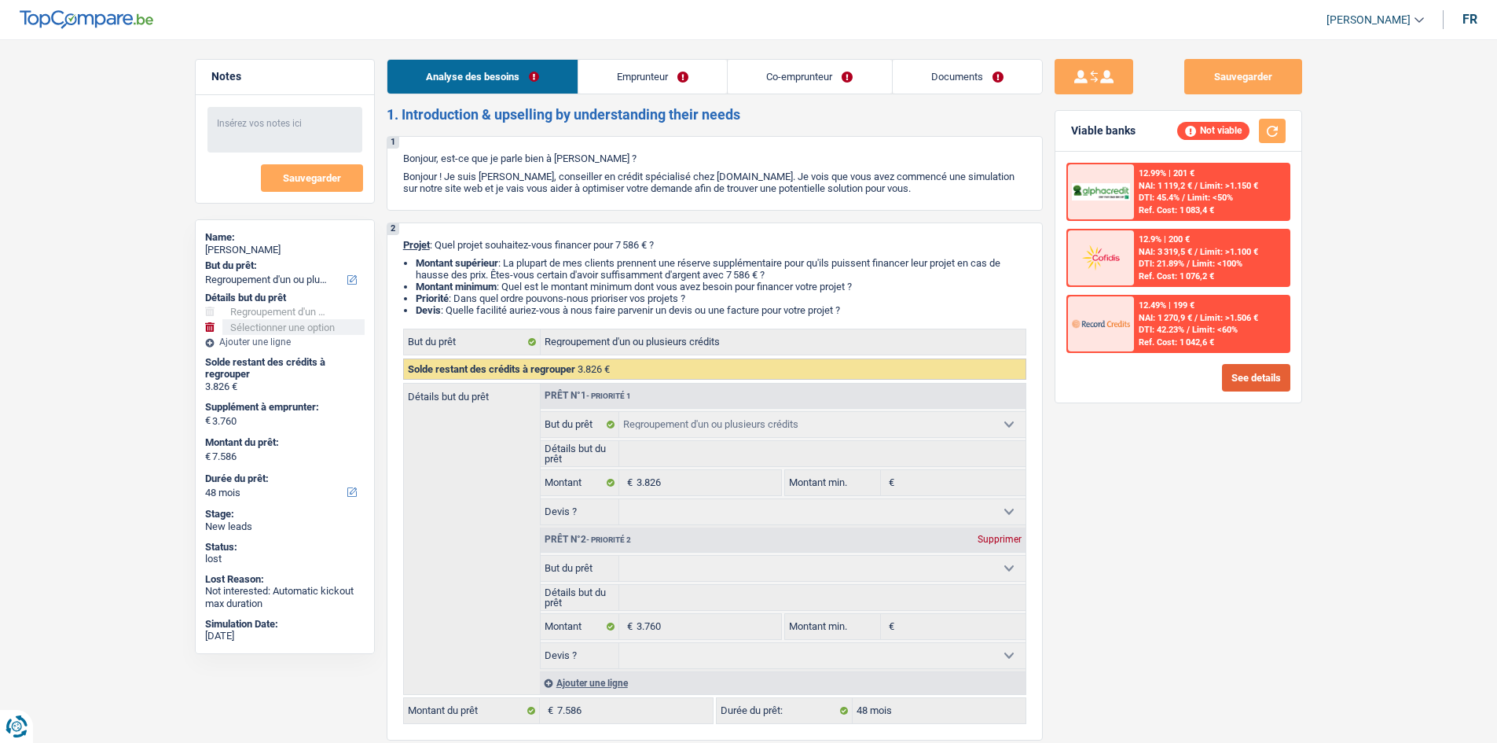
click at [1253, 375] on button "See details" at bounding box center [1256, 378] width 68 height 28
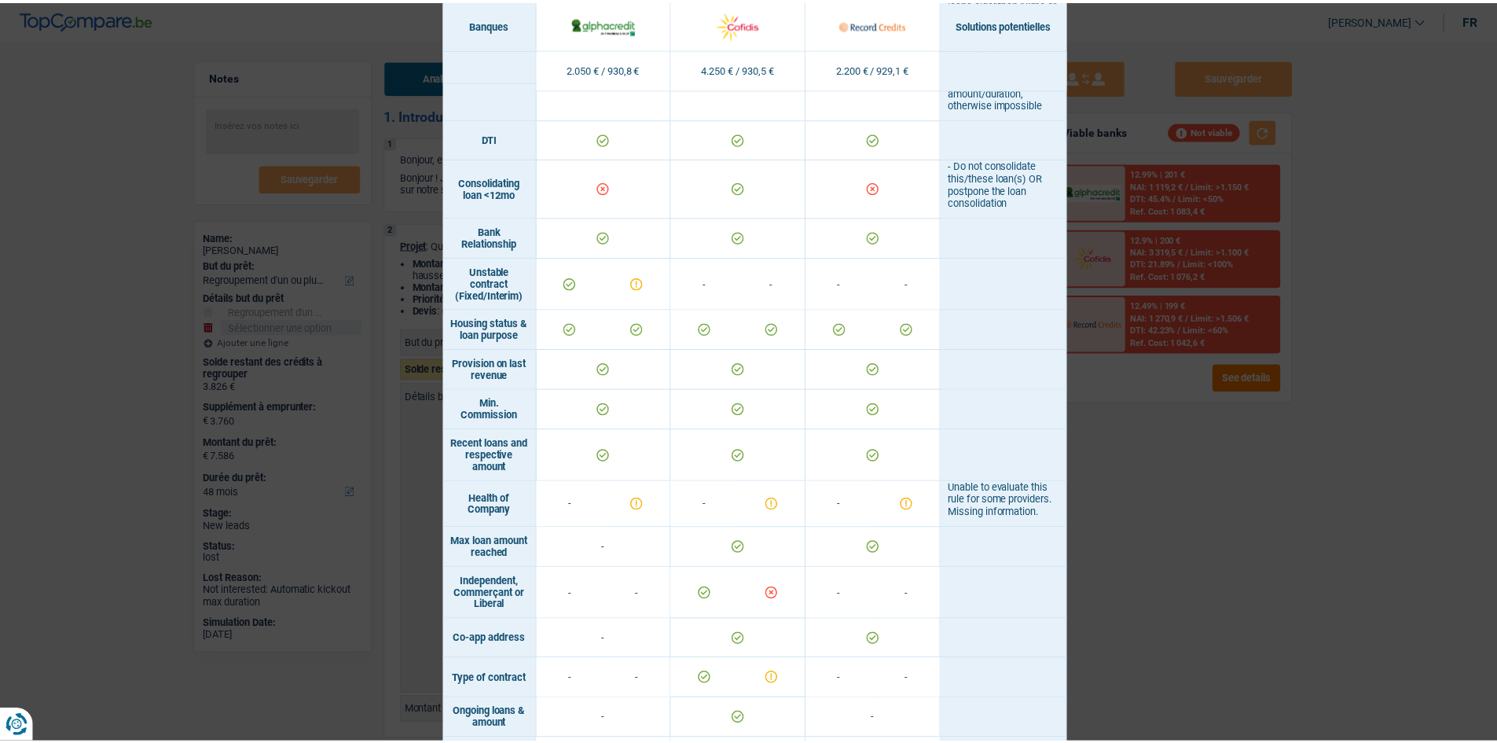
scroll to position [956, 0]
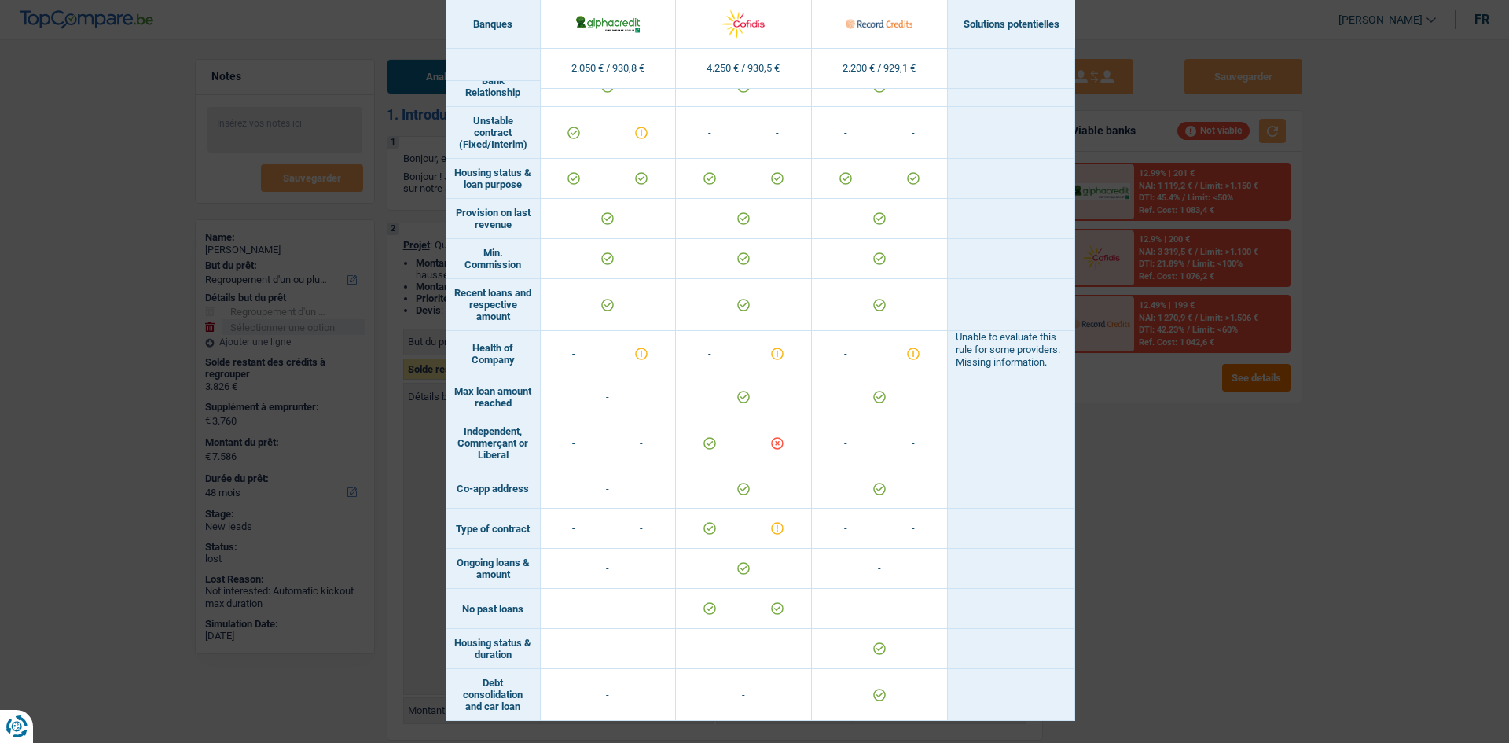
click at [1205, 531] on div "Banks conditions × Banques Solutions potentielles Revenus / Charges 2.050 € / 9…" at bounding box center [754, 371] width 1509 height 743
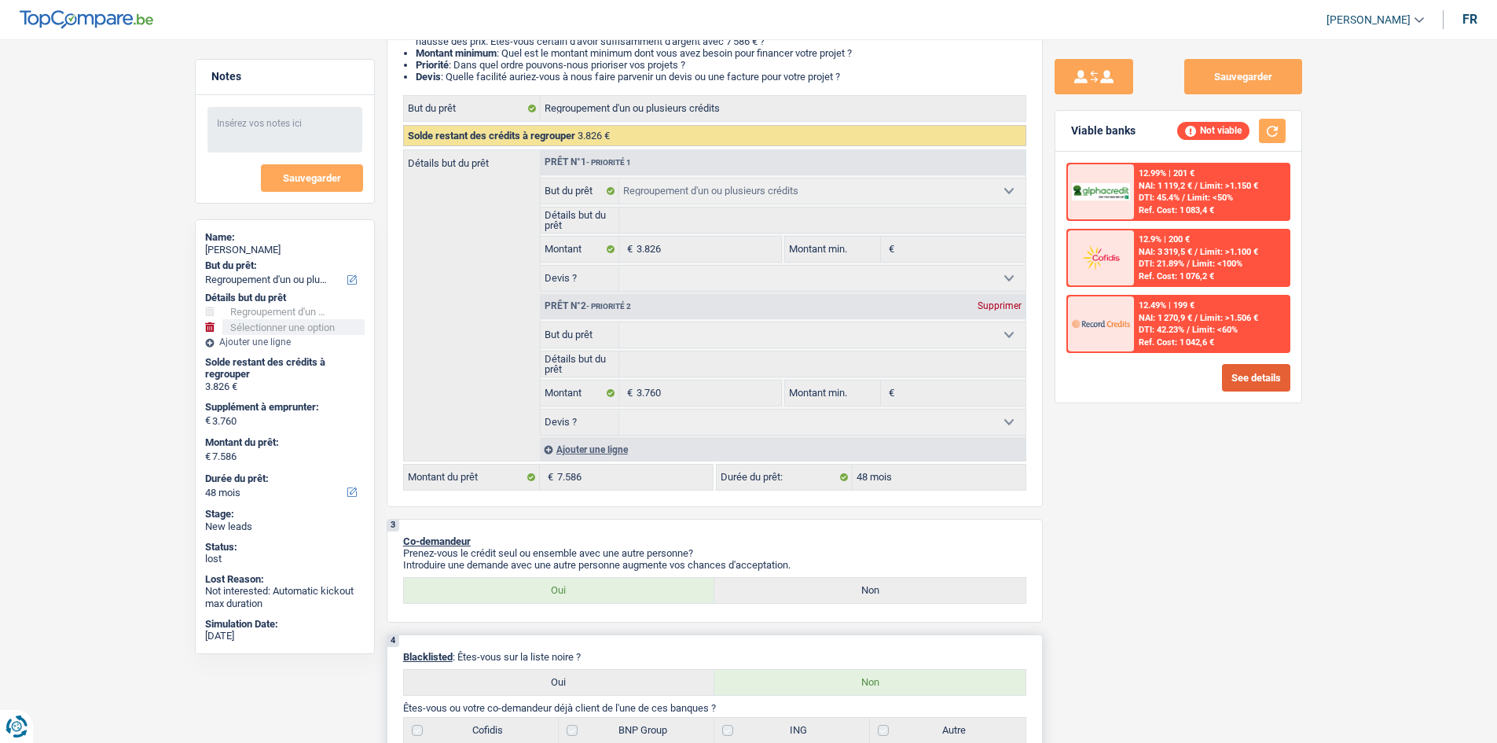
scroll to position [393, 0]
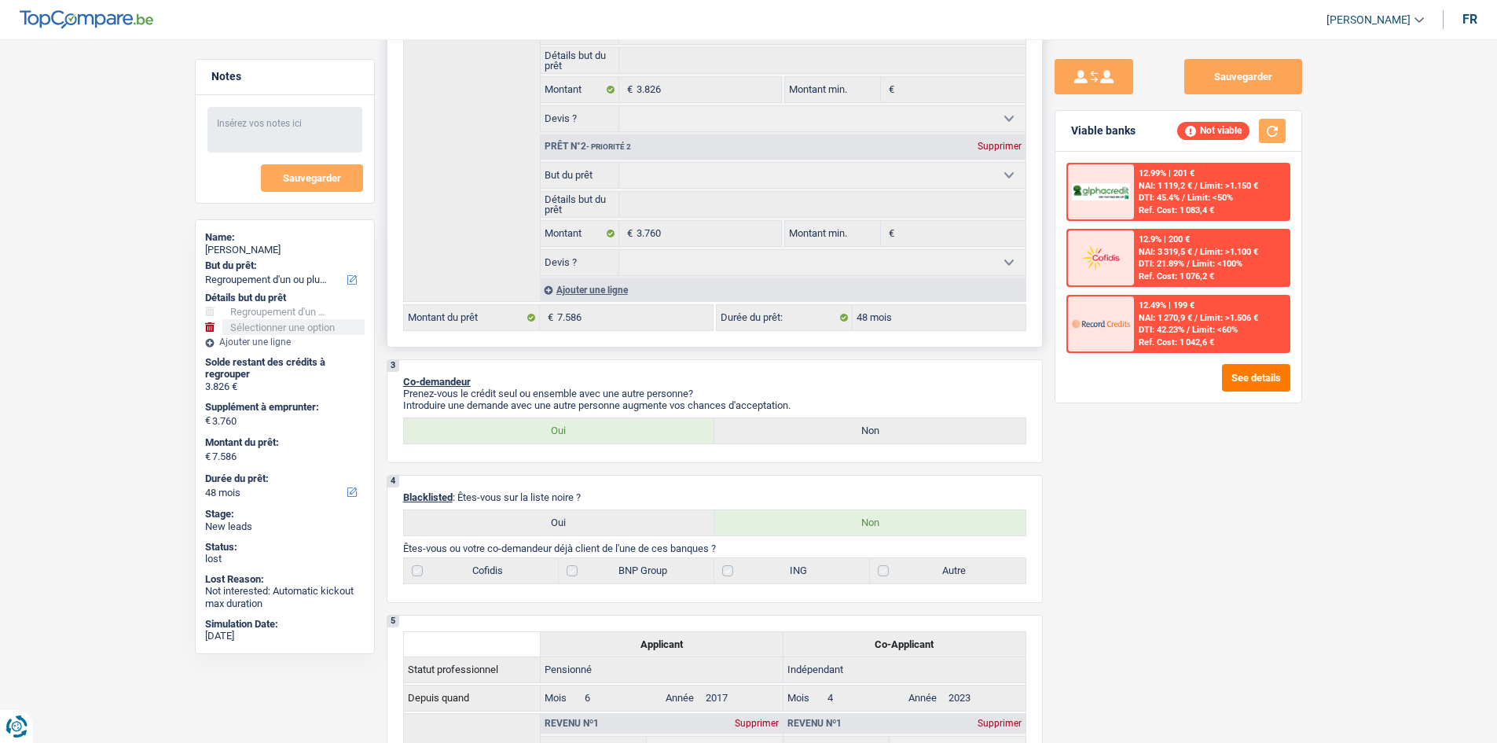
click at [852, 105] on fieldset "Oui Non Non répondu Sélectionner une option Devis ? Tous les champs sont obliga…" at bounding box center [783, 118] width 485 height 27
